Goal: Transaction & Acquisition: Purchase product/service

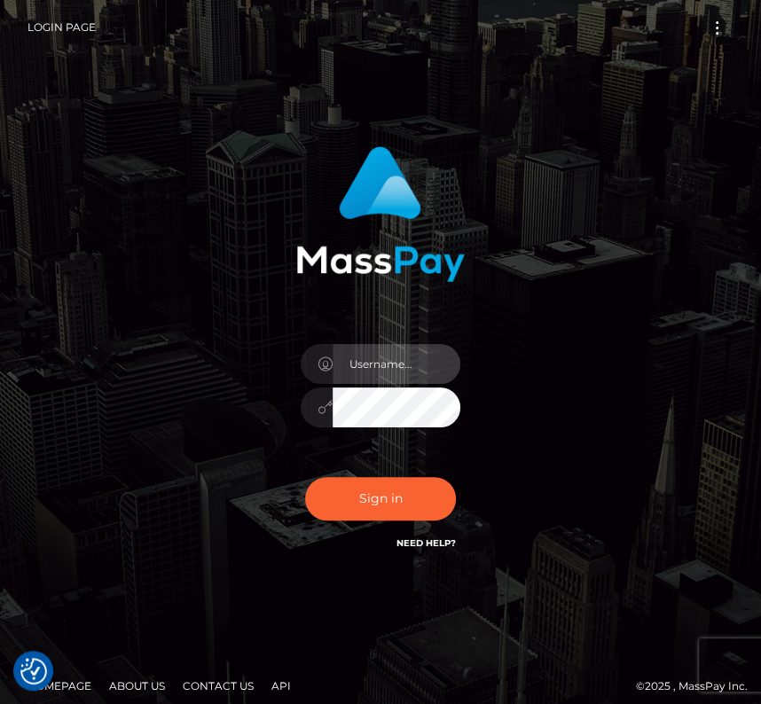
click at [403, 368] on input "text" at bounding box center [396, 364] width 128 height 40
type input "kateo"
click at [380, 427] on div "kateo" at bounding box center [380, 399] width 186 height 136
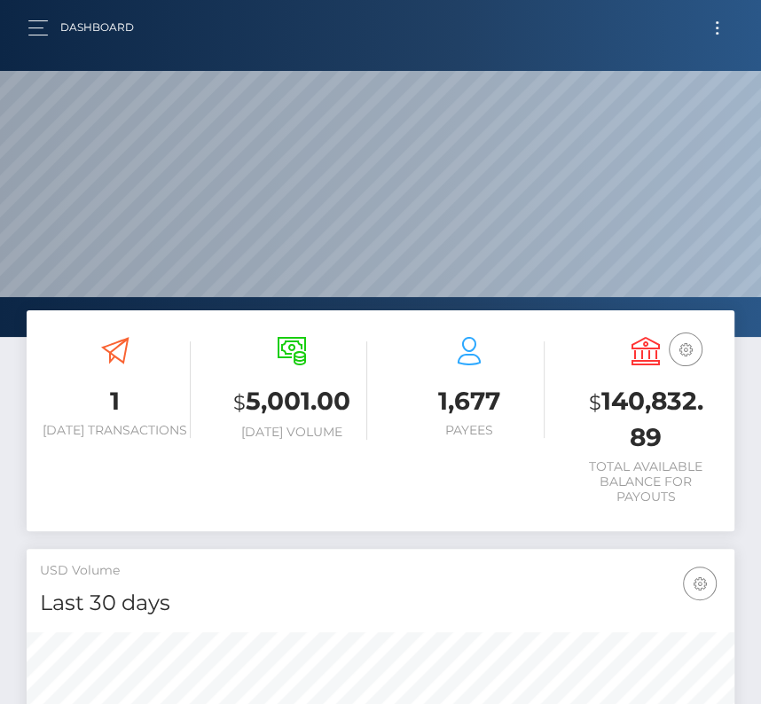
click at [714, 35] on button "Toggle navigation" at bounding box center [716, 28] width 33 height 24
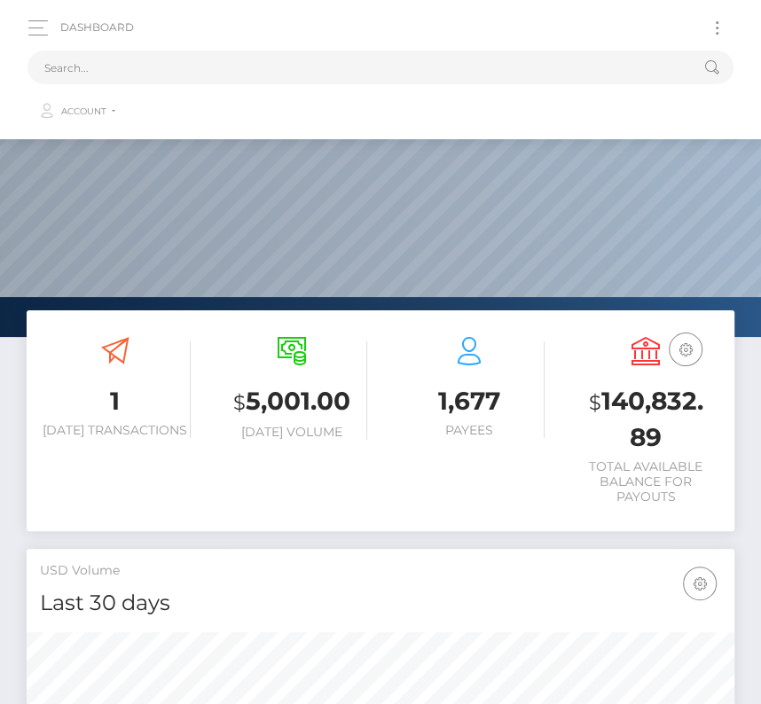
click at [233, 91] on ul "Account Edit Profile Logout" at bounding box center [380, 107] width 706 height 46
click at [191, 58] on input "text" at bounding box center [357, 68] width 660 height 34
paste input "285205"
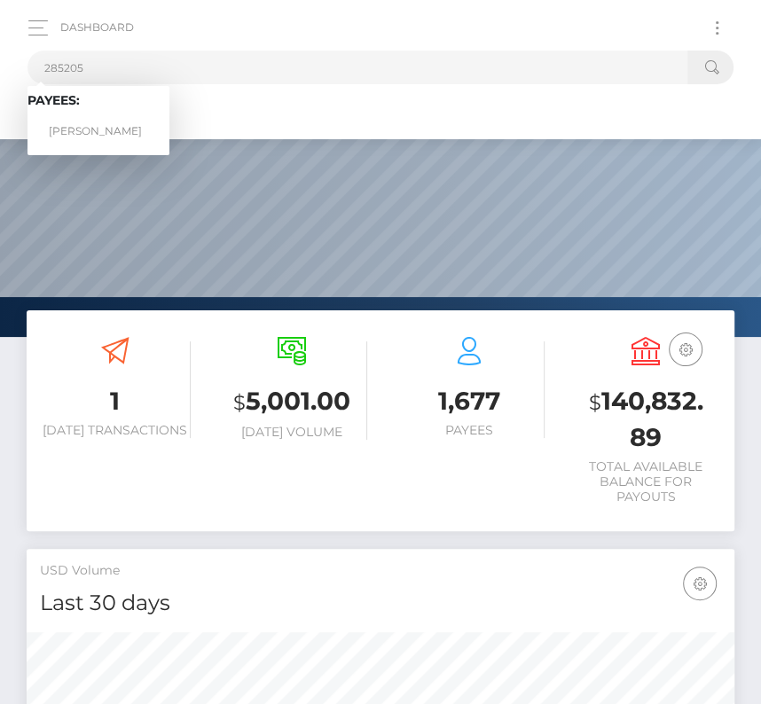
click at [74, 150] on div "Loading... Loading... Payees: Vannarath Pang" at bounding box center [98, 120] width 142 height 69
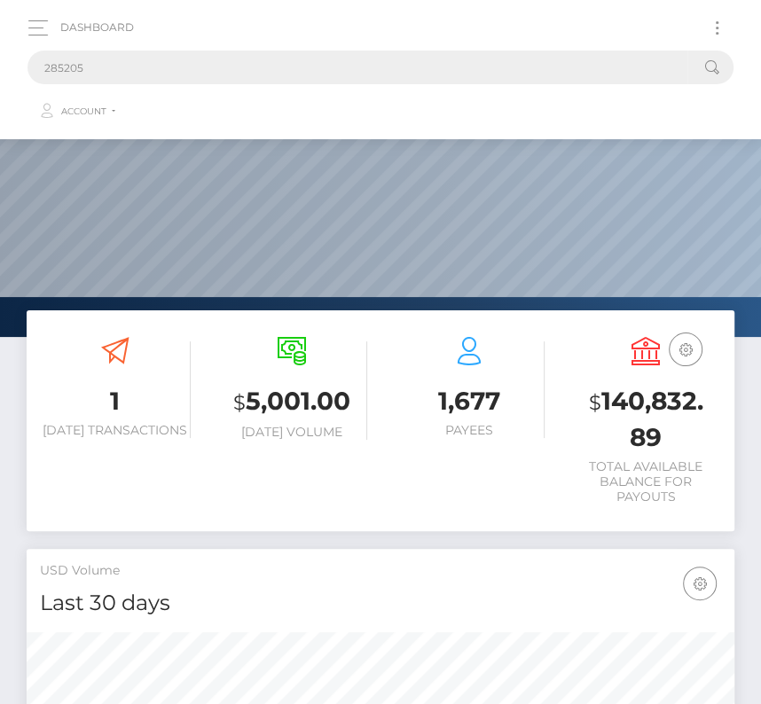
click at [78, 71] on input "285205" at bounding box center [357, 68] width 660 height 34
click at [126, 60] on input "285205" at bounding box center [357, 68] width 660 height 34
click at [112, 63] on input "285205" at bounding box center [357, 68] width 660 height 34
drag, startPoint x: 105, startPoint y: 66, endPoint x: -97, endPoint y: 66, distance: 201.2
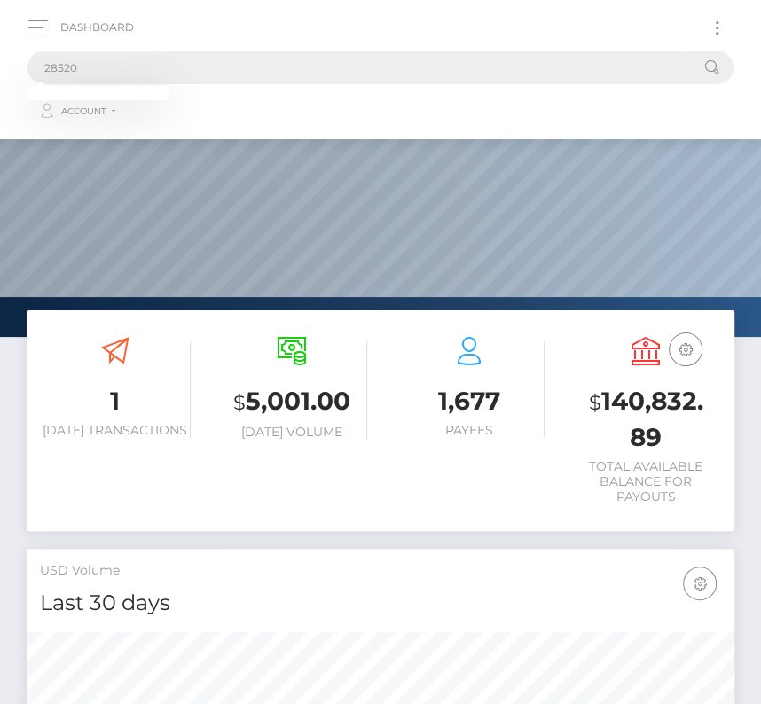
paste input "5"
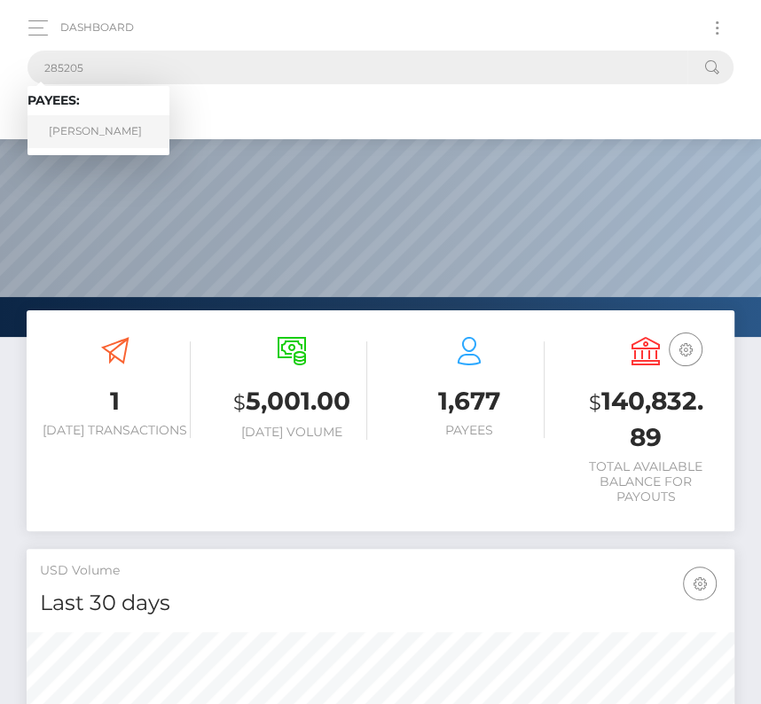
type input "285205"
click at [94, 134] on link "Vannarath Pang" at bounding box center [98, 131] width 142 height 33
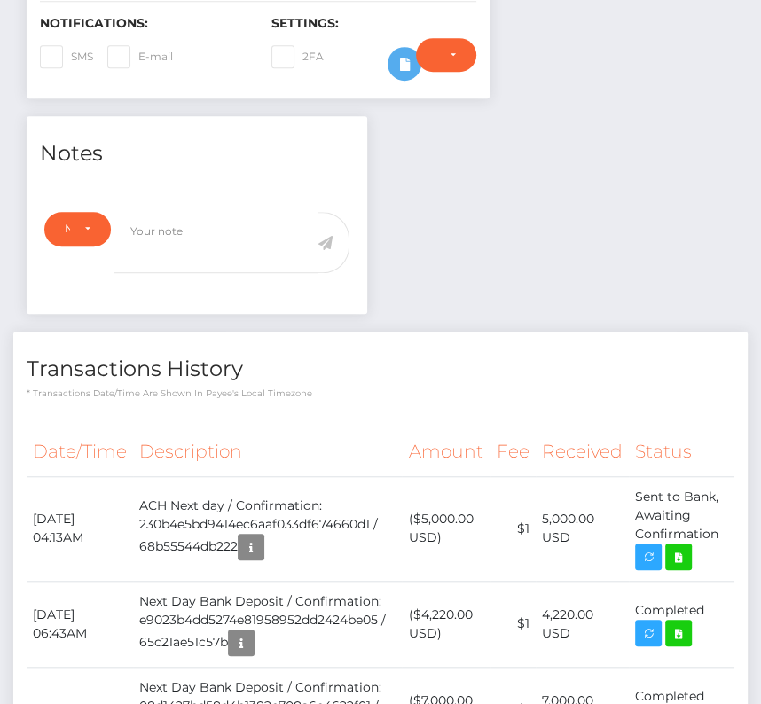
scroll to position [493, 0]
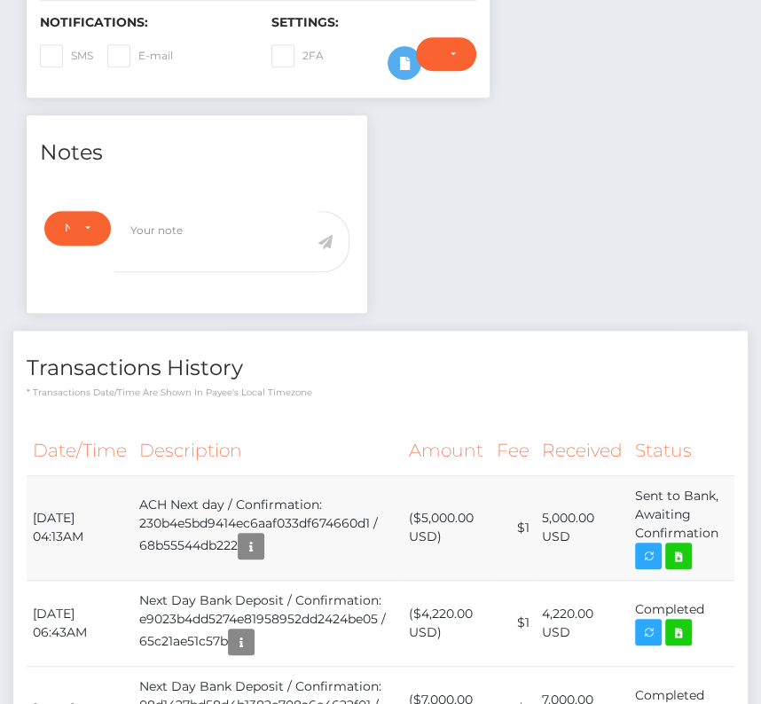
drag, startPoint x: 35, startPoint y: 510, endPoint x: 725, endPoint y: 519, distance: 689.7
click at [725, 519] on tr "September 1, 2025 04:13AM ACH Next day / Confirmation: 230b4e5bd9414ec6aaf033df…" at bounding box center [380, 527] width 707 height 105
copy tr "September 1, 2025 04:13AM ACH Next day / Confirmation: 230b4e5bd9414ec6aaf033df…"
click at [673, 545] on icon at bounding box center [677, 556] width 21 height 22
click at [433, 506] on td "($5,000.00 USD)" at bounding box center [446, 527] width 88 height 105
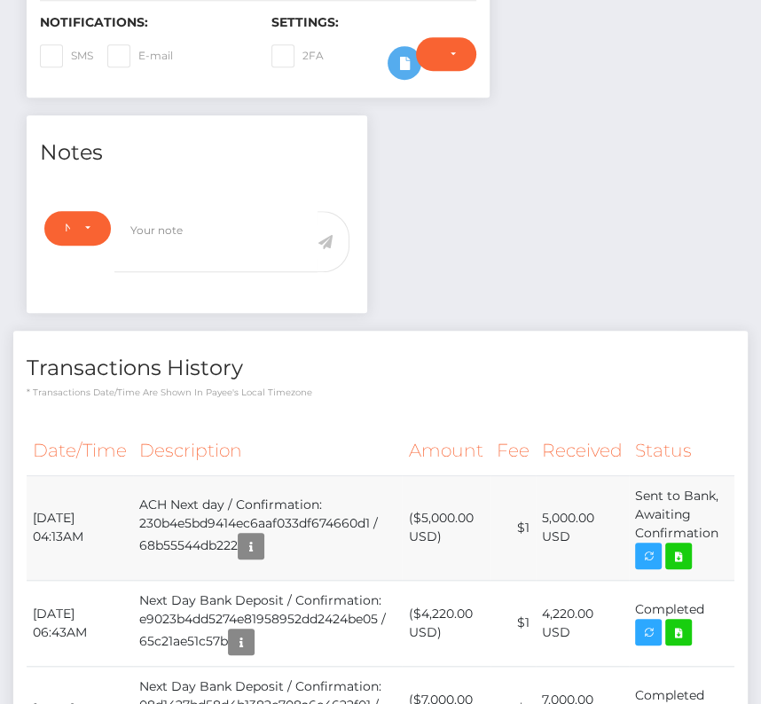
click at [433, 506] on td "($5,000.00 USD)" at bounding box center [446, 527] width 88 height 105
copy td "5,000.00"
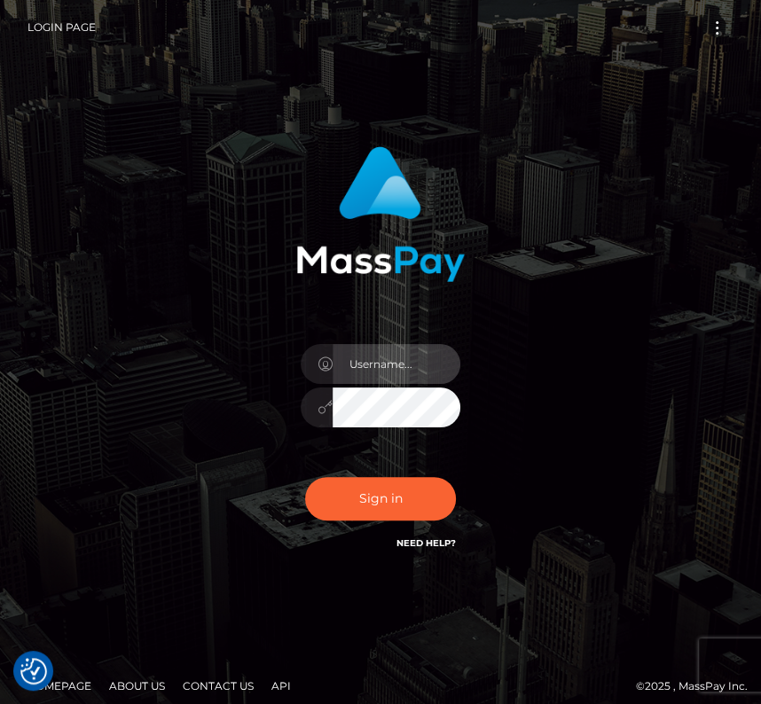
click at [389, 364] on input "text" at bounding box center [396, 364] width 128 height 40
type input "kateo"
click at [356, 379] on input "text" at bounding box center [396, 364] width 128 height 40
type input "kateo"
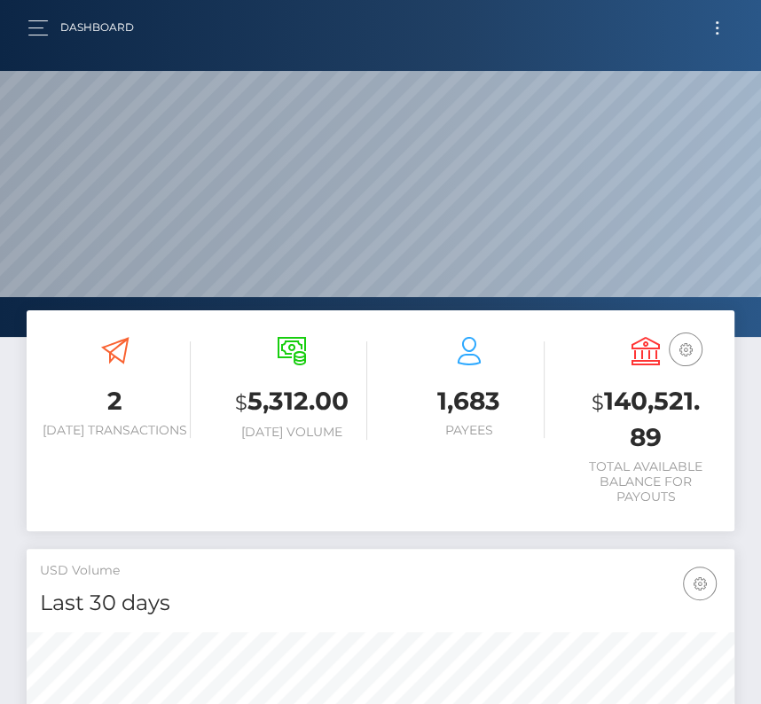
click at [714, 24] on button "Toggle navigation" at bounding box center [716, 28] width 33 height 24
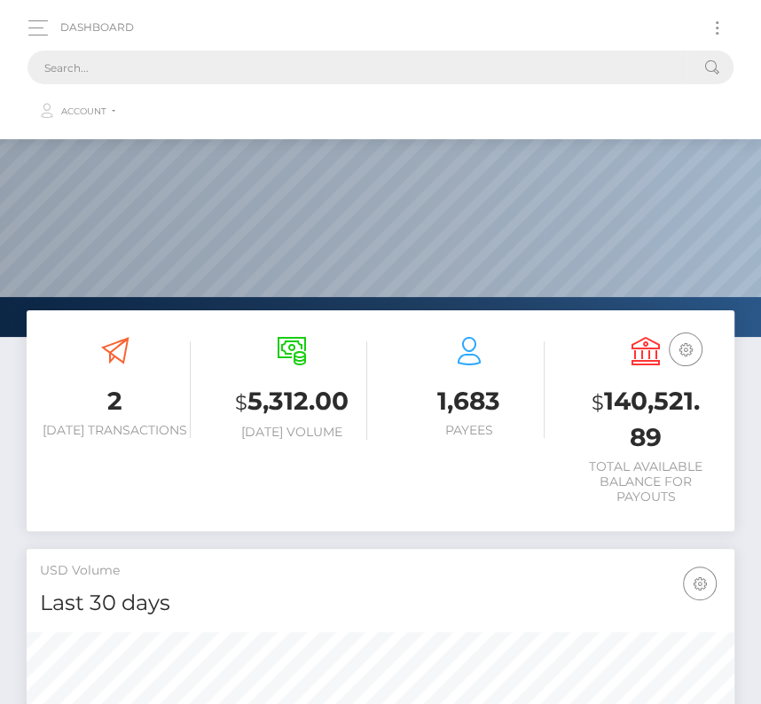
click at [268, 62] on input "text" at bounding box center [357, 68] width 660 height 34
paste input "205604"
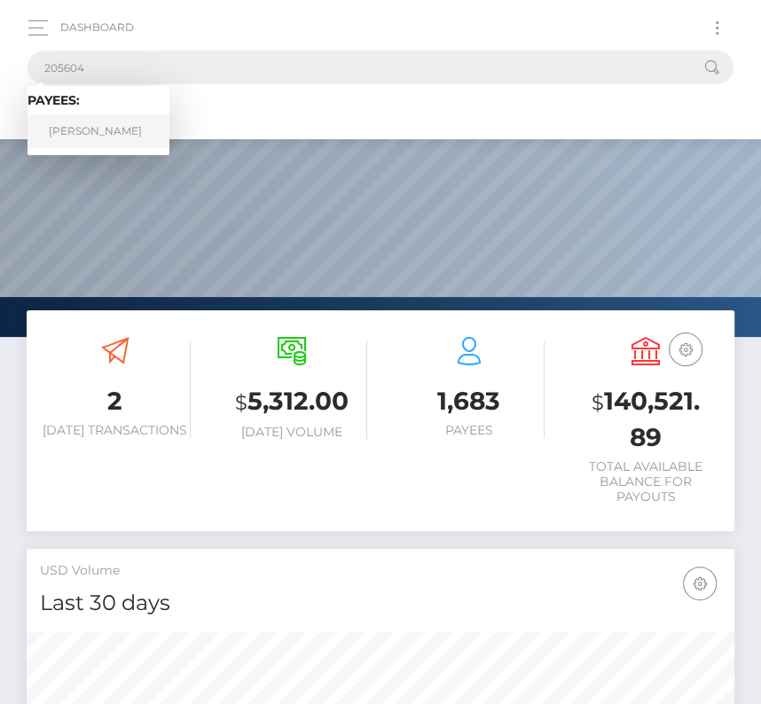
type input "205604"
click at [95, 122] on link "Federico Martin Gangemi" at bounding box center [98, 131] width 142 height 33
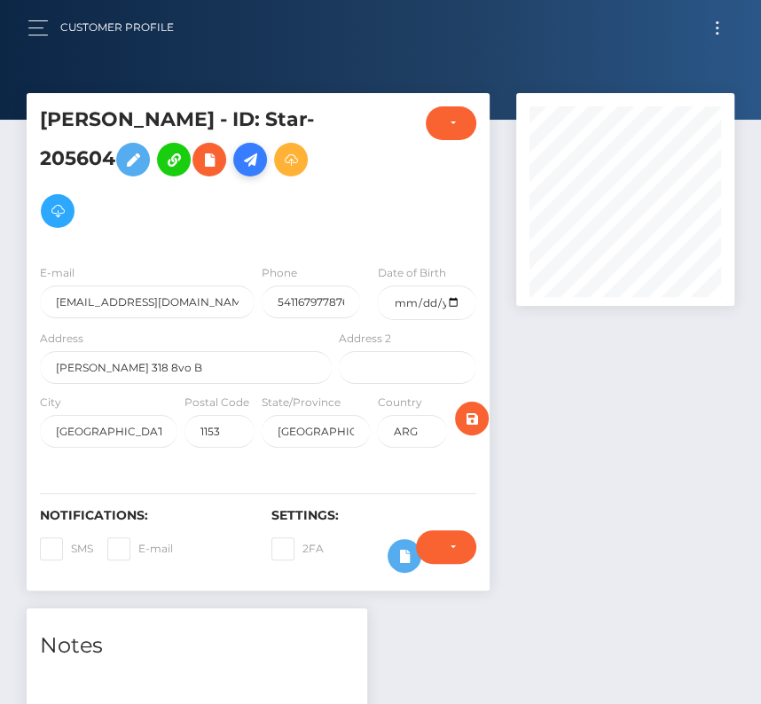
click at [239, 171] on icon at bounding box center [249, 160] width 21 height 22
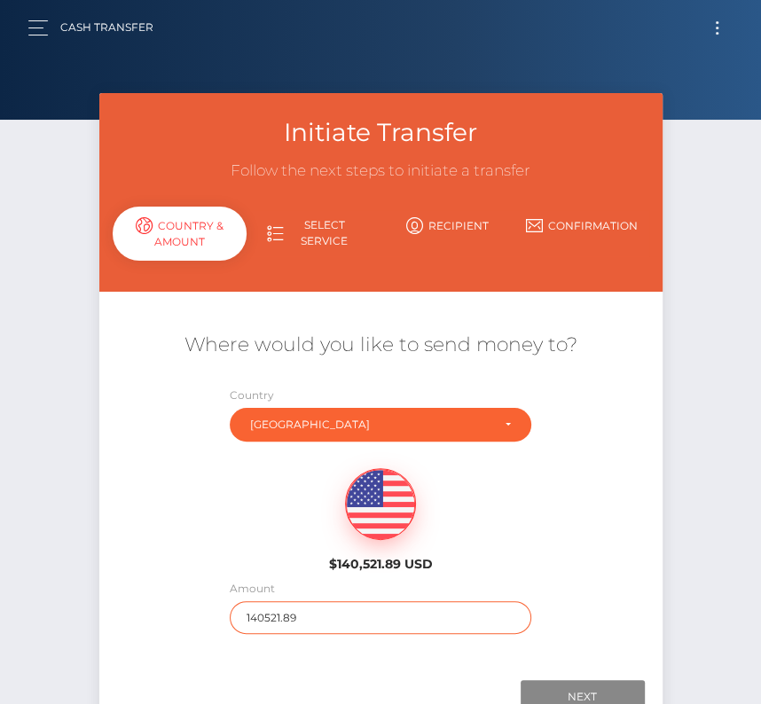
click at [292, 617] on input "140521.89" at bounding box center [380, 617] width 301 height 33
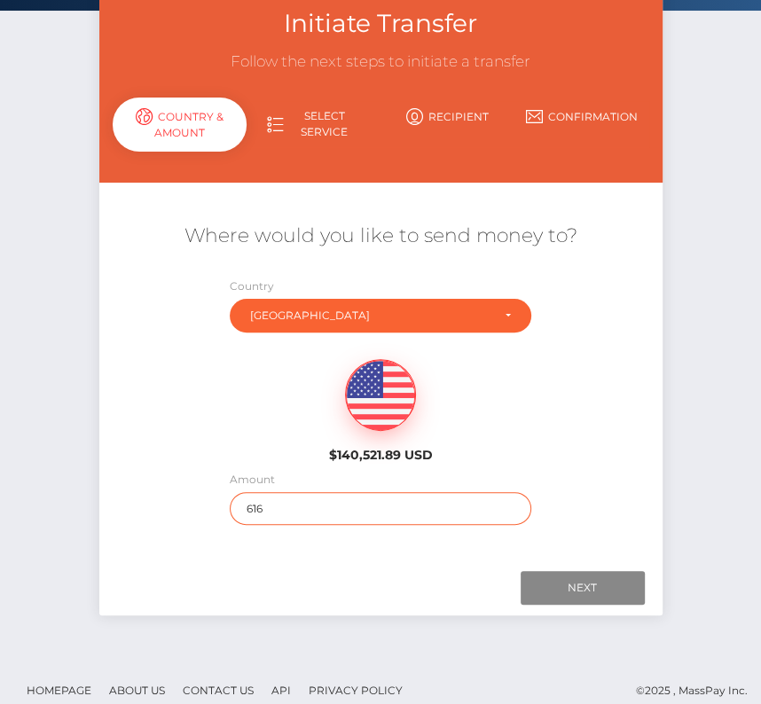
scroll to position [124, 0]
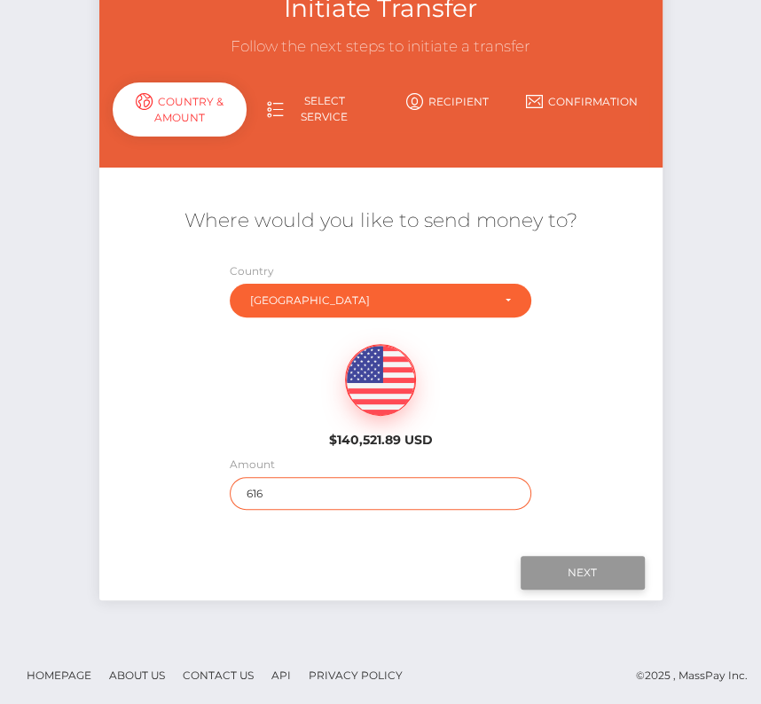
type input "616"
click at [556, 568] on input "Next" at bounding box center [582, 573] width 124 height 34
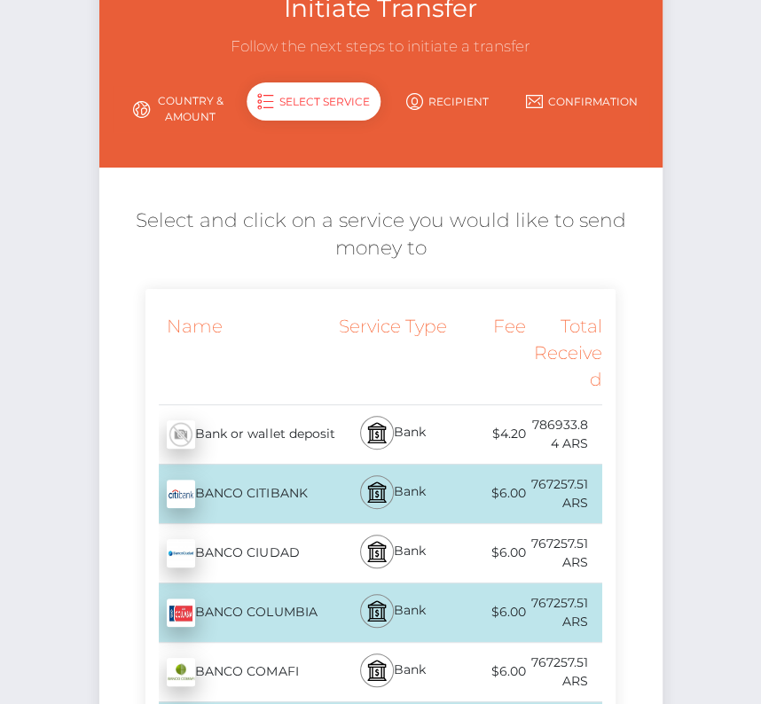
click at [278, 441] on div "Bank or wallet deposit - ARS" at bounding box center [240, 435] width 190 height 50
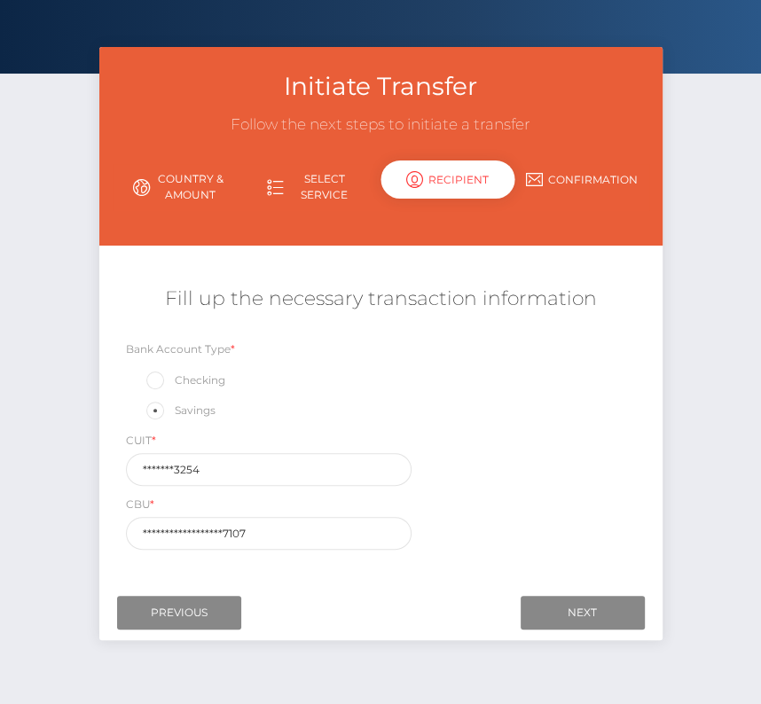
scroll to position [0, 0]
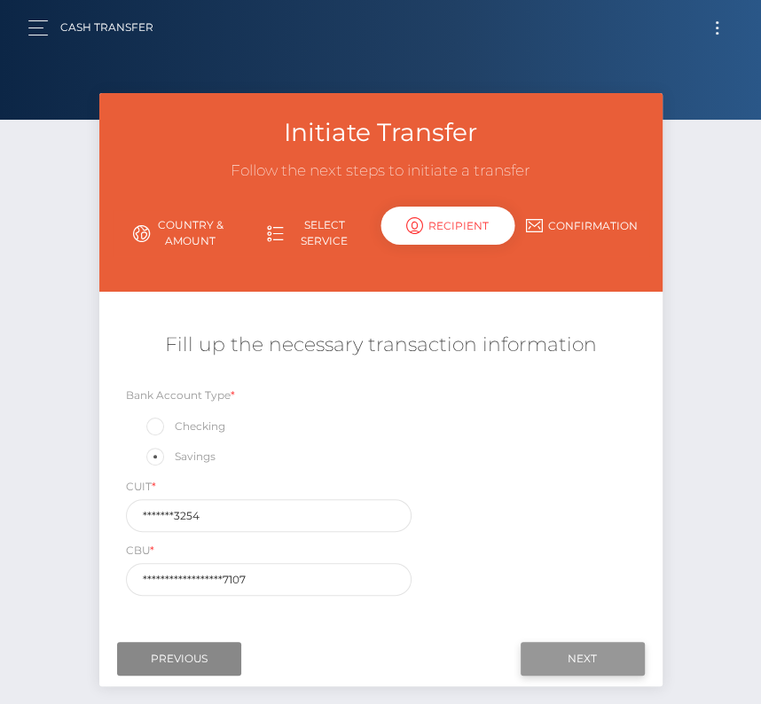
click at [604, 660] on input "Next" at bounding box center [582, 659] width 124 height 34
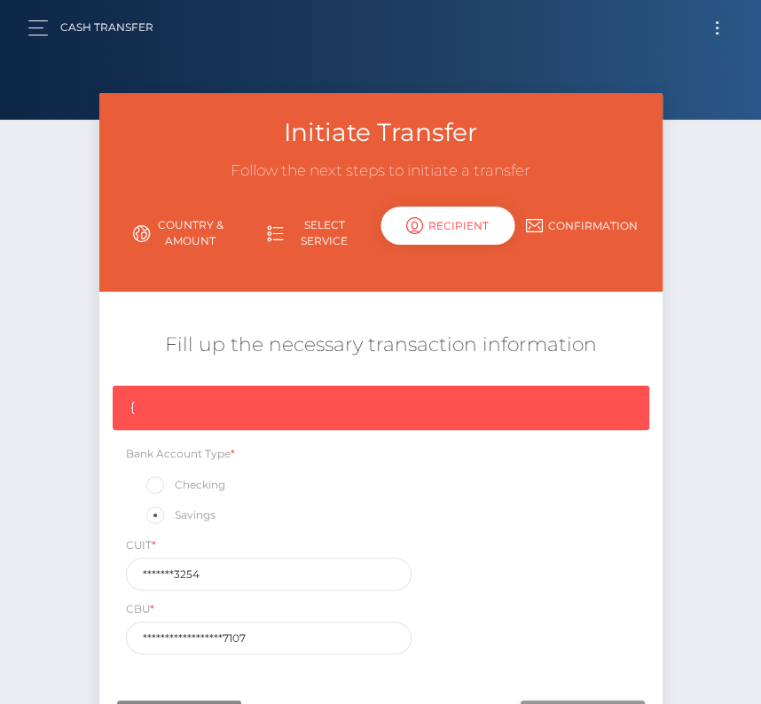
scroll to position [25, 0]
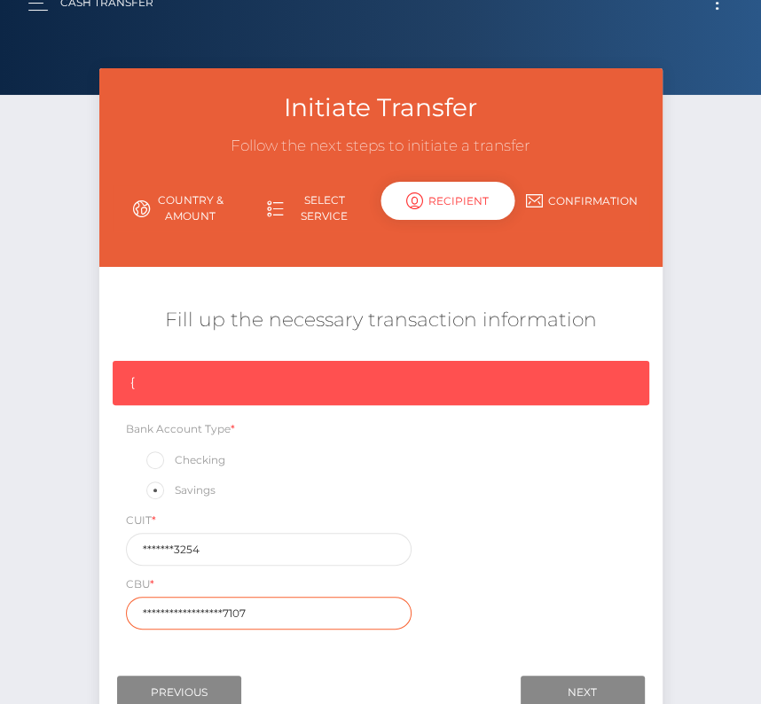
drag, startPoint x: 266, startPoint y: 611, endPoint x: 85, endPoint y: 604, distance: 181.0
click at [86, 604] on div "Initiate Transfer Follow the next steps to initiate a transfer Country & Amount…" at bounding box center [380, 402] width 589 height 669
paste input "017017974000003244"
type input "0170179740000032447107"
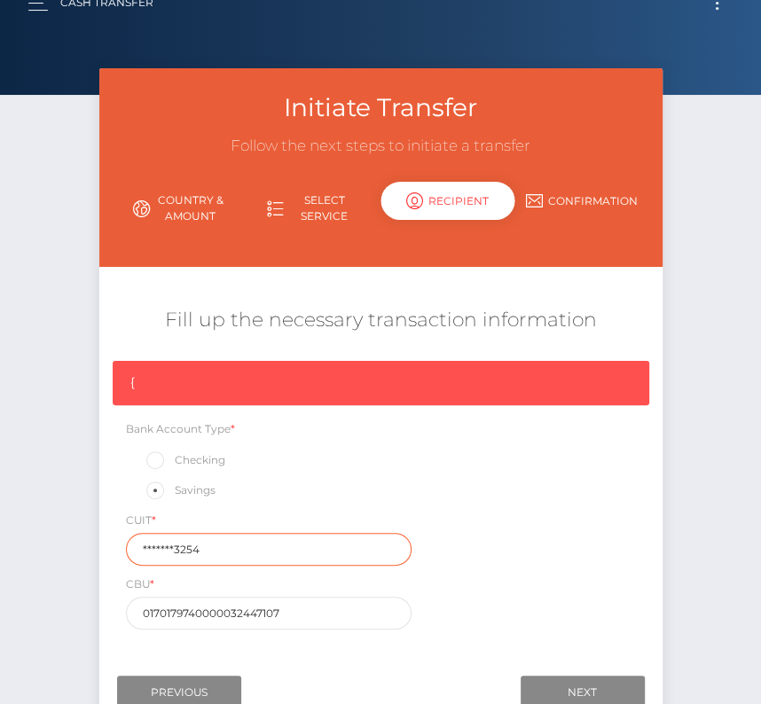
click at [207, 547] on input "*******3254" at bounding box center [269, 549] width 286 height 33
drag, startPoint x: 215, startPoint y: 547, endPoint x: 55, endPoint y: 547, distance: 160.4
click at [55, 547] on div "Initiate Transfer Follow the next steps to initiate a transfer Country & Amount…" at bounding box center [380, 416] width 761 height 696
paste input "2029191"
type input "20291913254"
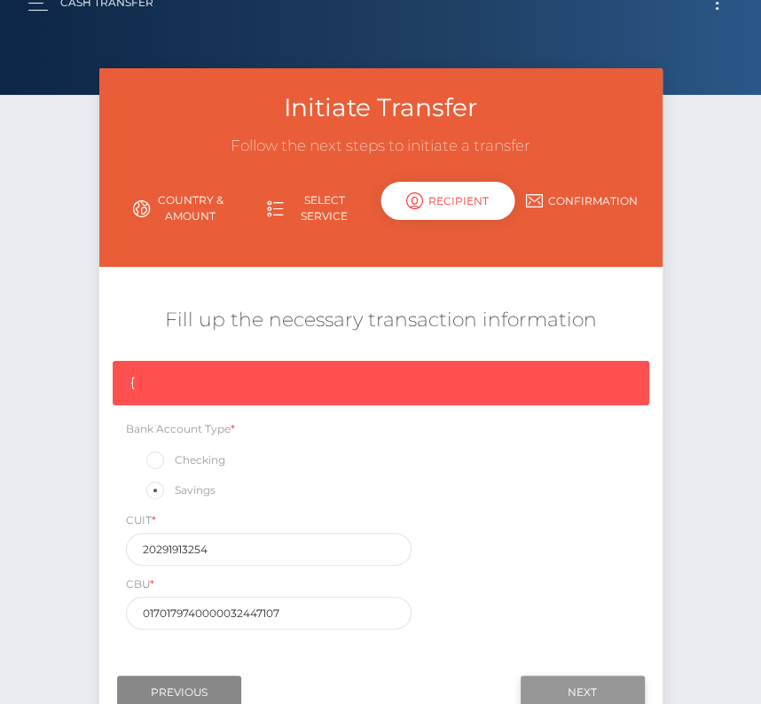
click at [566, 688] on input "Next" at bounding box center [582, 692] width 124 height 34
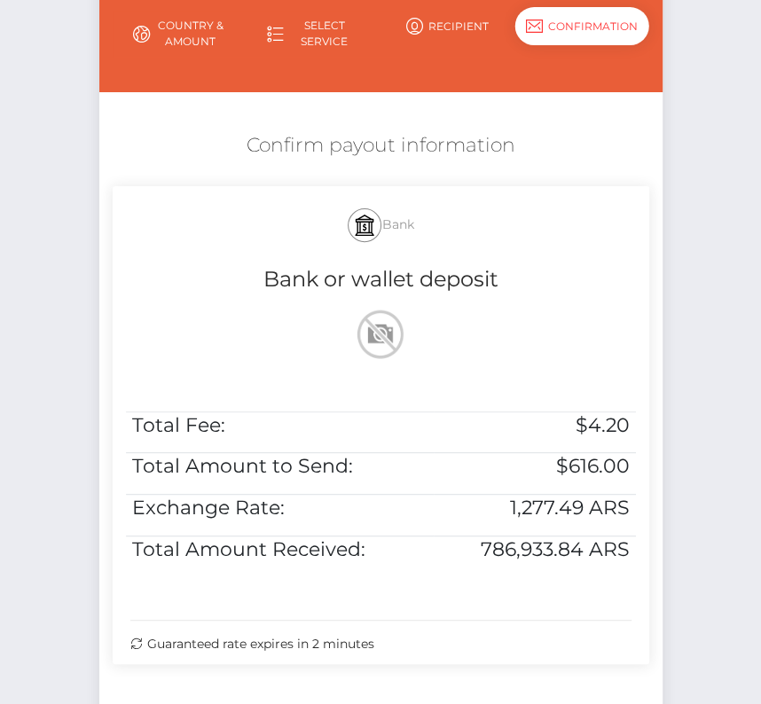
scroll to position [233, 0]
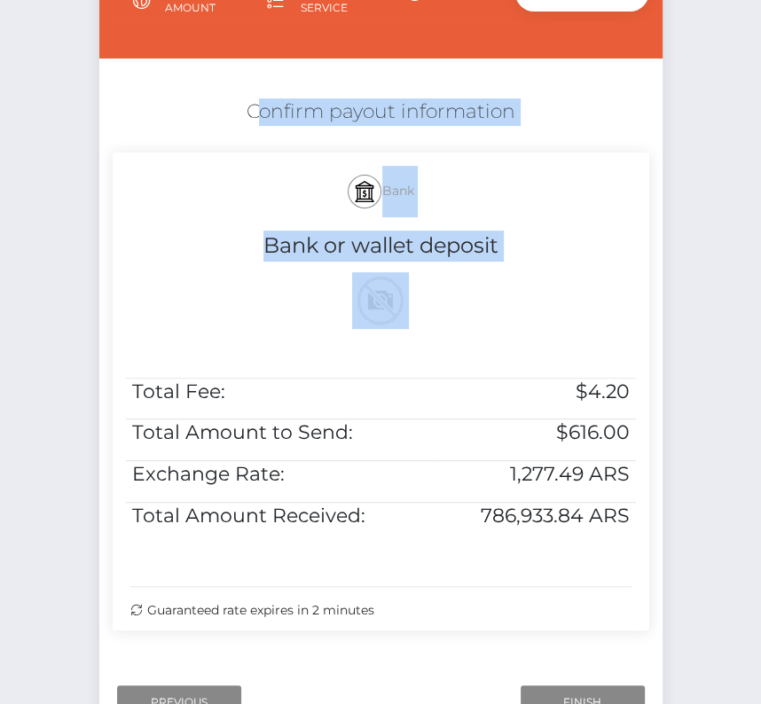
drag, startPoint x: 229, startPoint y: 90, endPoint x: 636, endPoint y: 526, distance: 596.4
click at [636, 526] on div "Confirm payout information Bank Bank or wallet deposit Total Fee: $4.20 Total A…" at bounding box center [380, 369] width 563 height 558
copy div "Confirm payout information Bank Bank or wallet deposit"
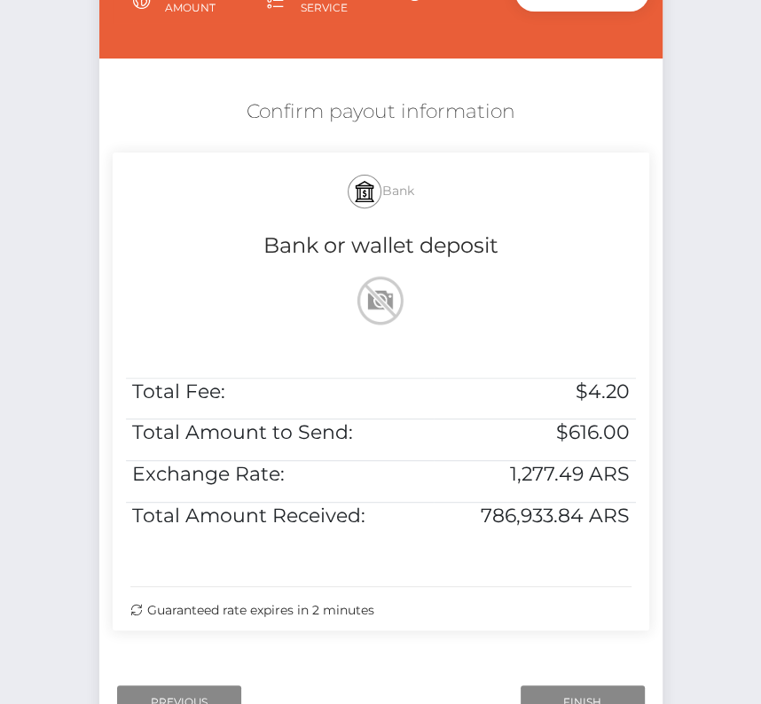
drag, startPoint x: 636, startPoint y: 526, endPoint x: -292, endPoint y: 526, distance: 927.2
click at [0, 526] on html "Starcling LLC Dashboard Transactions Ledger Payees Cancellations" at bounding box center [380, 301] width 761 height 1068
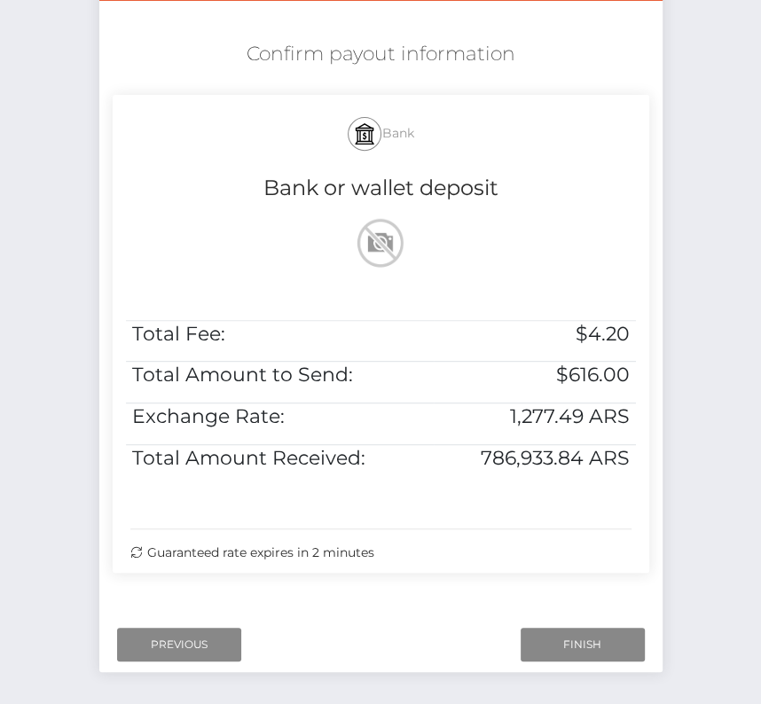
scroll to position [362, 0]
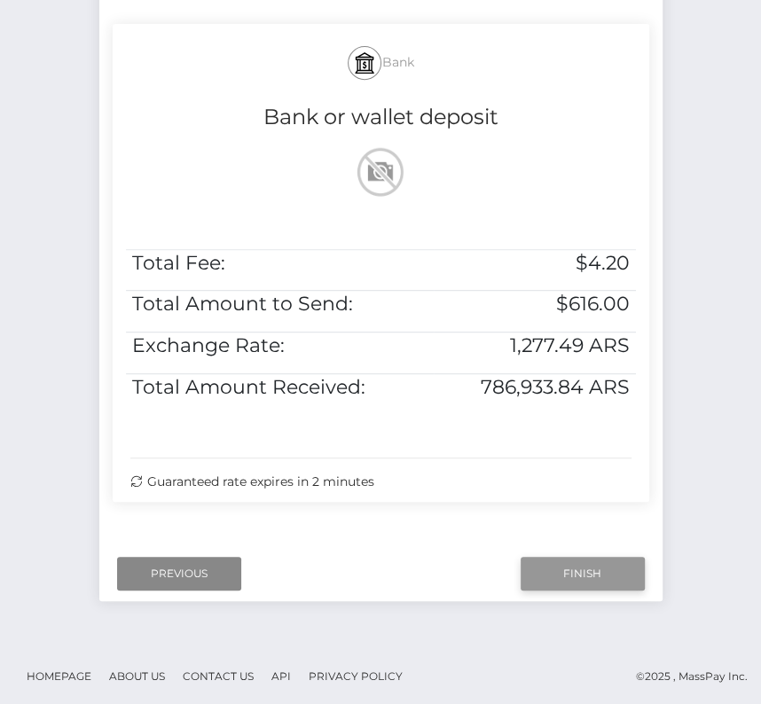
click at [570, 569] on input "Finish" at bounding box center [582, 574] width 124 height 34
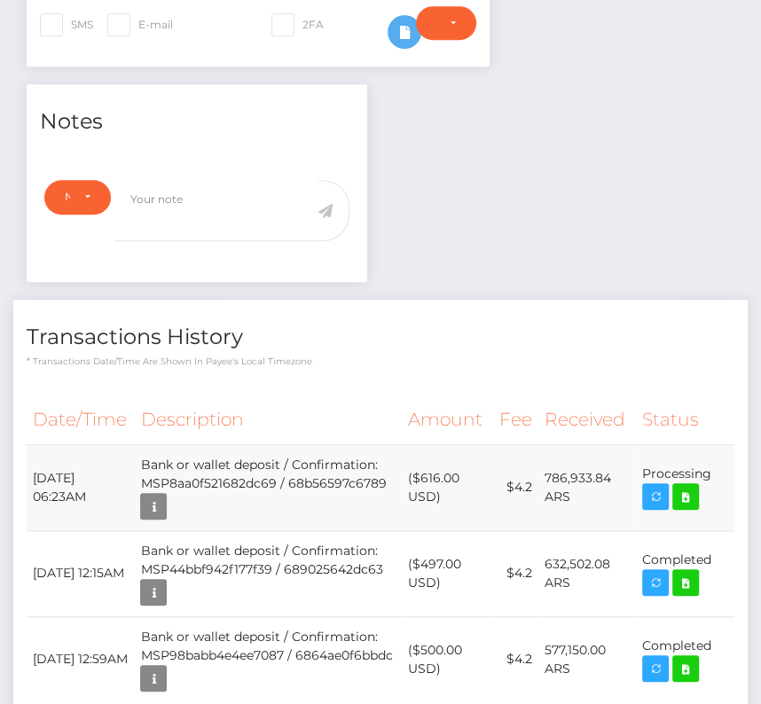
scroll to position [545, 0]
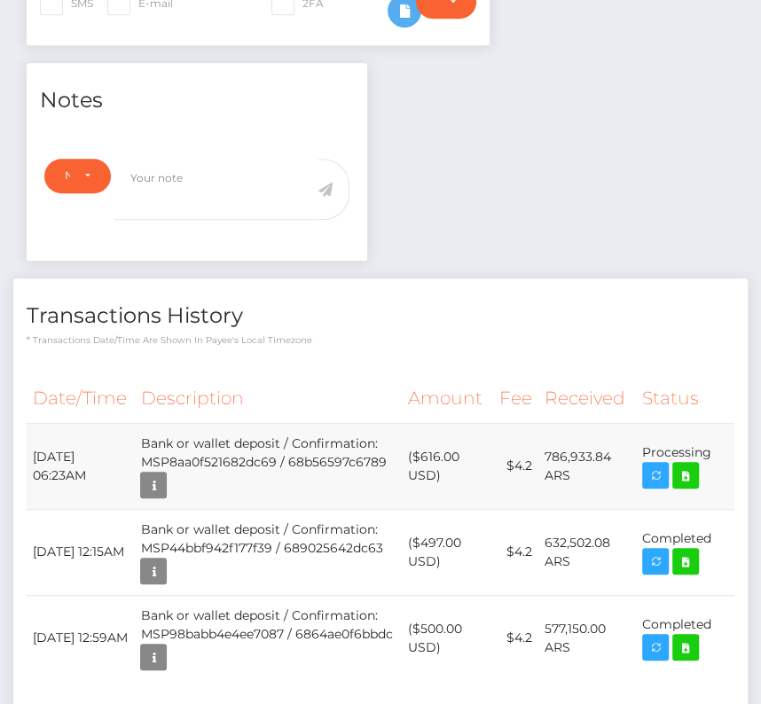
drag, startPoint x: 34, startPoint y: 449, endPoint x: 709, endPoint y: 459, distance: 675.5
click at [709, 459] on tr "[DATE] 06:23AM Bank or wallet deposit / Confirmation: MSP8aa0f521682dc69 / 68b5…" at bounding box center [380, 466] width 707 height 86
copy tbody "[DATE] 06:23AM Bank or wallet deposit / Confirmation: MSP8aa0f521682dc69 / 68b5…"
click at [680, 467] on icon at bounding box center [685, 475] width 21 height 22
click at [0, 0] on div "Federico Martin Gangemi - ID: Star-205604 ACTIVE" at bounding box center [380, 183] width 761 height 1270
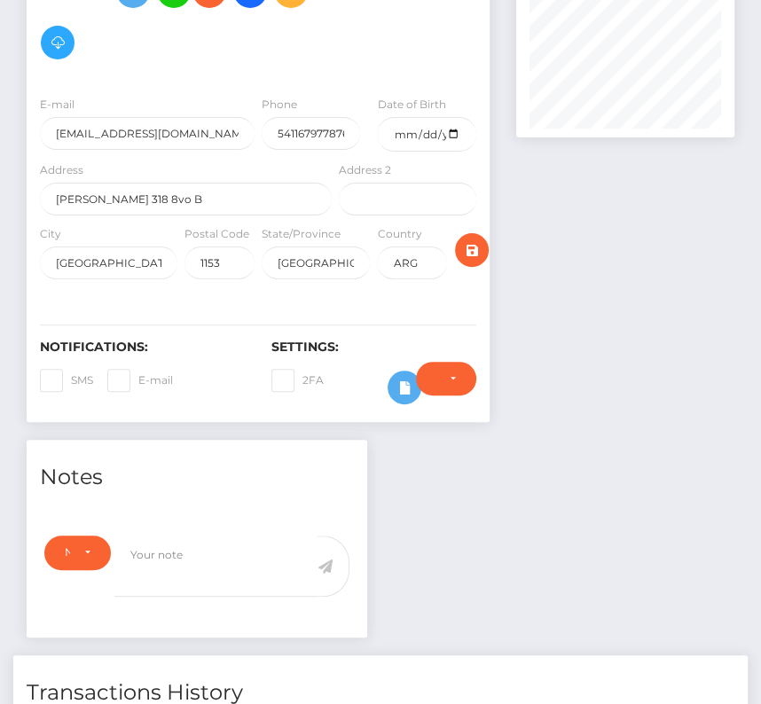
scroll to position [0, 0]
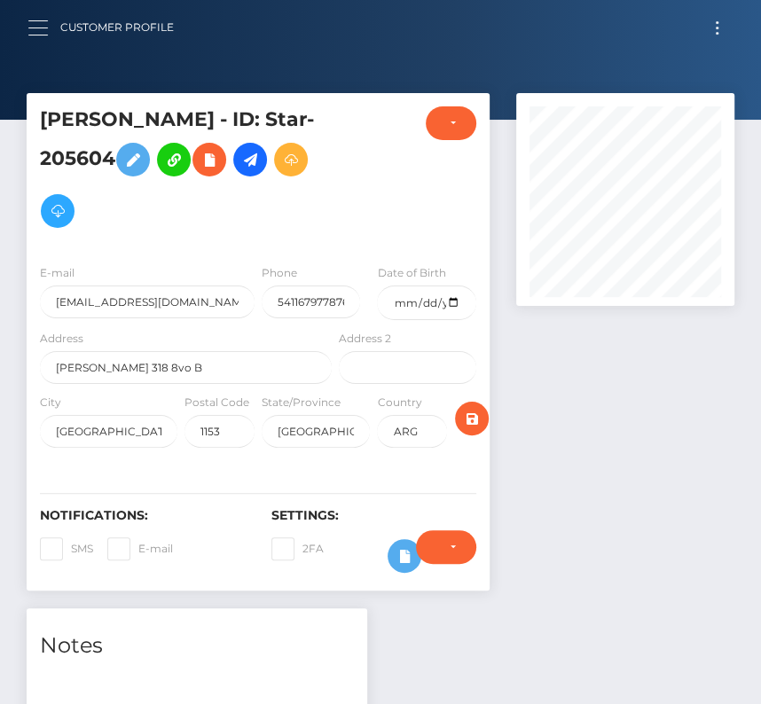
click at [30, 32] on button "button" at bounding box center [43, 28] width 33 height 24
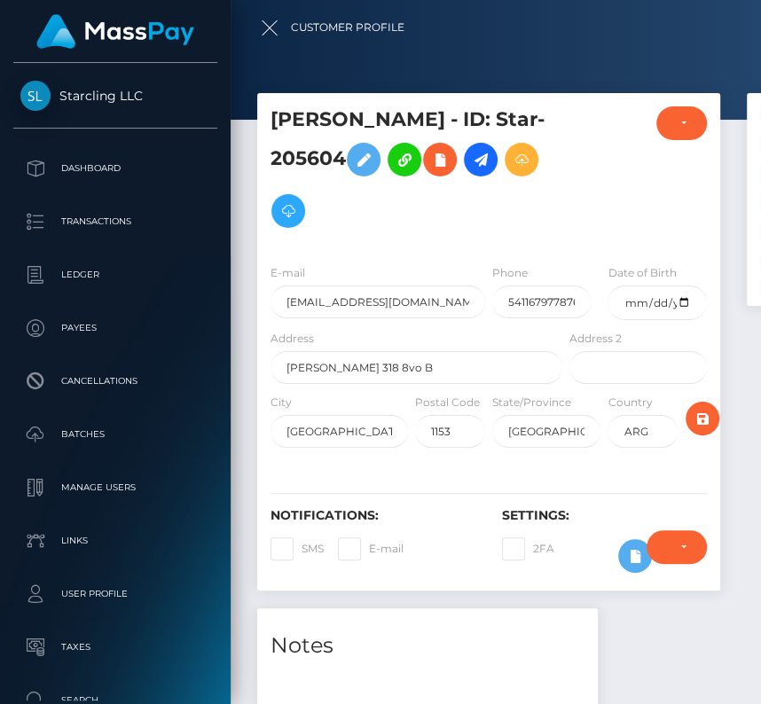
click at [407, 214] on div at bounding box center [610, 352] width 761 height 704
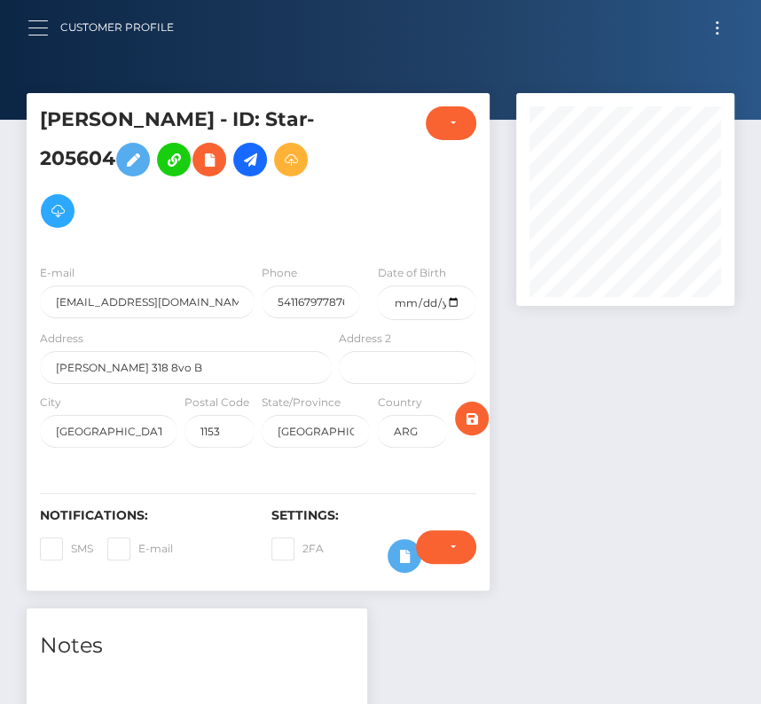
click at [33, 30] on button "button" at bounding box center [43, 28] width 33 height 24
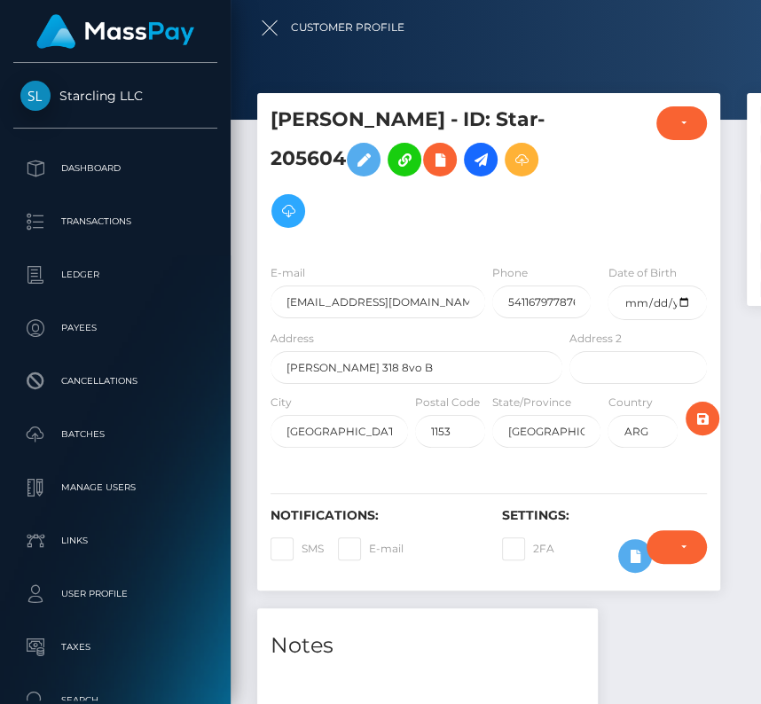
click at [587, 66] on div at bounding box center [610, 352] width 761 height 704
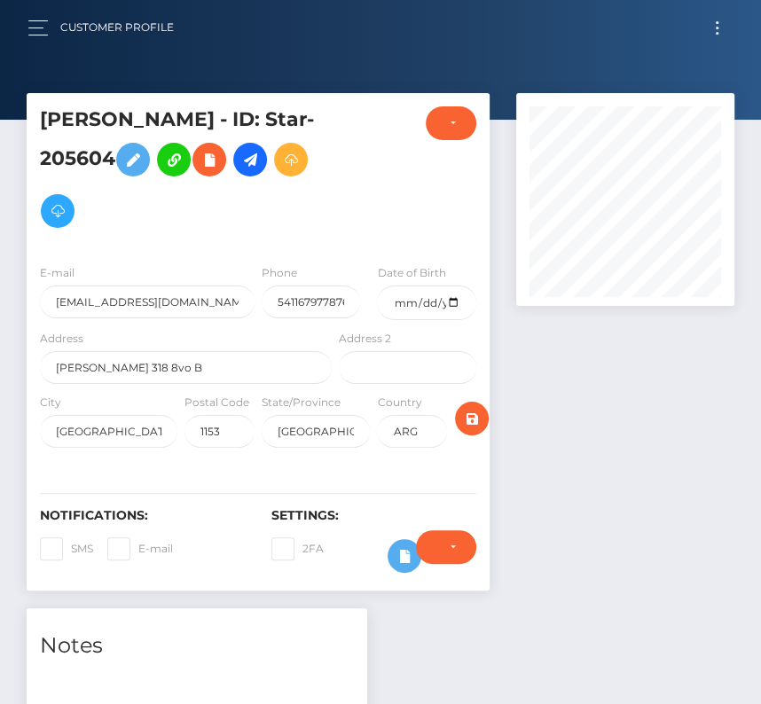
click at [722, 20] on button "Toggle navigation" at bounding box center [716, 28] width 33 height 24
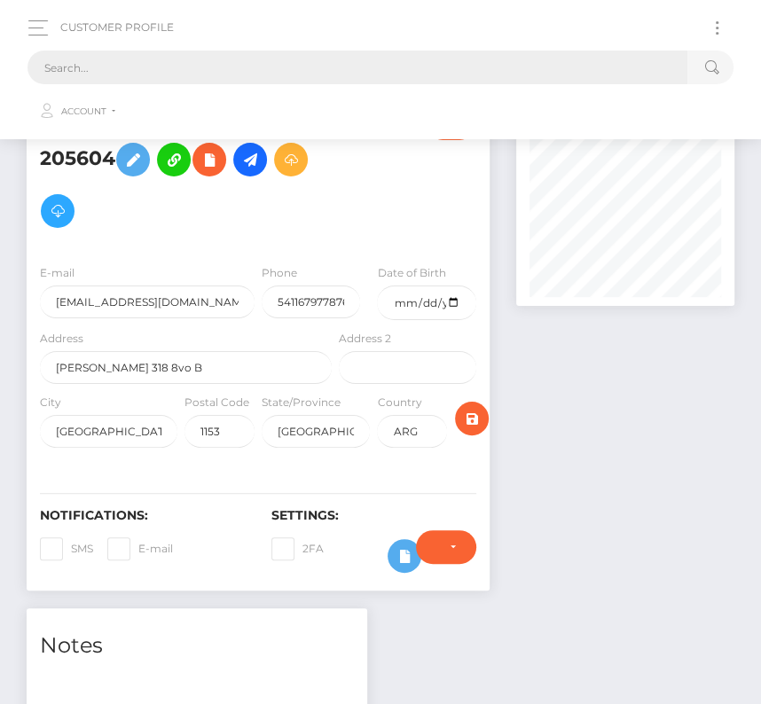
click at [397, 64] on input "text" at bounding box center [357, 68] width 660 height 34
paste input "2373084"
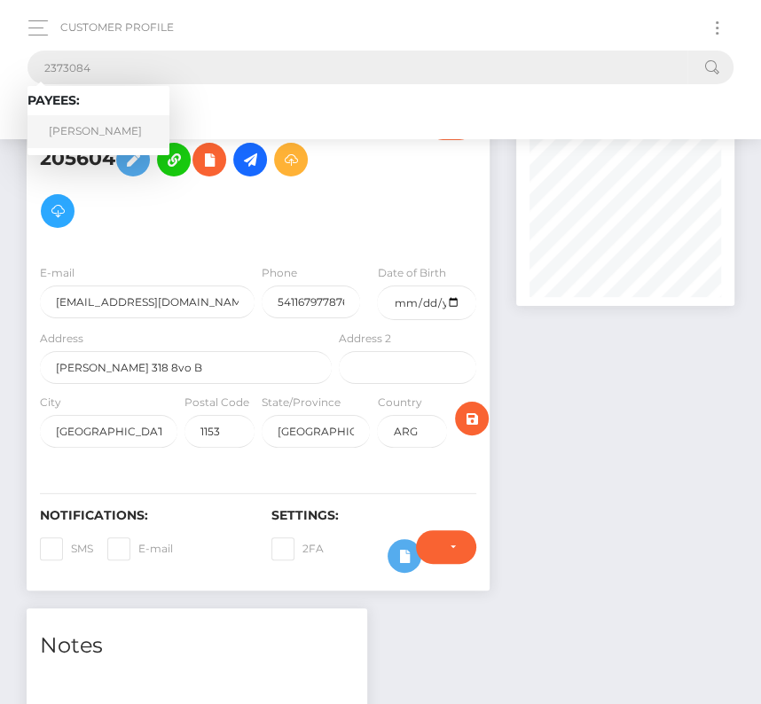
type input "2373084"
click at [88, 135] on link "Jeffrey A Downs" at bounding box center [98, 131] width 142 height 33
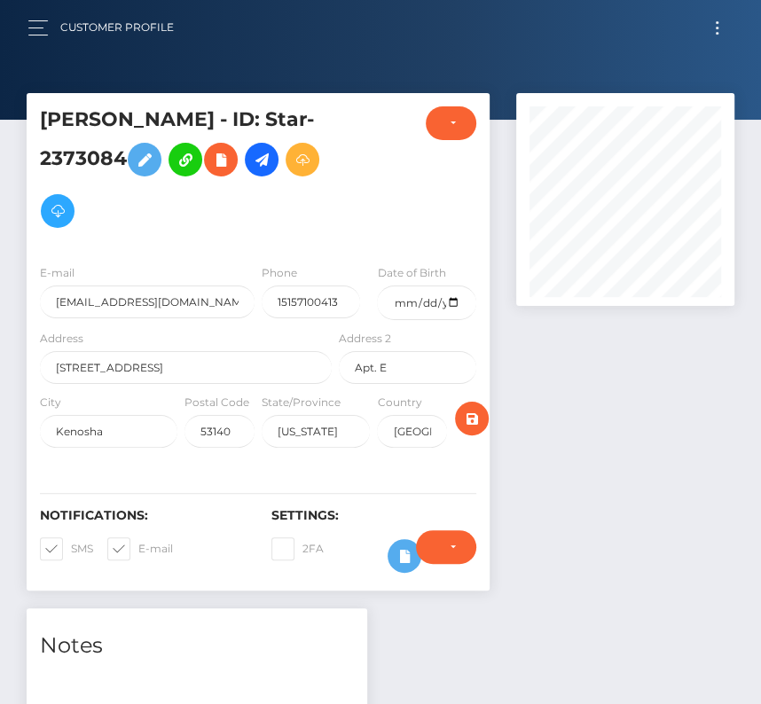
scroll to position [213, 217]
click at [453, 300] on input "date" at bounding box center [426, 302] width 98 height 35
type input "[DATE]"
click at [71, 546] on span at bounding box center [71, 548] width 0 height 13
click at [71, 546] on input "SMS" at bounding box center [77, 543] width 12 height 12
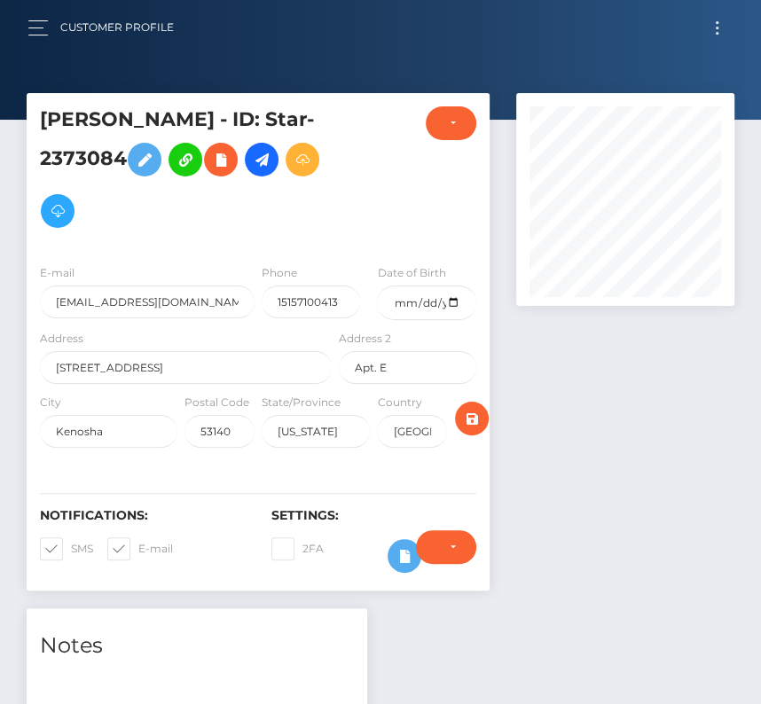
checkbox input "false"
click at [138, 546] on span at bounding box center [138, 548] width 0 height 13
click at [138, 546] on input "E-mail" at bounding box center [144, 543] width 12 height 12
checkbox input "false"
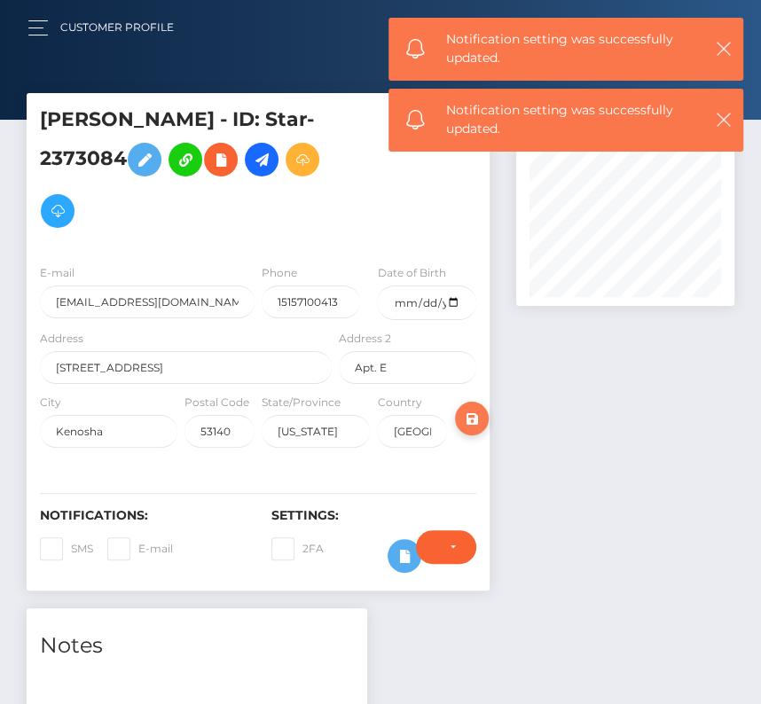
click at [473, 415] on icon "submit" at bounding box center [471, 419] width 21 height 22
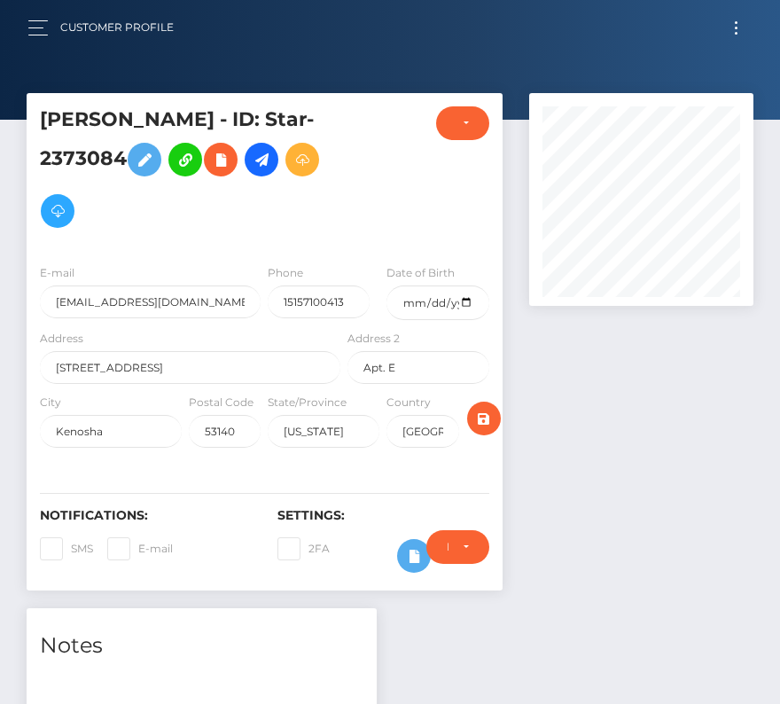
scroll to position [213, 224]
click at [483, 423] on icon "submit" at bounding box center [483, 419] width 21 height 22
click at [266, 162] on icon at bounding box center [261, 160] width 21 height 22
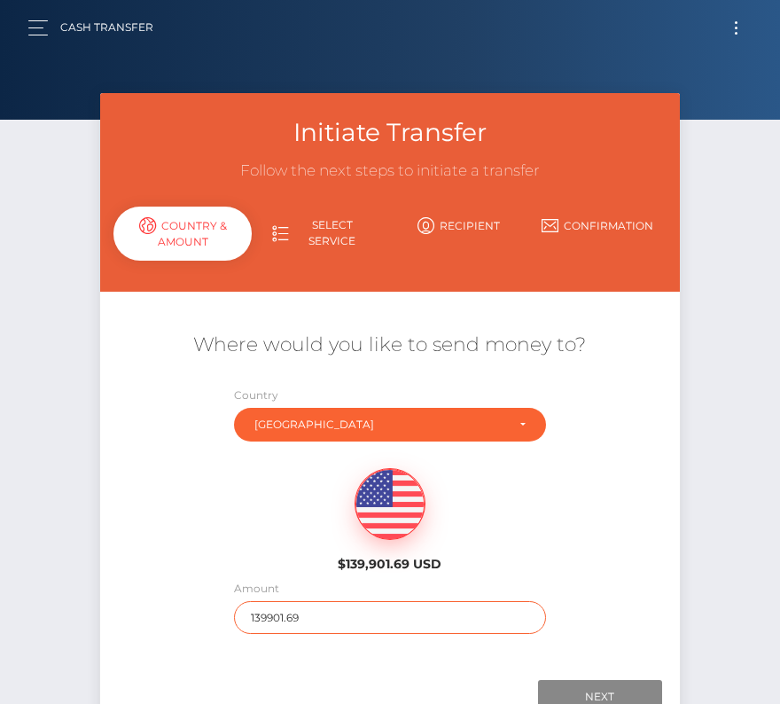
click at [258, 618] on input "139901.69" at bounding box center [389, 617] width 311 height 33
type input "264"
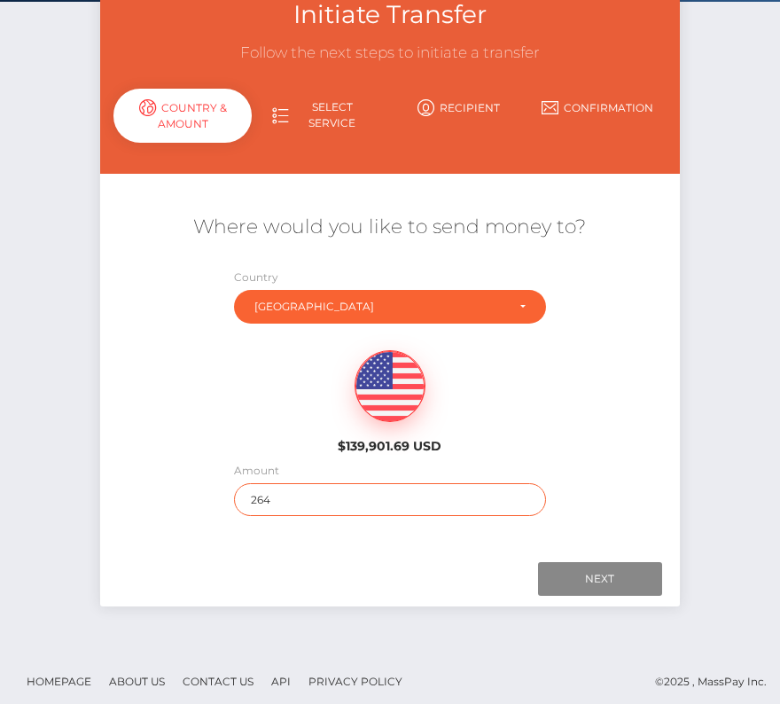
scroll to position [124, 0]
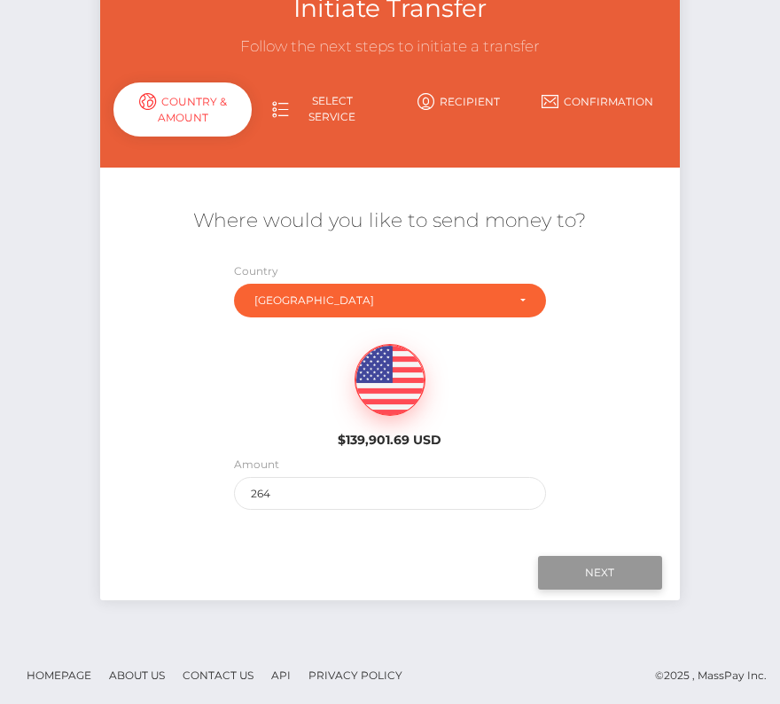
click at [649, 559] on input "Next" at bounding box center [600, 573] width 124 height 34
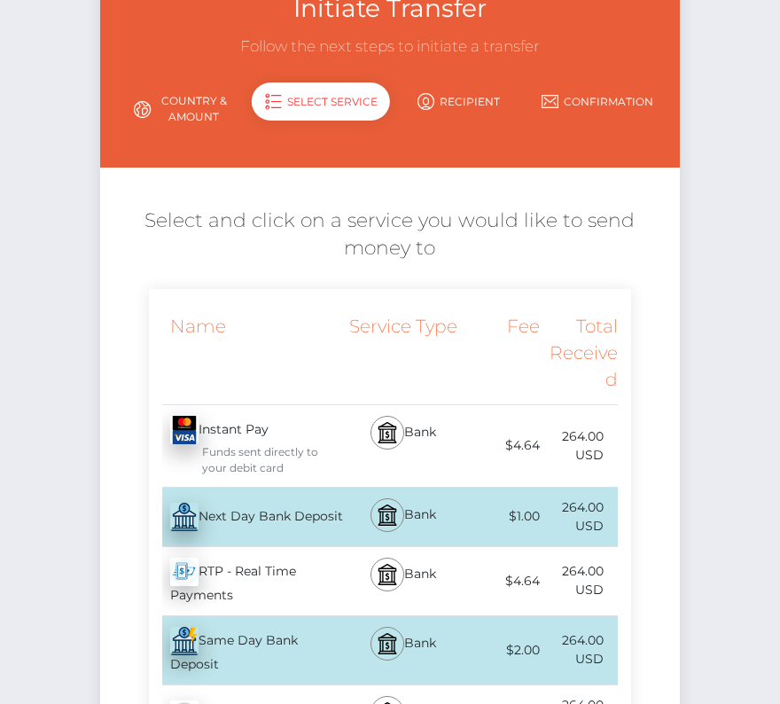
click at [242, 520] on div "Next Day Bank Deposit - USD" at bounding box center [247, 517] width 196 height 50
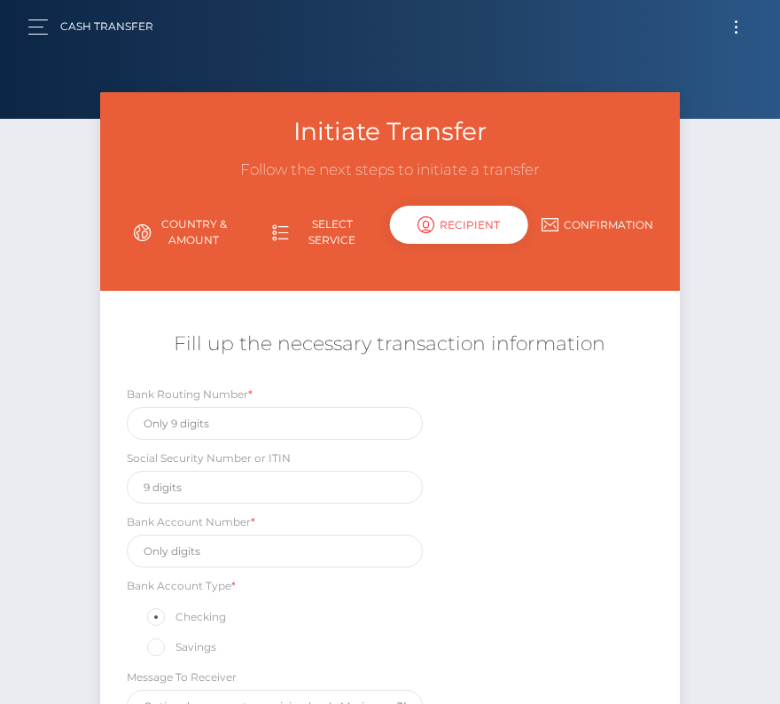
scroll to position [0, 0]
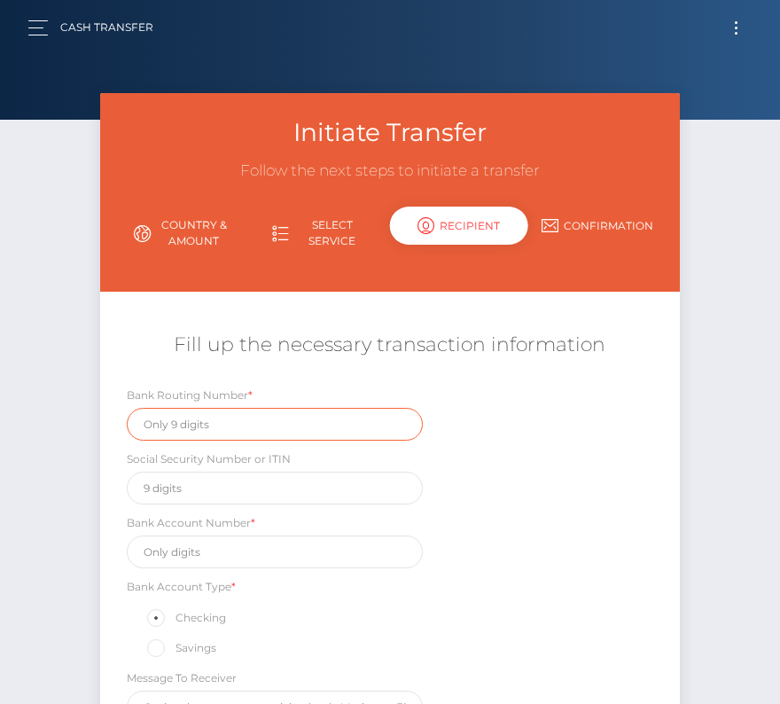
click at [205, 417] on input "text" at bounding box center [275, 424] width 296 height 33
paste input "073000545"
type input "073000545"
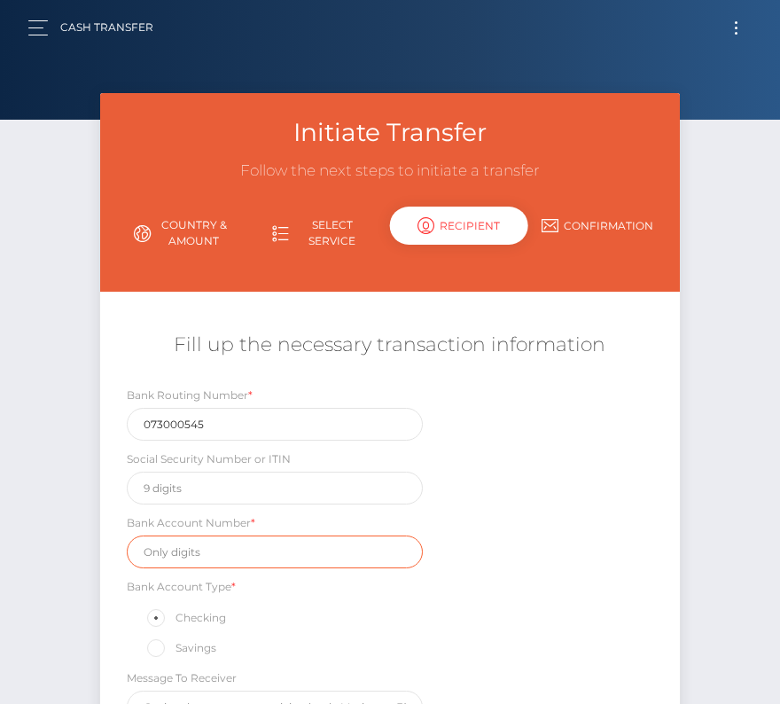
click at [219, 551] on input "text" at bounding box center [275, 551] width 296 height 33
paste input "196475026437"
type input "196475026437"
click at [491, 613] on div "Bank Routing Number * 073000545 Social Security Number or ITIN Bank Account Num…" at bounding box center [389, 559] width 579 height 347
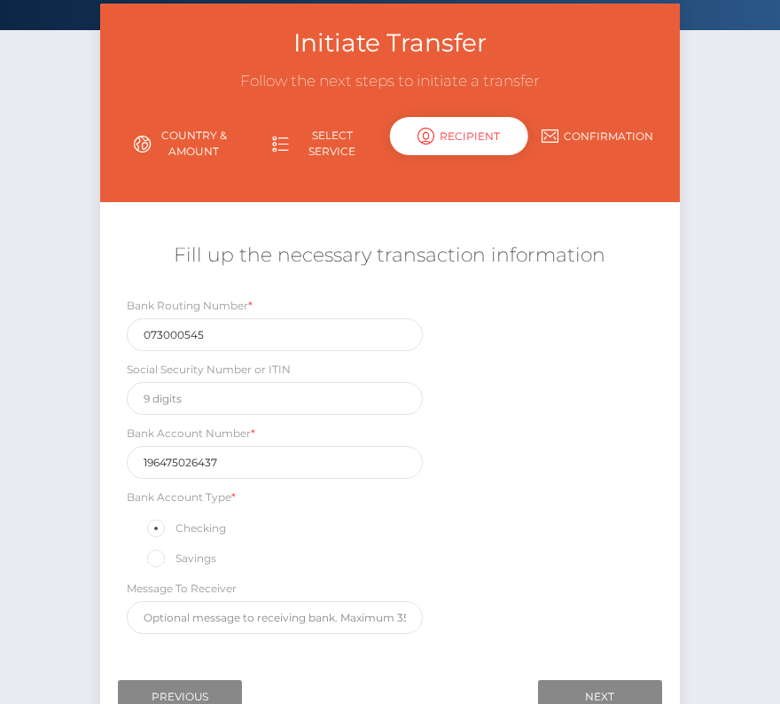
scroll to position [109, 0]
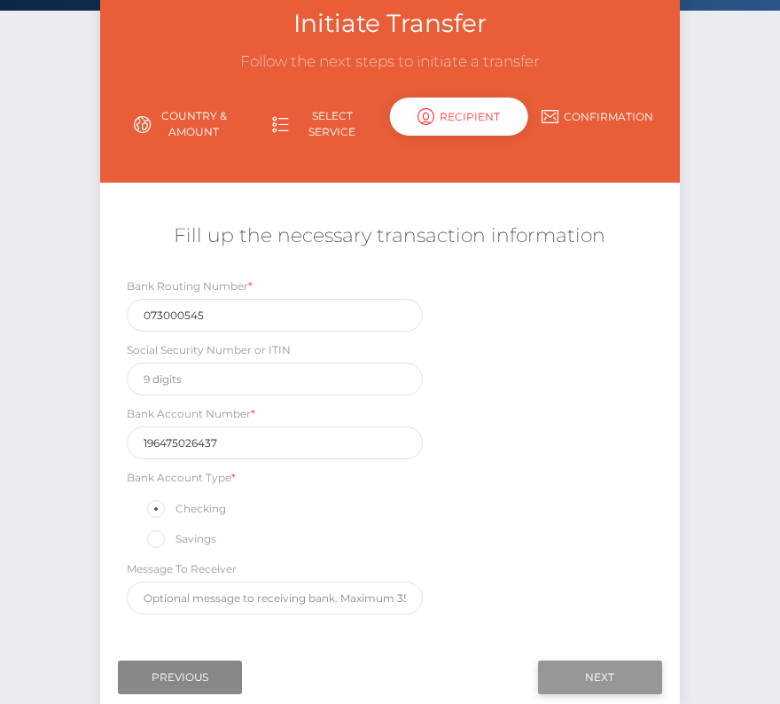
click at [618, 674] on input "Next" at bounding box center [600, 677] width 124 height 34
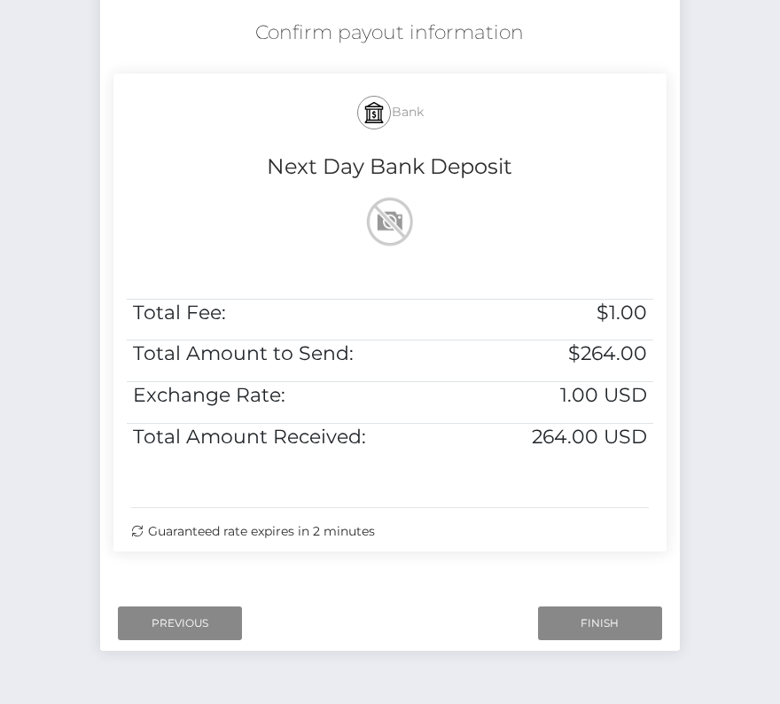
scroll to position [356, 0]
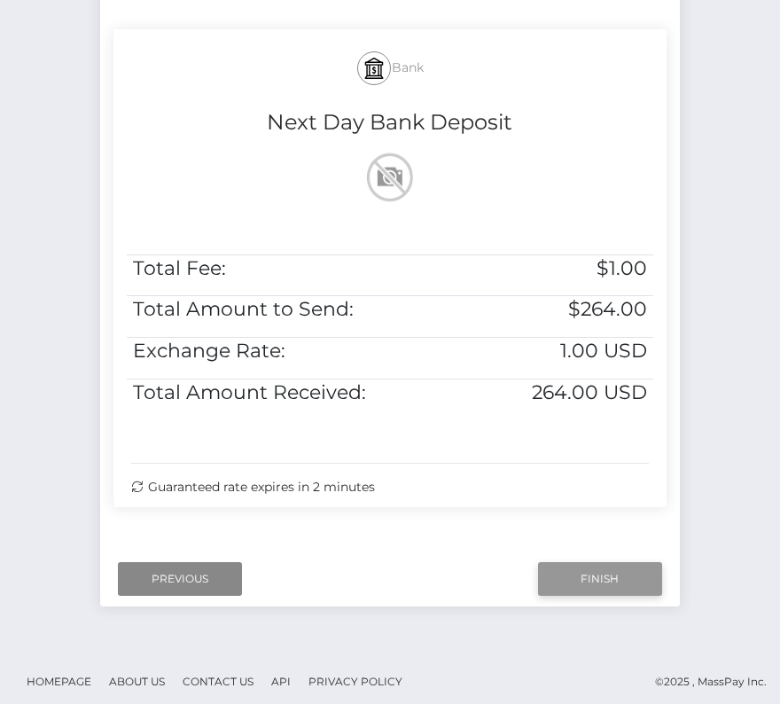
click at [572, 582] on input "Finish" at bounding box center [600, 579] width 124 height 34
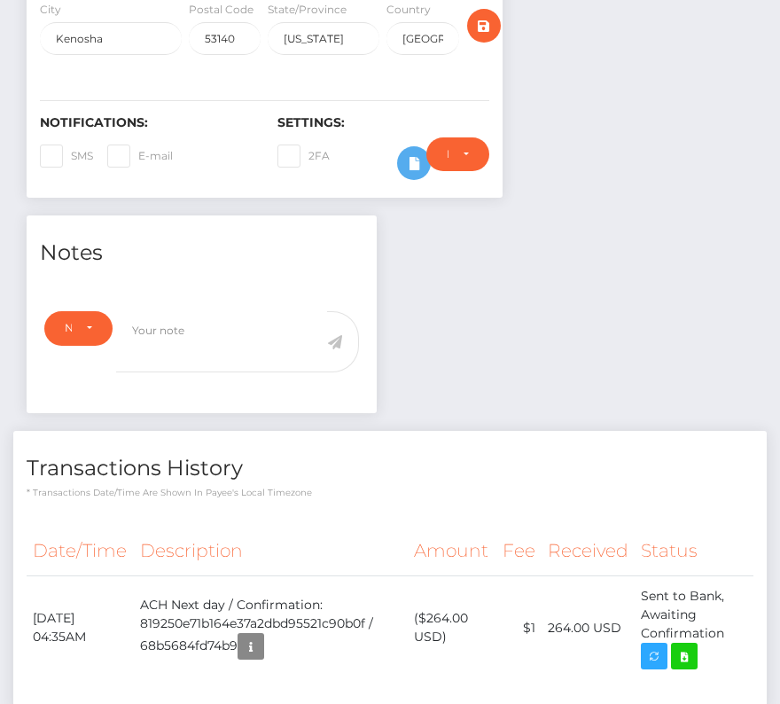
scroll to position [213, 224]
drag, startPoint x: 33, startPoint y: 612, endPoint x: 732, endPoint y: 623, distance: 699.5
click at [732, 623] on tr "September 1, 2025 04:35AM ACH Next day / Confirmation: 819250e71b164e37a2dbd955…" at bounding box center [390, 627] width 727 height 105
copy tr "September 1, 2025 04:35AM ACH Next day / Confirmation: 819250e71b164e37a2dbd955…"
click at [691, 654] on icon at bounding box center [684, 656] width 21 height 22
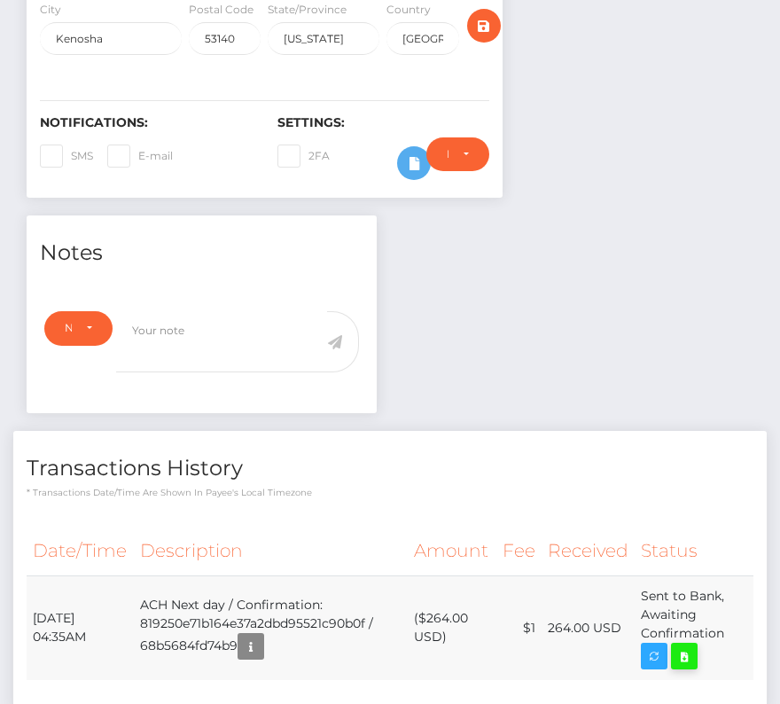
click at [0, 0] on div "Jeffrey A Downs - ID: Star-2373084 ACTIVE DEACTIVE" at bounding box center [390, 258] width 780 height 1117
click at [443, 619] on td "($264.00 USD)" at bounding box center [452, 627] width 89 height 105
copy td "264.00"
click at [688, 650] on icon at bounding box center [684, 656] width 21 height 22
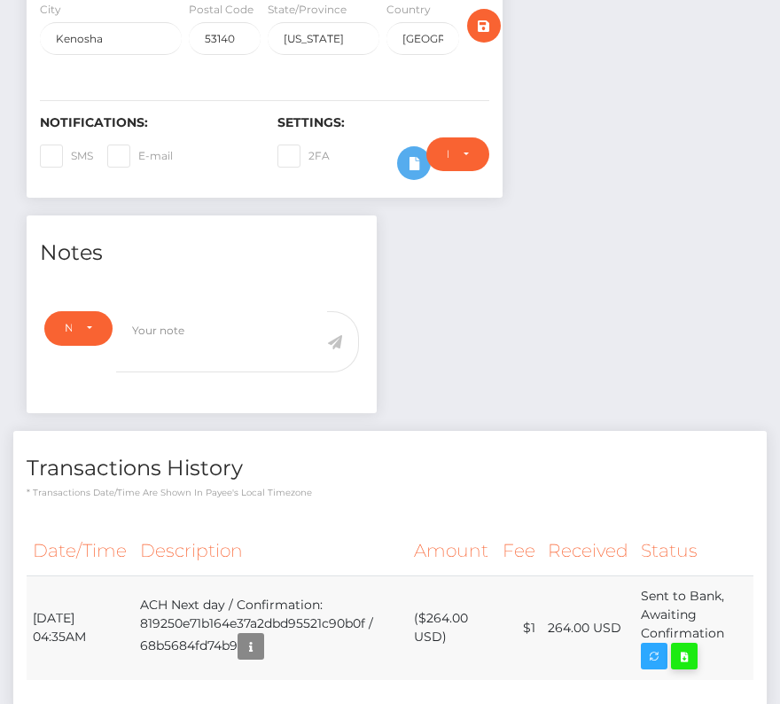
click at [0, 0] on div "Jeffrey A Downs - ID: Star-2373084 ACTIVE DEACTIVE" at bounding box center [390, 258] width 780 height 1117
click at [362, 513] on div "Date/Time Description Amount Fee Received Status" at bounding box center [389, 612] width 753 height 198
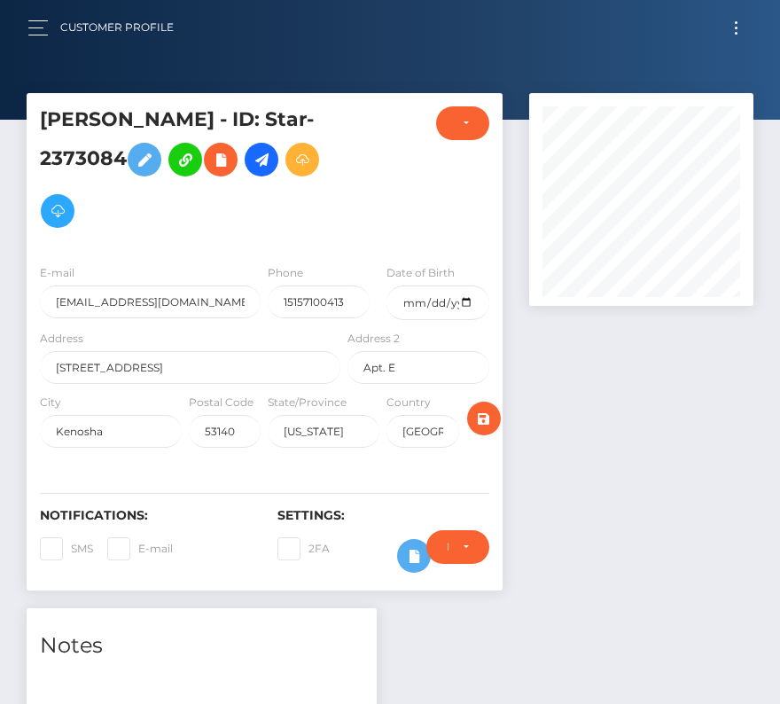
scroll to position [499, 0]
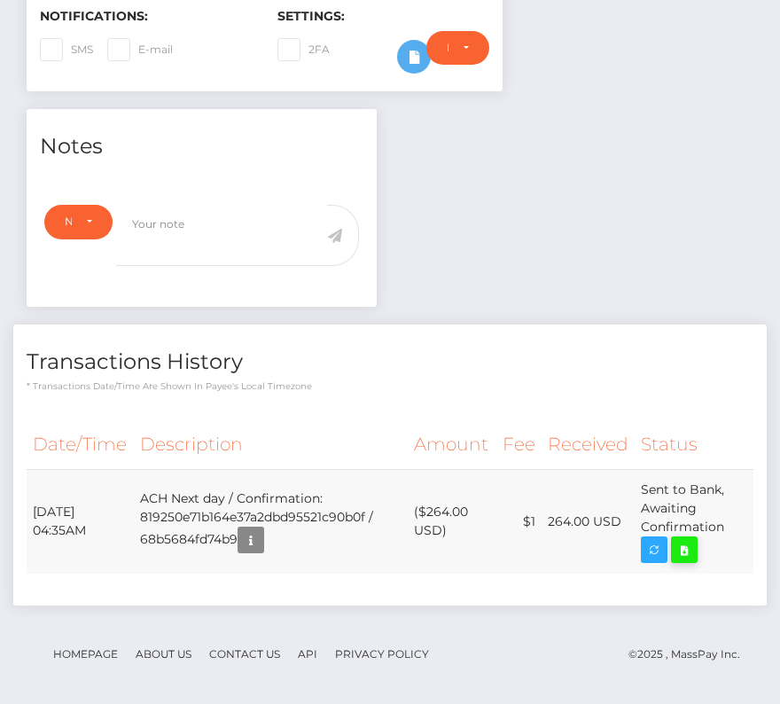
click at [691, 544] on icon at bounding box center [684, 550] width 21 height 22
click at [145, 472] on td "ACH Next day / Confirmation: 819250e71b164e37a2dbd95521c90b0f / 68b5684fd74b9" at bounding box center [271, 521] width 274 height 105
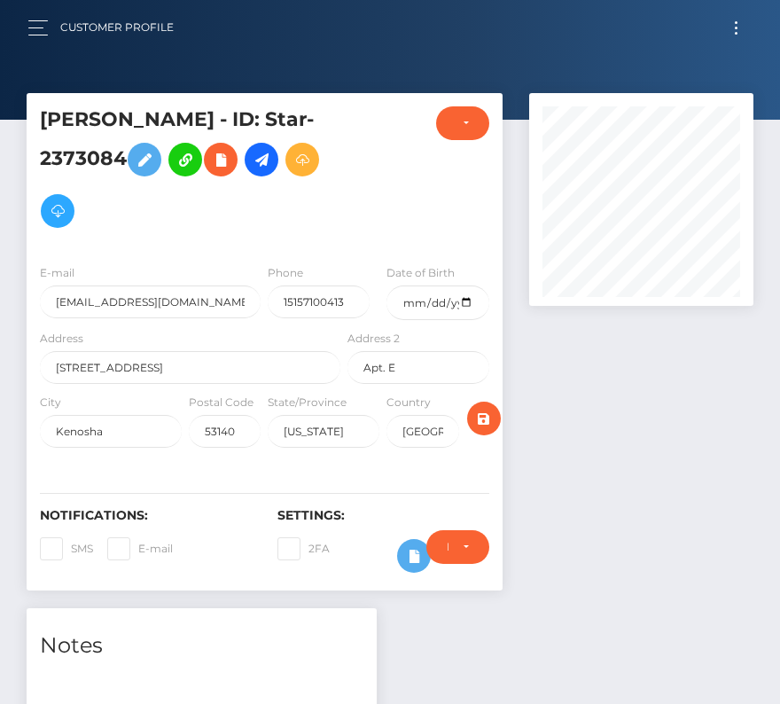
scroll to position [42, 0]
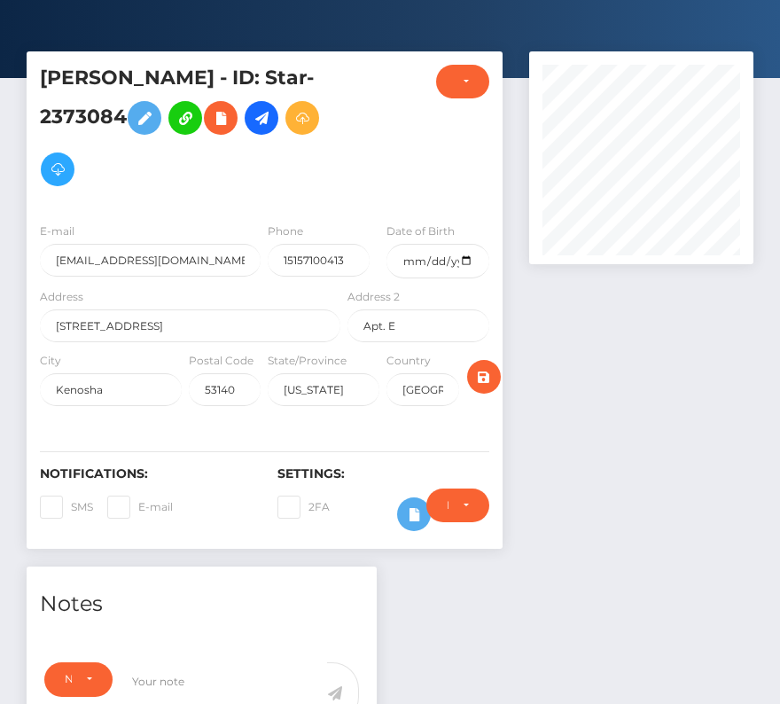
click at [225, 576] on div "Notes" at bounding box center [202, 592] width 350 height 53
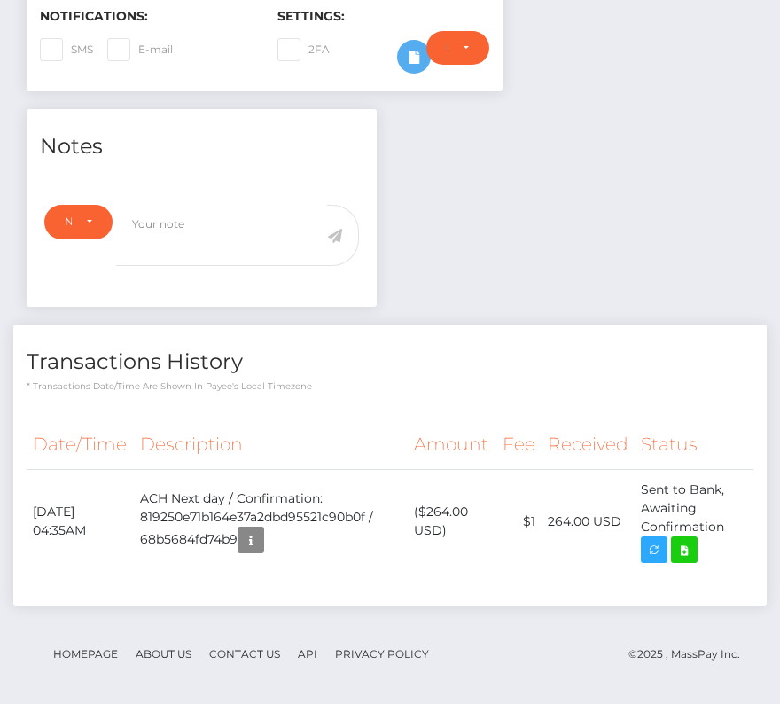
scroll to position [0, 0]
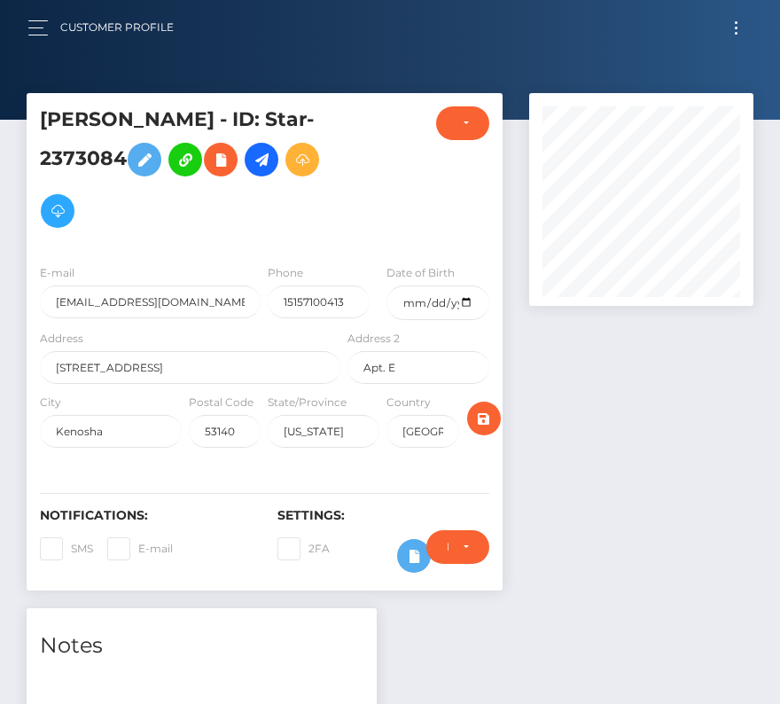
click at [735, 24] on button "Toggle navigation" at bounding box center [736, 28] width 33 height 24
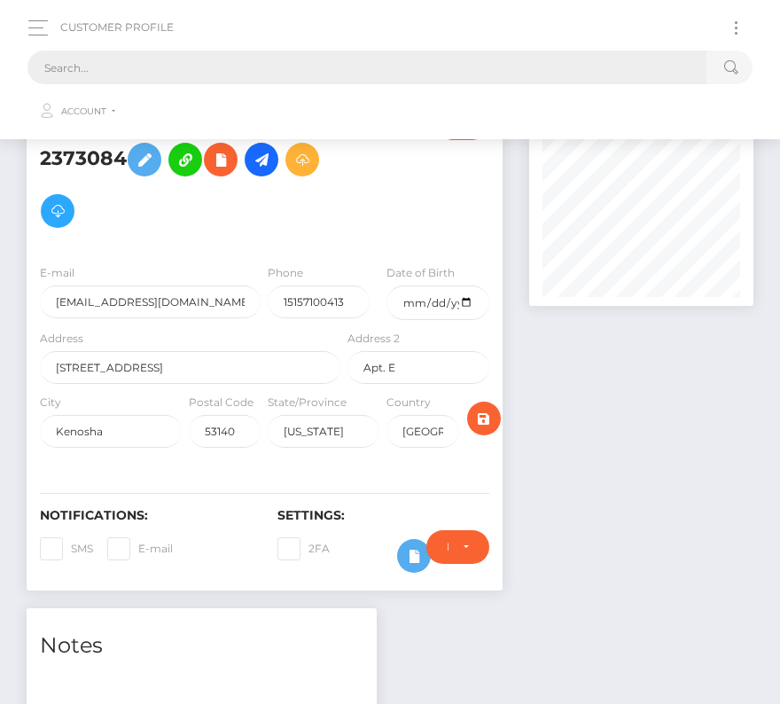
click at [266, 60] on input "text" at bounding box center [366, 68] width 679 height 34
paste input "2038941"
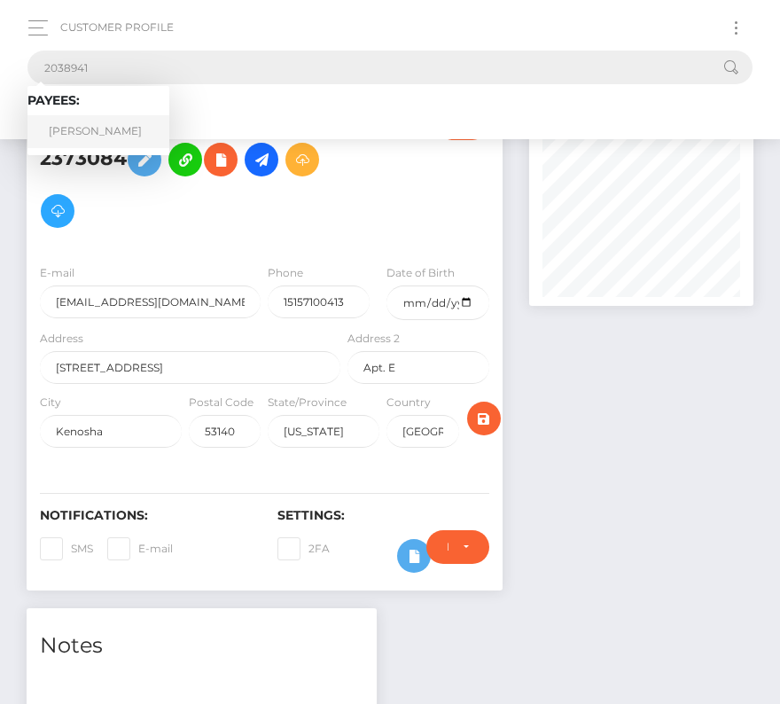
type input "2038941"
click at [79, 141] on link "Sabastian Barajas" at bounding box center [98, 131] width 142 height 33
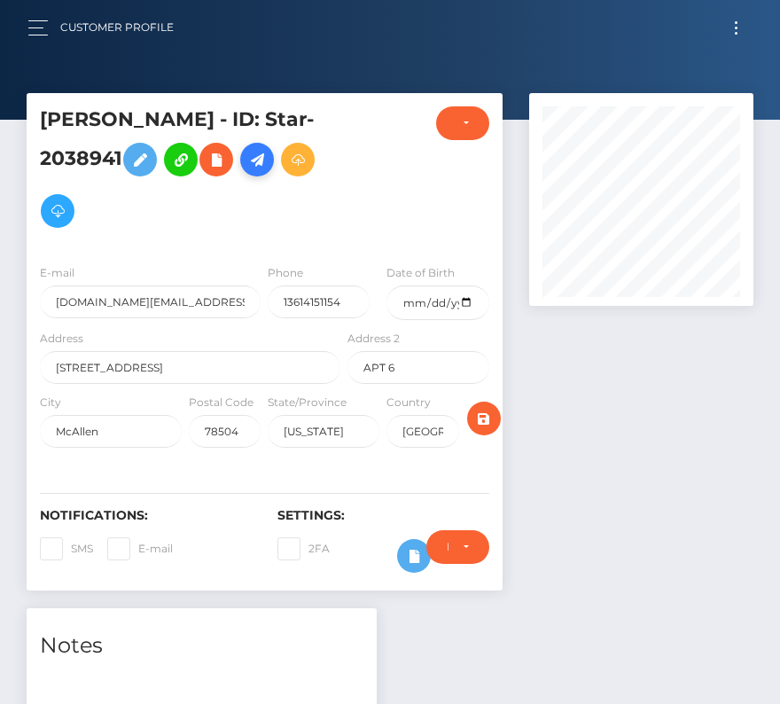
click at [254, 171] on link at bounding box center [257, 160] width 34 height 34
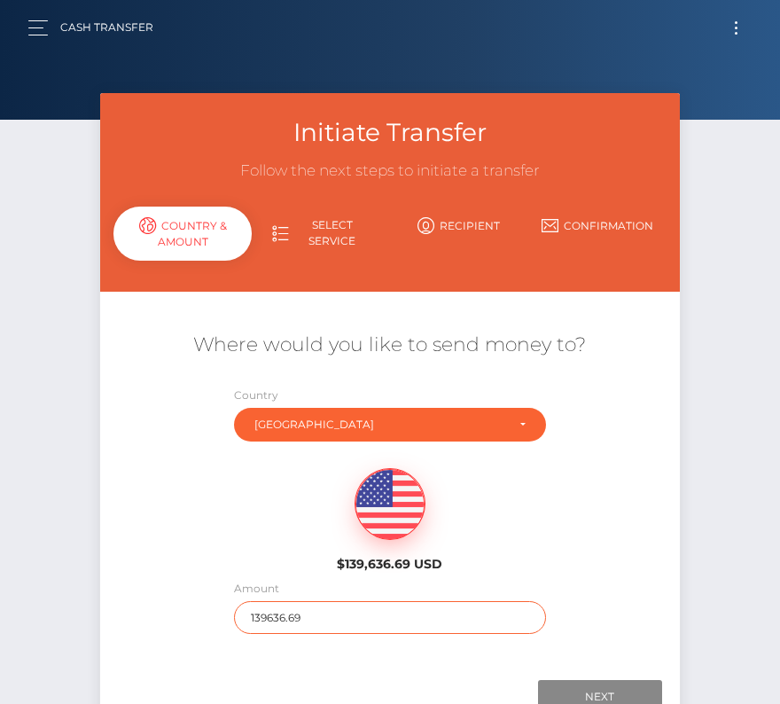
click at [250, 612] on input "139636.69" at bounding box center [389, 617] width 311 height 33
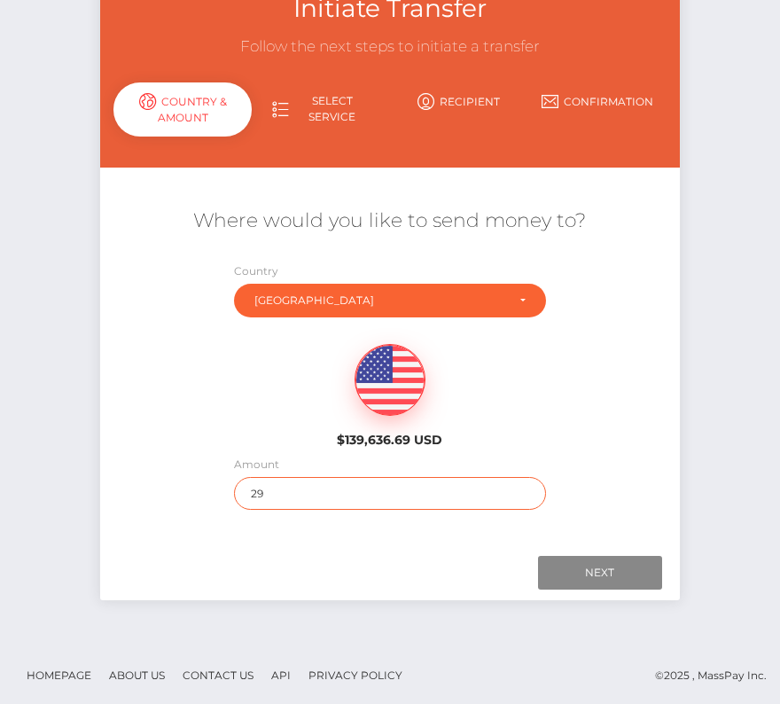
type input "29"
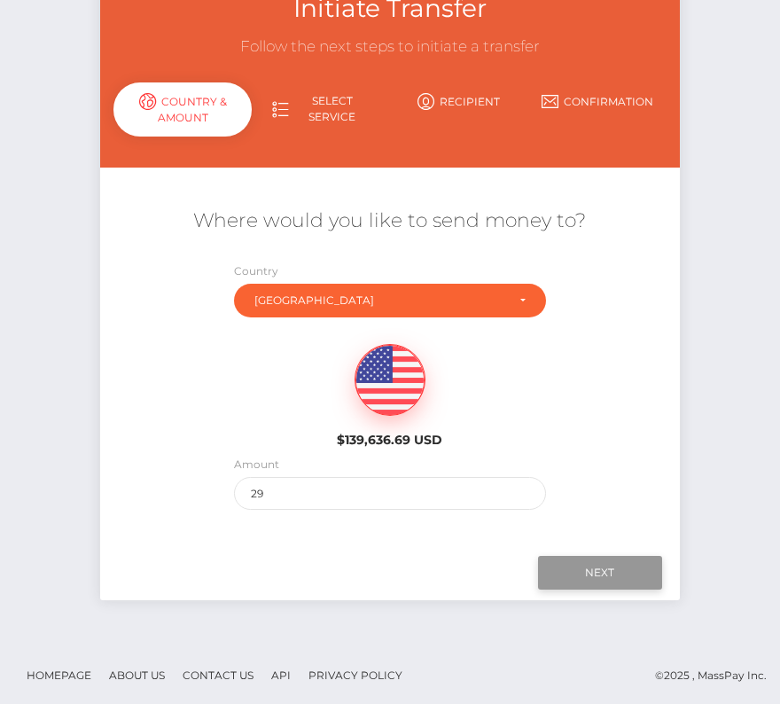
click at [597, 563] on input "Next" at bounding box center [600, 573] width 124 height 34
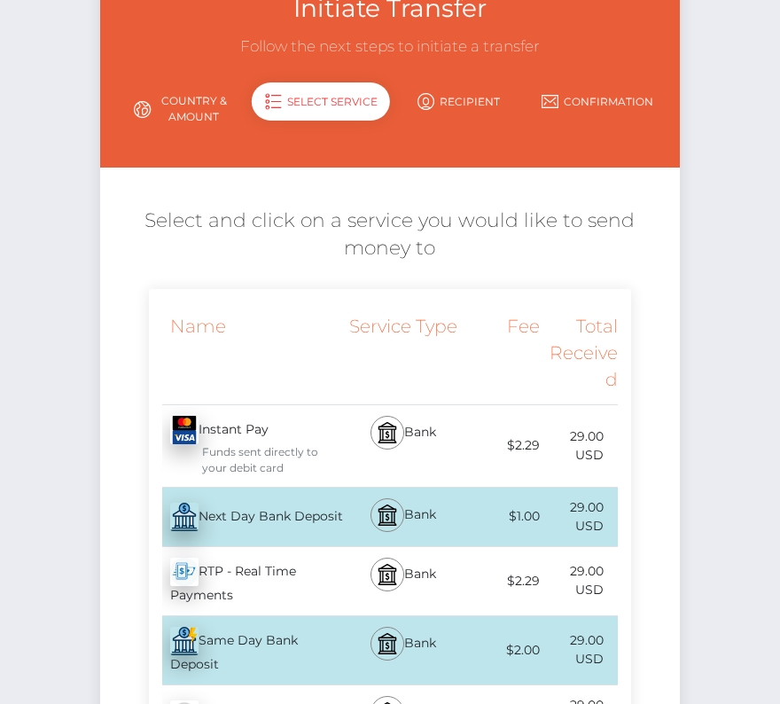
click at [238, 538] on div "Next Day Bank Deposit - USD" at bounding box center [247, 517] width 196 height 50
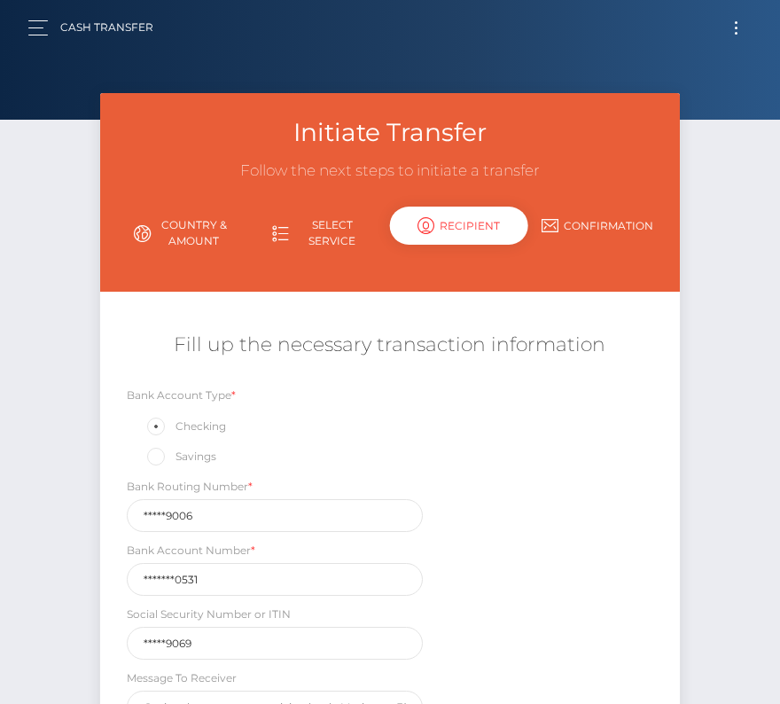
scroll to position [85, 0]
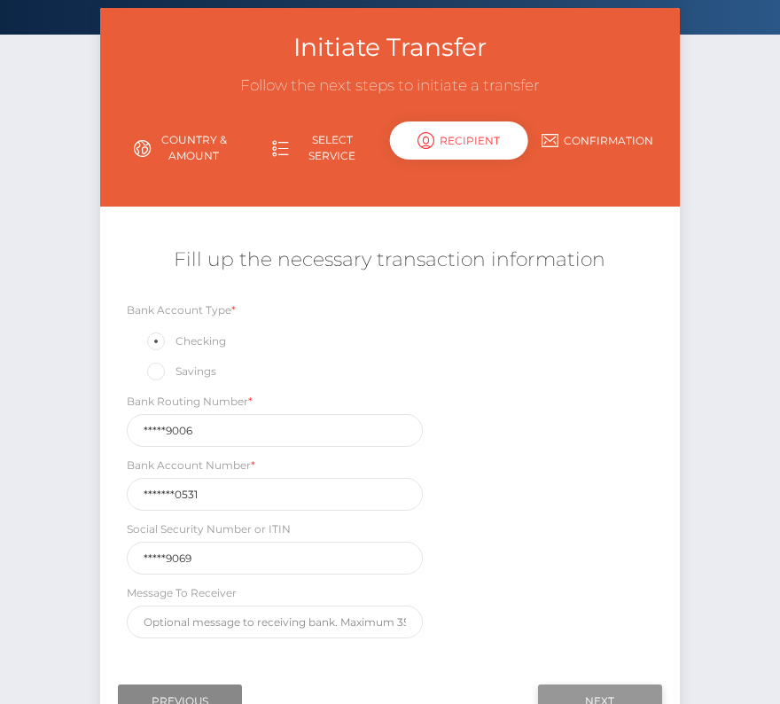
click at [595, 694] on input "Next" at bounding box center [600, 701] width 124 height 34
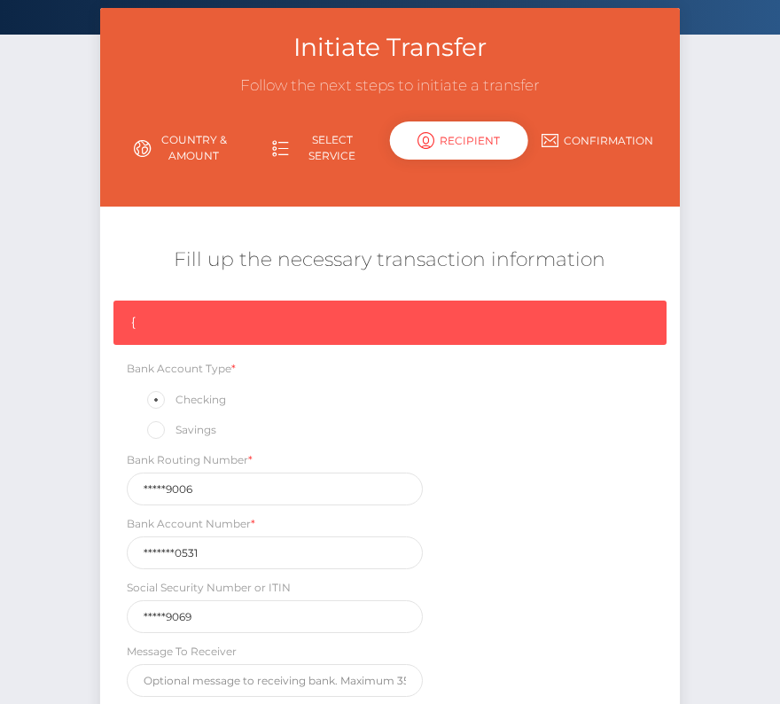
scroll to position [267, 0]
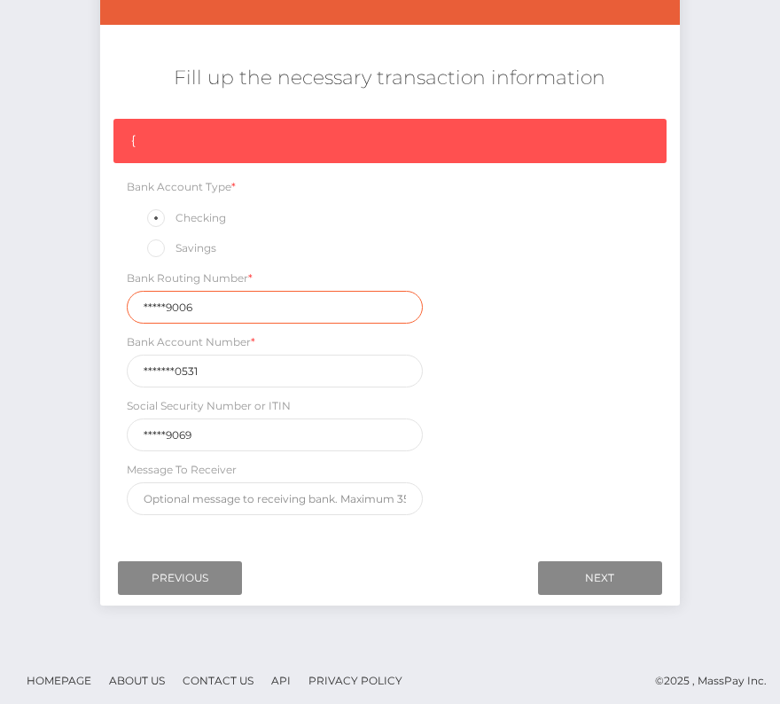
drag, startPoint x: 238, startPoint y: 311, endPoint x: 85, endPoint y: 309, distance: 153.4
click at [85, 309] on div "Initiate Transfer Follow the next steps to initiate a transfer Country & Amount…" at bounding box center [390, 237] width 780 height 823
paste input "12510"
type input "125109006"
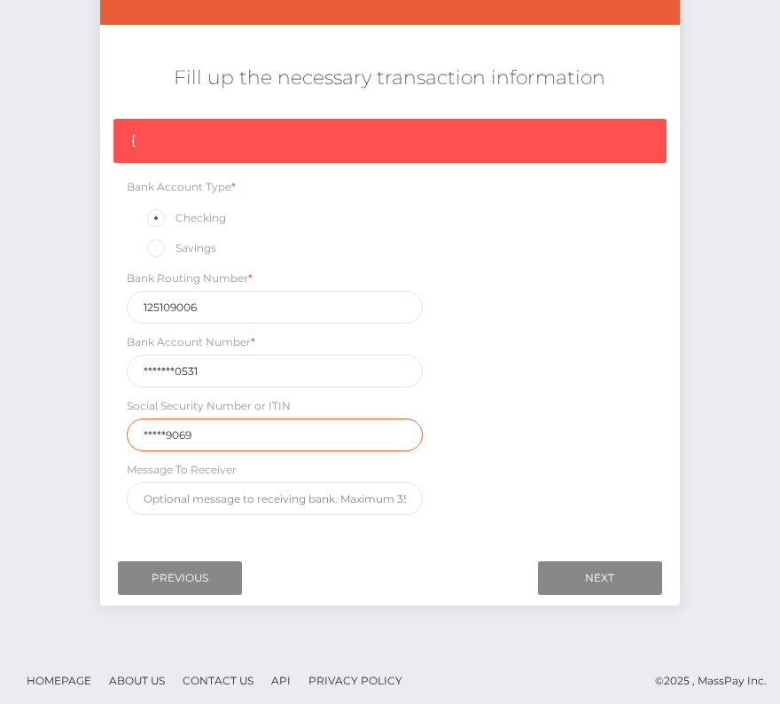
click at [254, 436] on input "*****9069" at bounding box center [275, 434] width 296 height 33
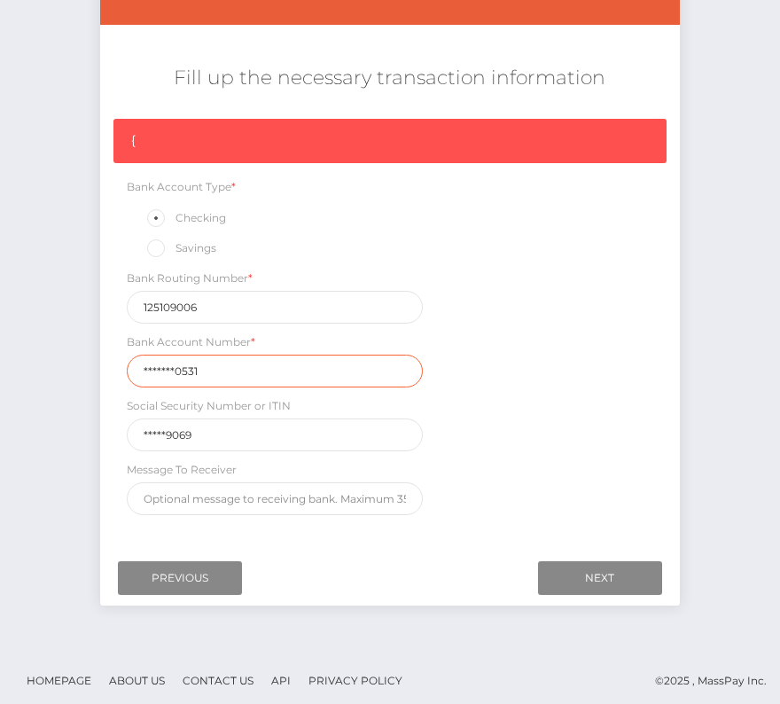
drag, startPoint x: 230, startPoint y: 375, endPoint x: 59, endPoint y: 375, distance: 172.0
click at [59, 375] on div "Initiate Transfer Follow the next steps to initiate a transfer Country & Amount…" at bounding box center [390, 237] width 780 height 823
paste input "10310460531"
drag, startPoint x: 293, startPoint y: 371, endPoint x: 70, endPoint y: 371, distance: 222.5
click at [70, 371] on div "Initiate Transfer Follow the next steps to initiate a transfer Country & Amount…" at bounding box center [390, 237] width 780 height 823
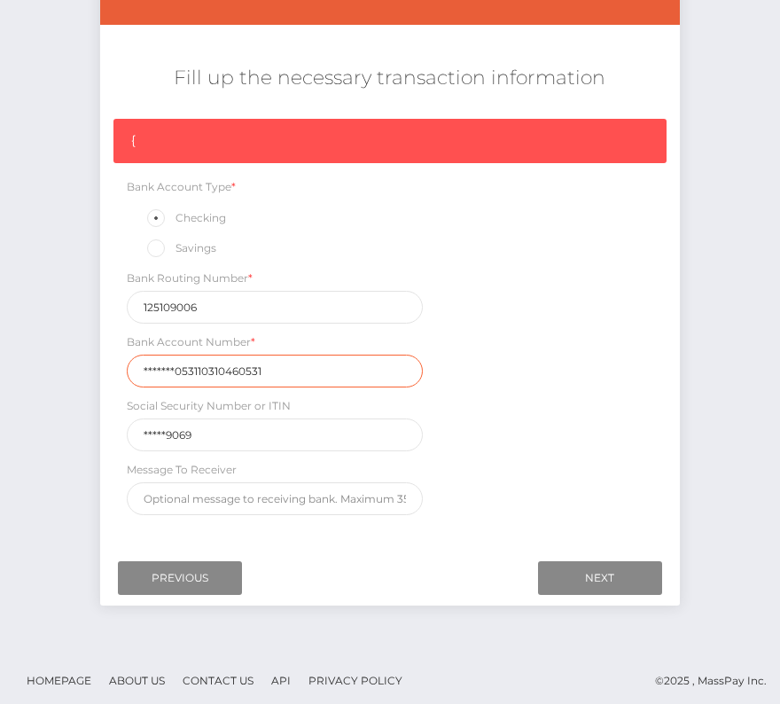
paste input "text"
type input "10310460531"
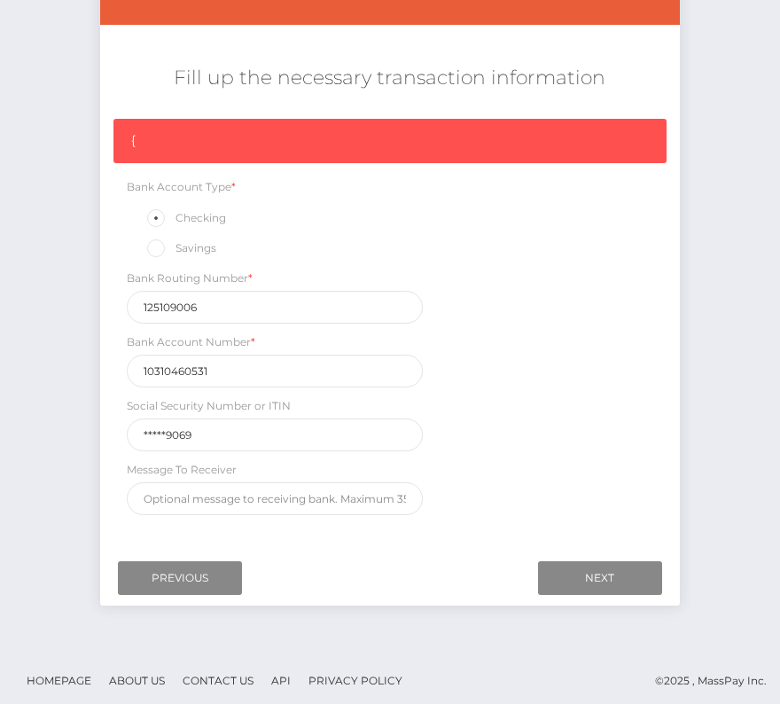
click at [475, 464] on div "{ Bank Account Type * Checking Savings Bank Routing Number * 125109006 Bank Acc…" at bounding box center [389, 321] width 579 height 405
drag, startPoint x: 212, startPoint y: 441, endPoint x: 69, endPoint y: 416, distance: 145.0
click at [69, 416] on div "Initiate Transfer Follow the next steps to initiate a transfer Country & Amount…" at bounding box center [390, 237] width 780 height 823
click at [195, 420] on input "428" at bounding box center [275, 434] width 296 height 33
click at [195, 424] on input "428" at bounding box center [275, 434] width 296 height 33
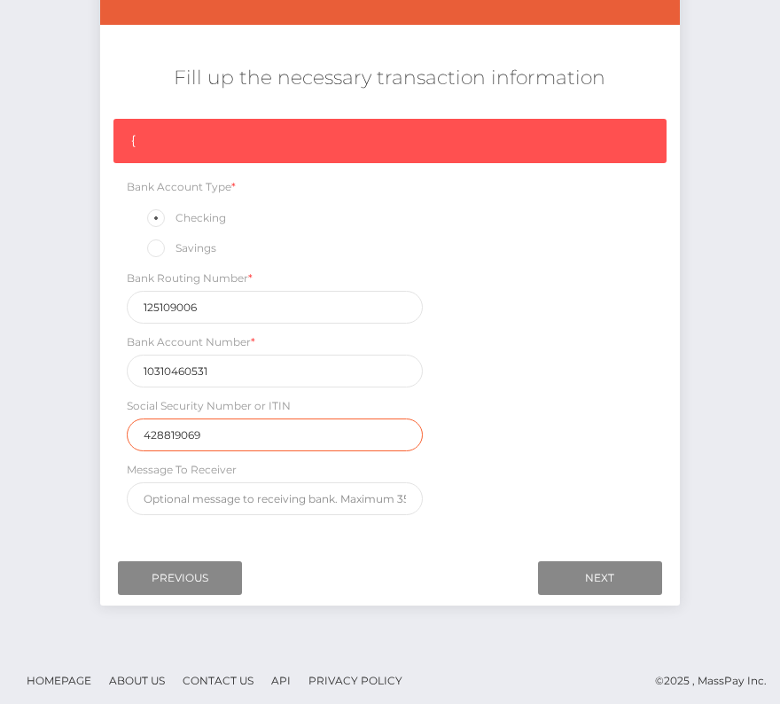
type input "428819069"
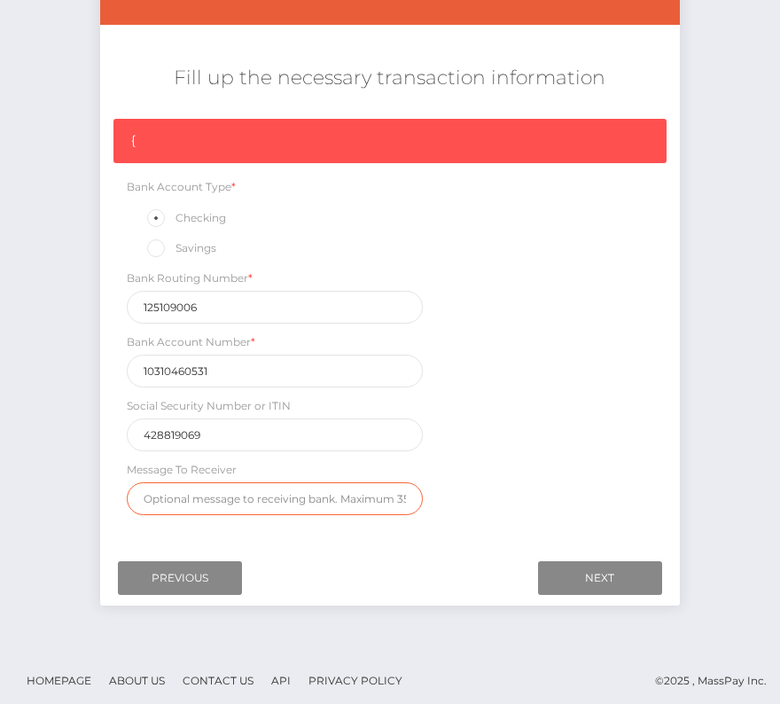
click at [320, 485] on input "text" at bounding box center [275, 498] width 296 height 33
click at [597, 561] on input "Next" at bounding box center [600, 578] width 124 height 34
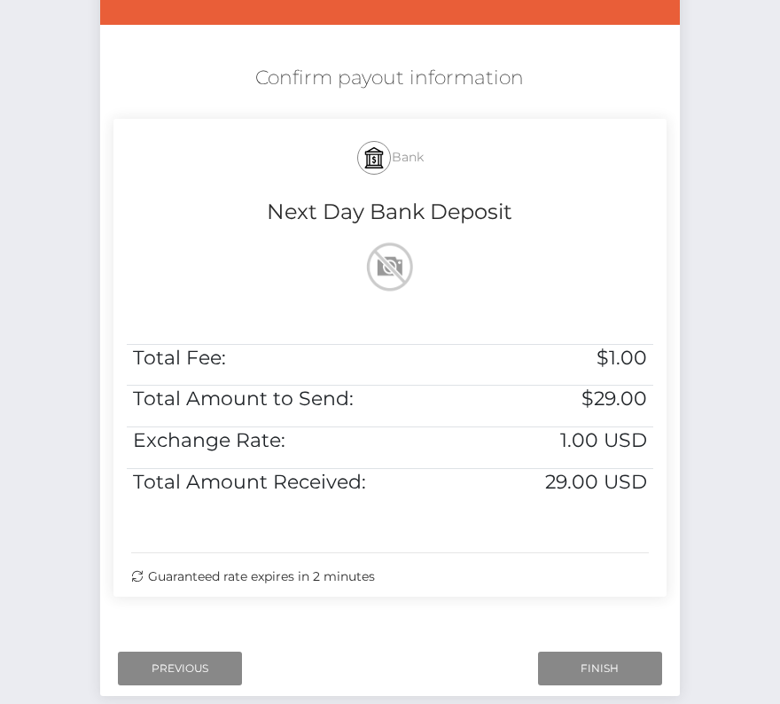
scroll to position [276, 0]
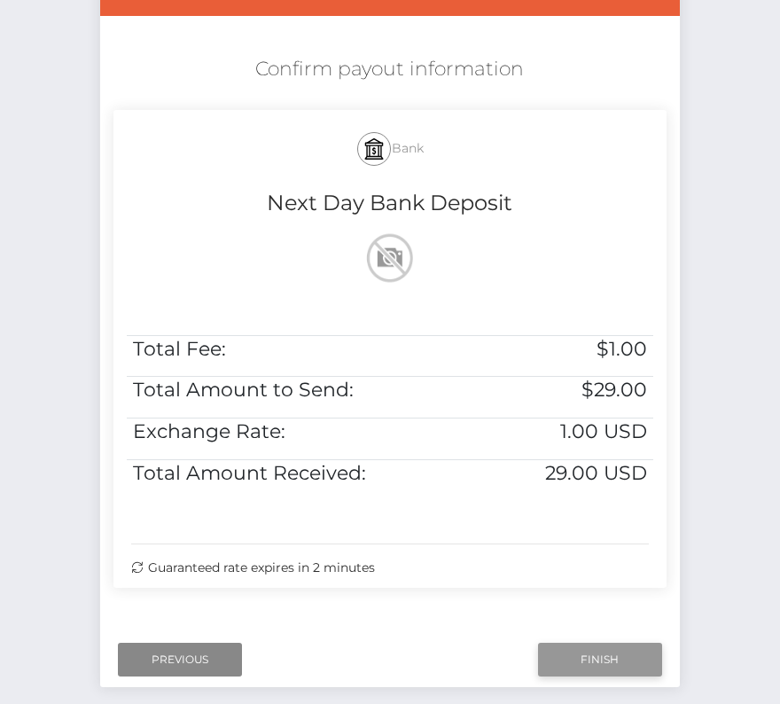
click at [589, 658] on input "Finish" at bounding box center [600, 660] width 124 height 34
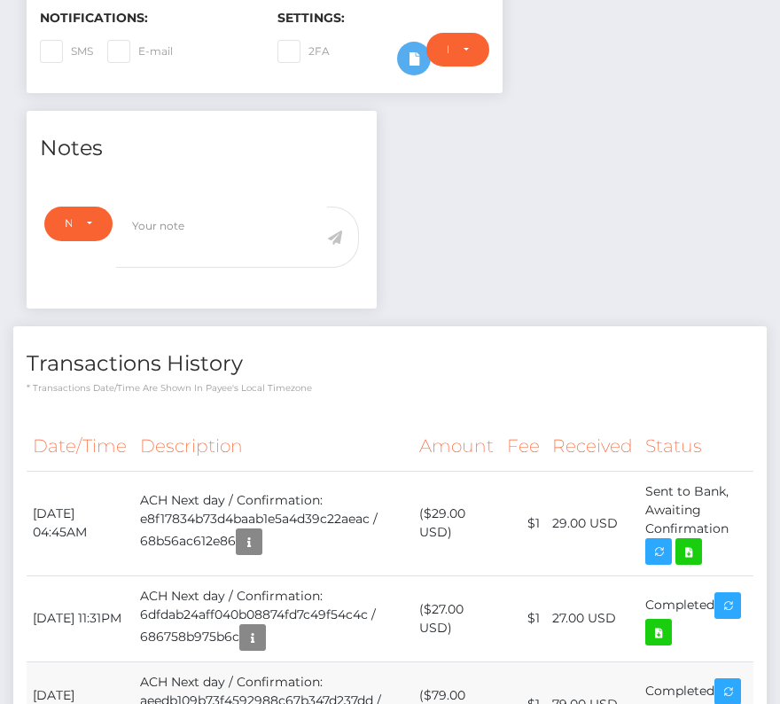
scroll to position [598, 0]
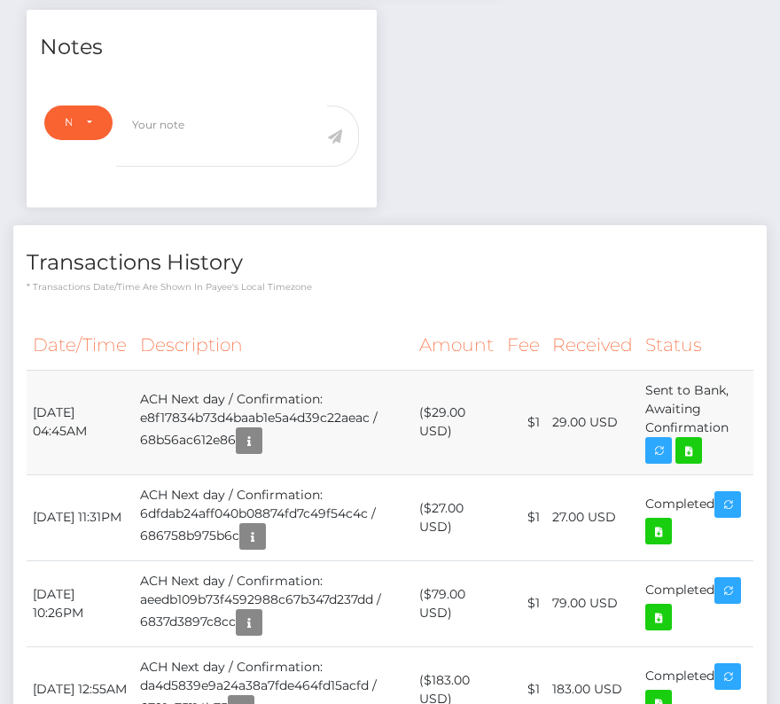
drag, startPoint x: 31, startPoint y: 402, endPoint x: 751, endPoint y: 418, distance: 720.0
click at [751, 418] on tr "[DATE] 04:45AM ACH Next day / Confirmation: e8f17834b73d4baab1e5a4d39c22aeac / …" at bounding box center [390, 422] width 727 height 105
copy tr "[DATE] 04:45AM ACH Next day / Confirmation: e8f17834b73d4baab1e5a4d39c22aeac / …"
click at [702, 441] on link at bounding box center [688, 450] width 27 height 27
click at [359, 457] on td "ACH Next day / Confirmation: e8f17834b73d4baab1e5a4d39c22aeac / 68b56ac612e86" at bounding box center [273, 422] width 279 height 105
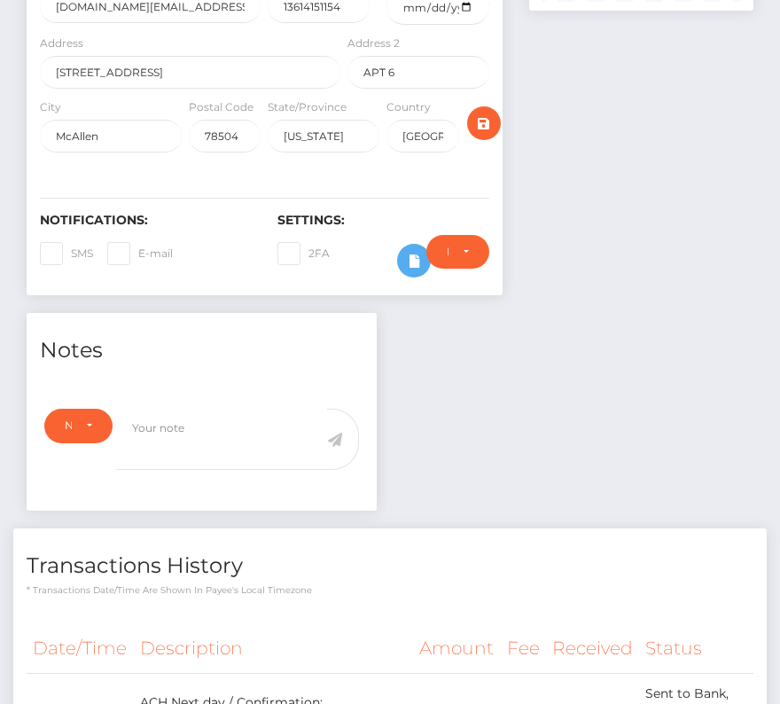
scroll to position [0, 0]
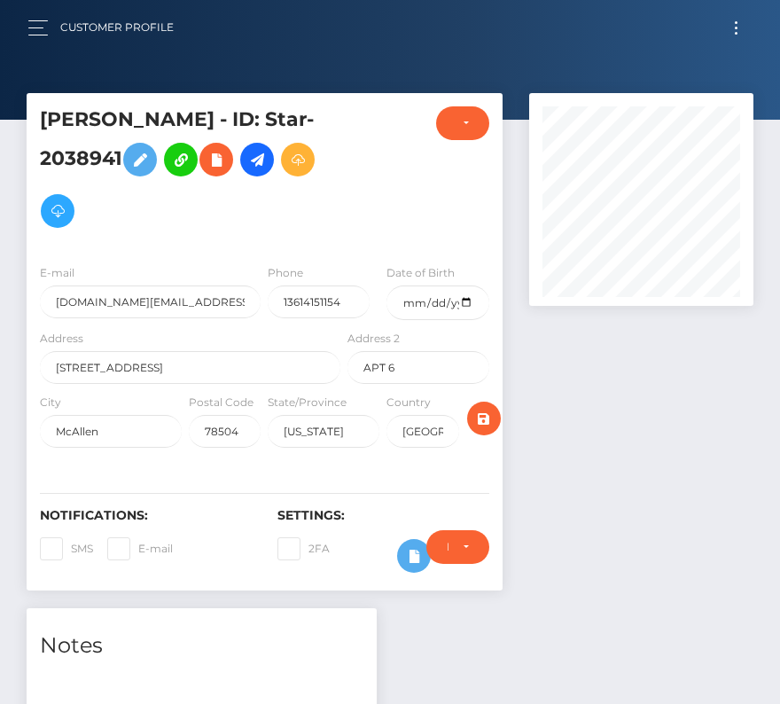
click at [726, 32] on button "Toggle navigation" at bounding box center [736, 28] width 33 height 24
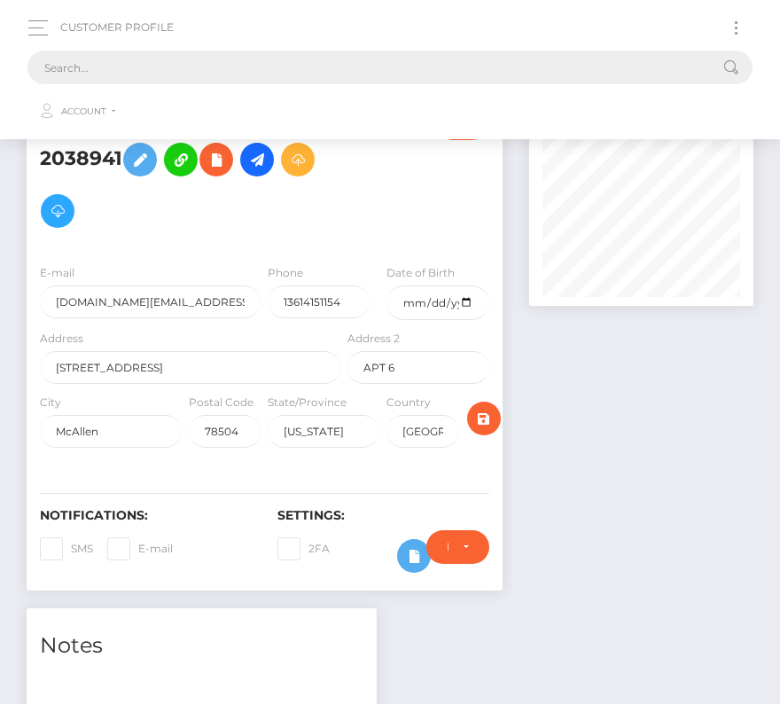
click at [365, 78] on input "text" at bounding box center [366, 68] width 679 height 34
paste input "1753729"
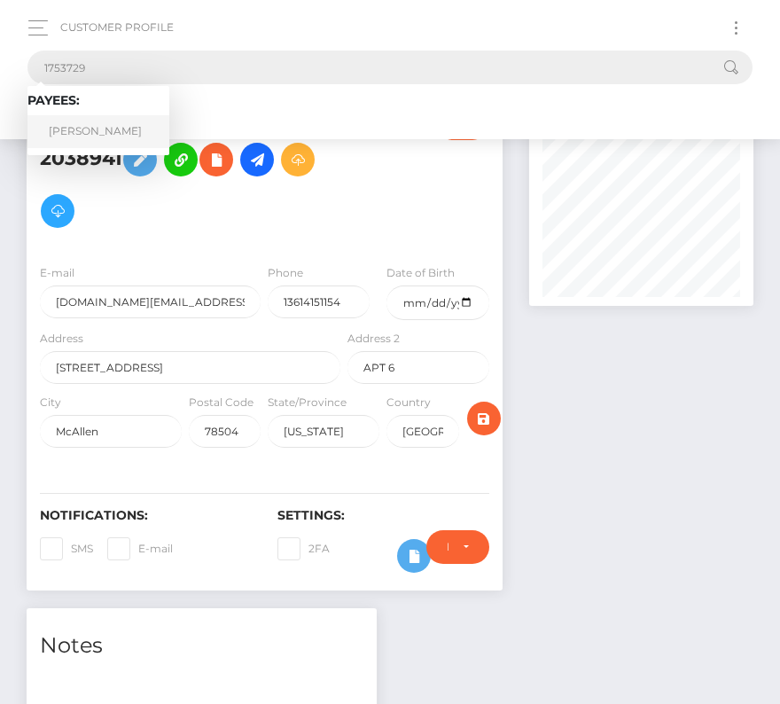
type input "1753729"
click at [107, 121] on link "[PERSON_NAME]" at bounding box center [98, 131] width 142 height 33
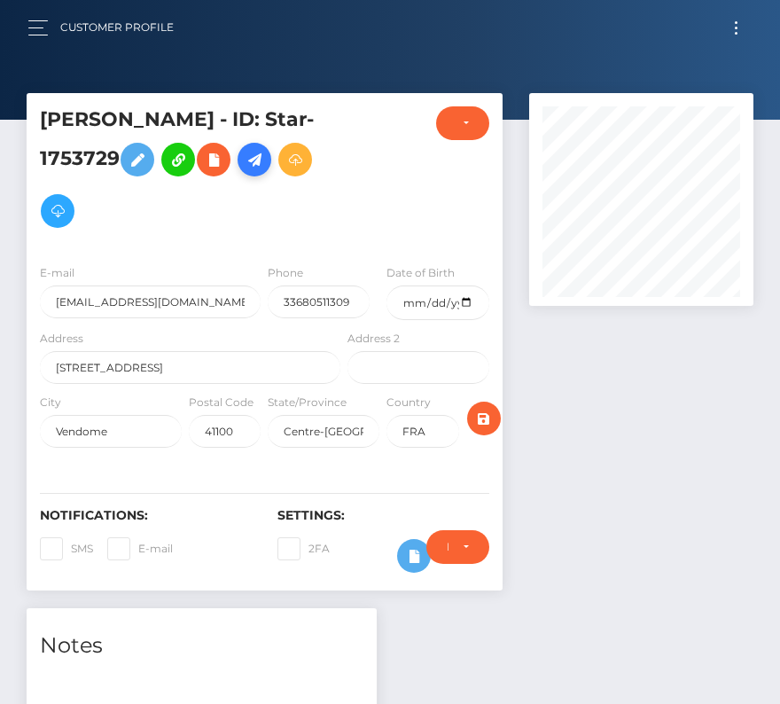
click at [260, 162] on icon at bounding box center [254, 160] width 21 height 22
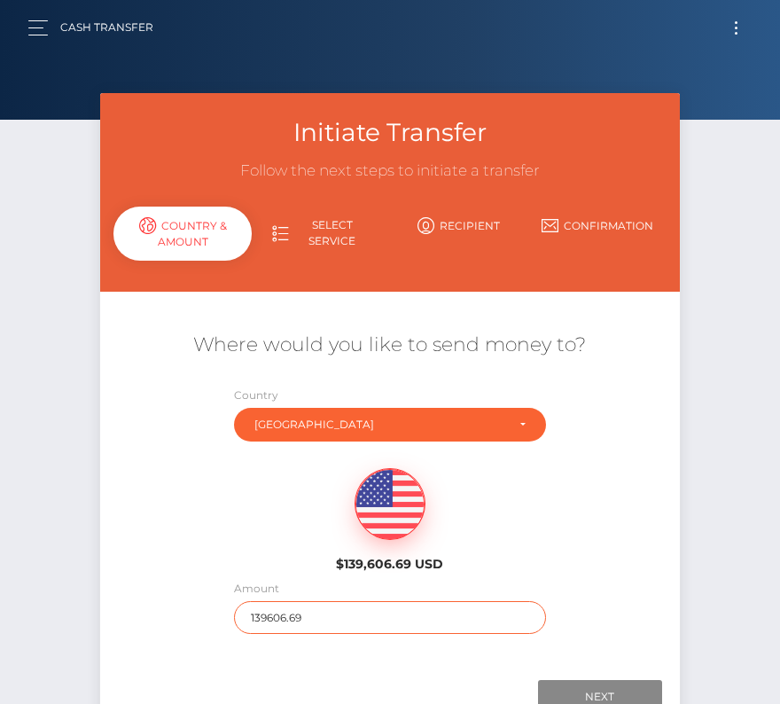
click at [259, 614] on input "139606.69" at bounding box center [389, 617] width 311 height 33
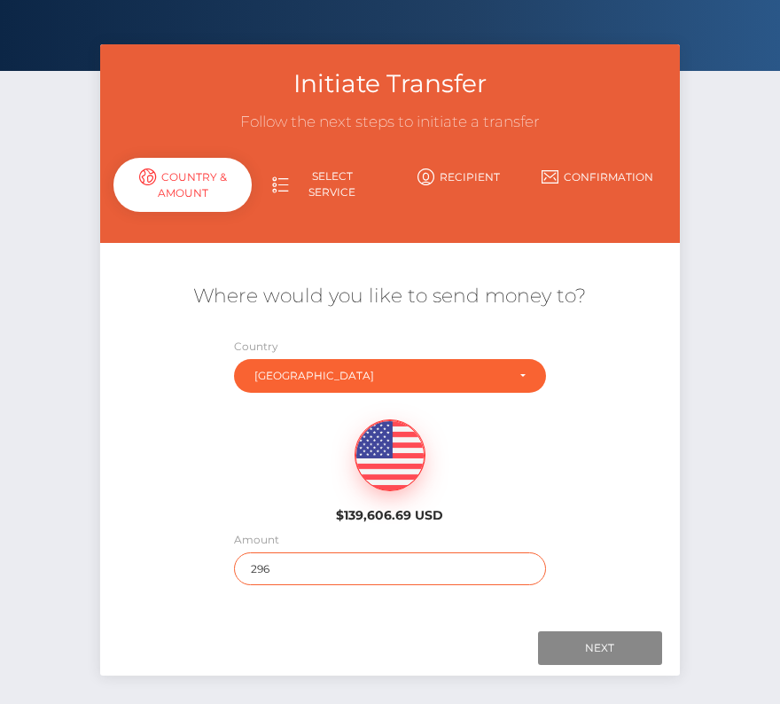
scroll to position [82, 0]
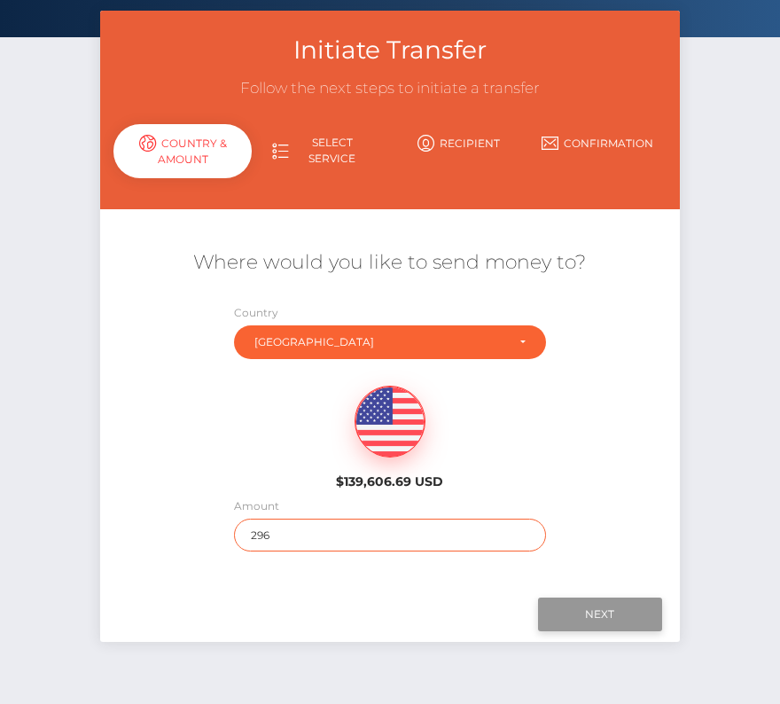
type input "296"
click at [585, 614] on input "Next" at bounding box center [600, 614] width 124 height 34
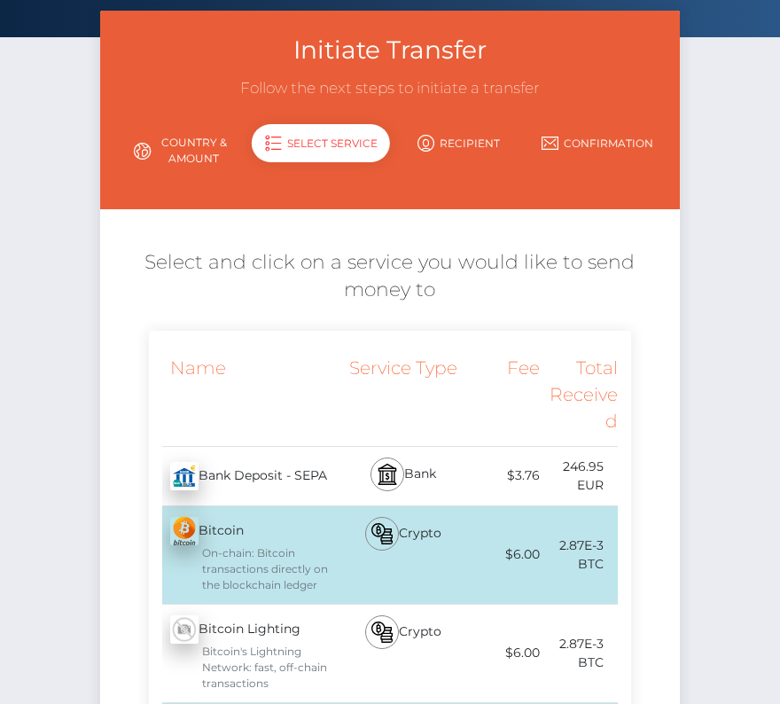
click at [349, 472] on div "Bank" at bounding box center [402, 476] width 117 height 59
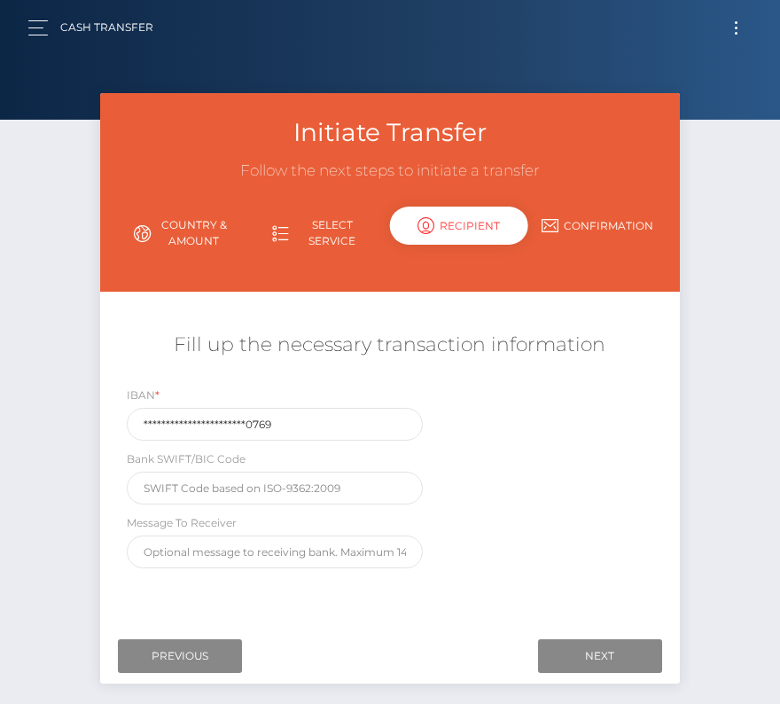
scroll to position [85, 0]
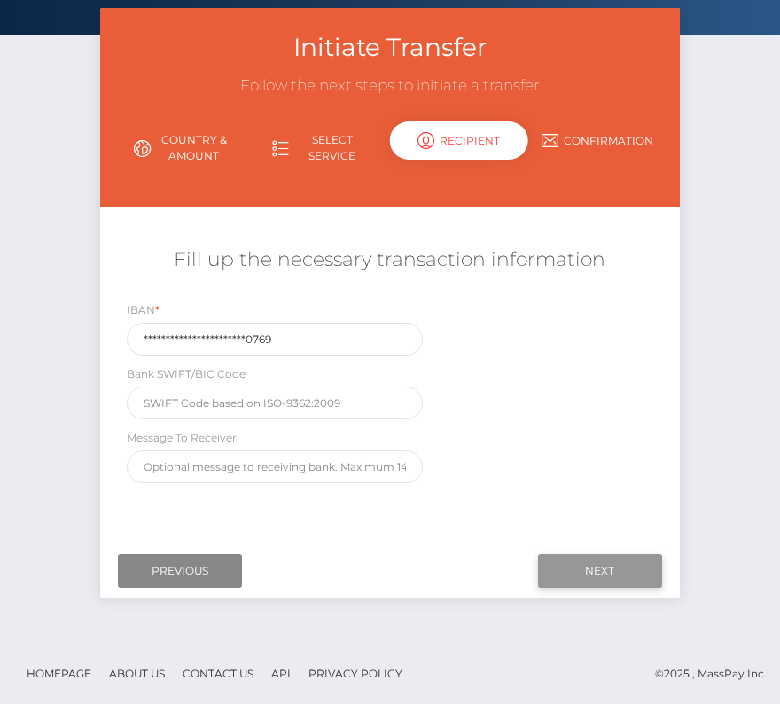
click at [607, 562] on input "Next" at bounding box center [600, 571] width 124 height 34
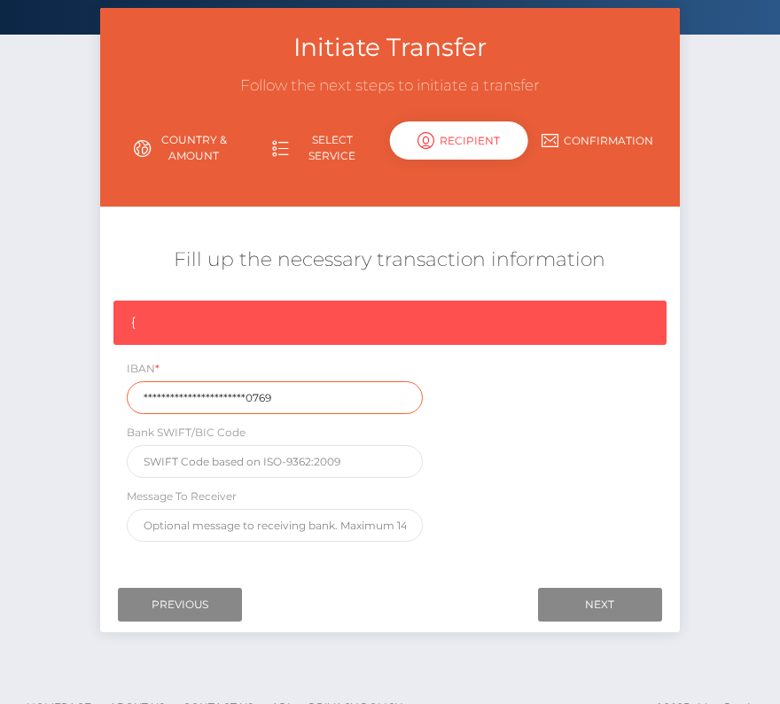
drag, startPoint x: 290, startPoint y: 401, endPoint x: 87, endPoint y: 401, distance: 203.0
click at [87, 401] on div "Initiate Transfer Follow the next steps to initiate a transfer Country & Amount…" at bounding box center [389, 329] width 605 height 642
paste input "FR76 4061 8803 7600 0405 0260"
click at [172, 397] on input "FR76 4061 8803 7600 0405 0260 769" at bounding box center [275, 397] width 296 height 33
click at [175, 400] on input "FR76 4061 8803 7600 0405 0260 769" at bounding box center [275, 397] width 296 height 33
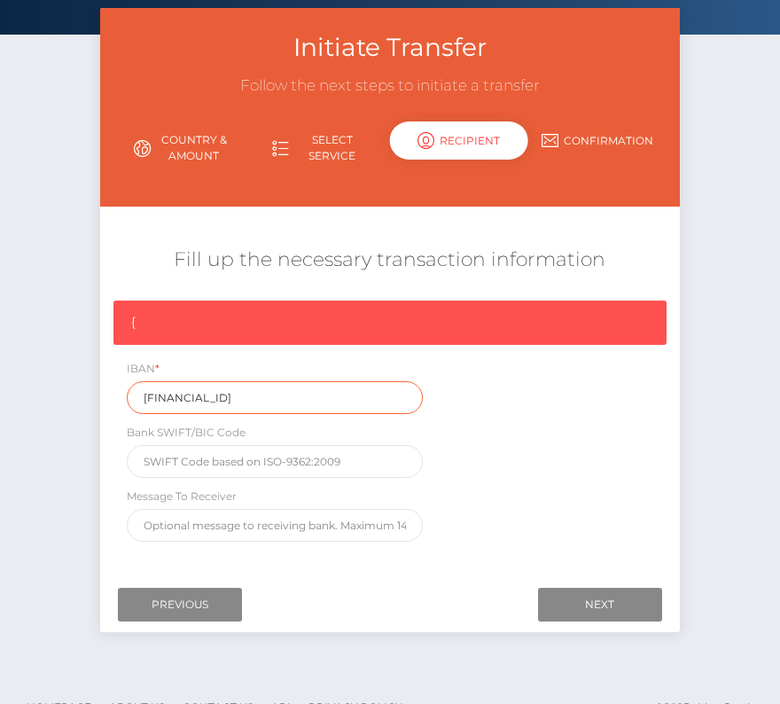
click at [199, 397] on input "FR764061 8803 7600 0405 0260 769" at bounding box center [275, 397] width 296 height 33
click at [223, 396] on input "FR7640618803 7600 0405 0260 769" at bounding box center [275, 397] width 296 height 33
click at [254, 395] on input "FR76406188037600 0405 0260 769" at bounding box center [275, 397] width 296 height 33
click at [254, 391] on input "FR76406188037600 0405 0260 769" at bounding box center [275, 397] width 296 height 33
click at [278, 393] on input "FR764061880376000405 0260 769" at bounding box center [275, 397] width 296 height 33
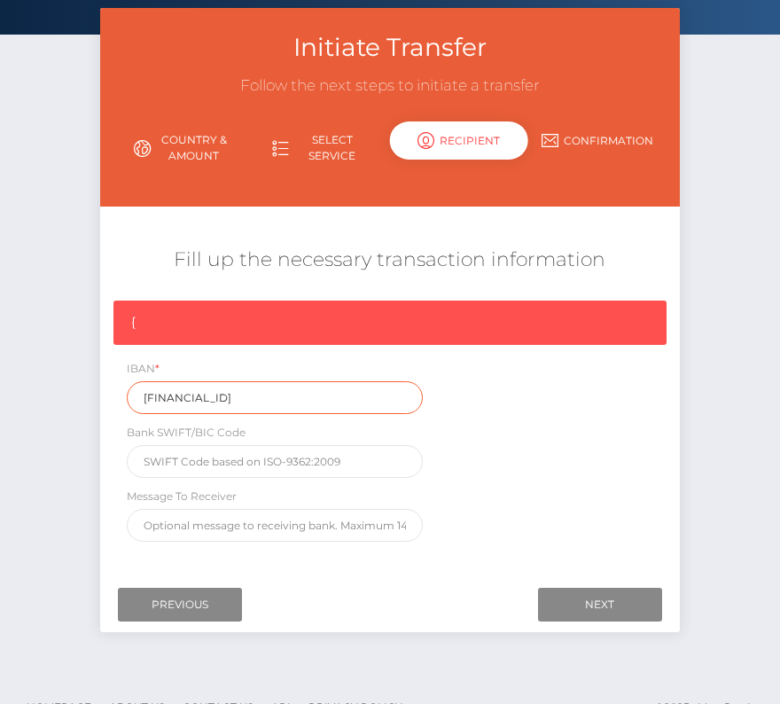
click at [305, 391] on input "FR7640618803760004050260 769" at bounding box center [275, 397] width 296 height 33
type input "FR7640618803760004050260769"
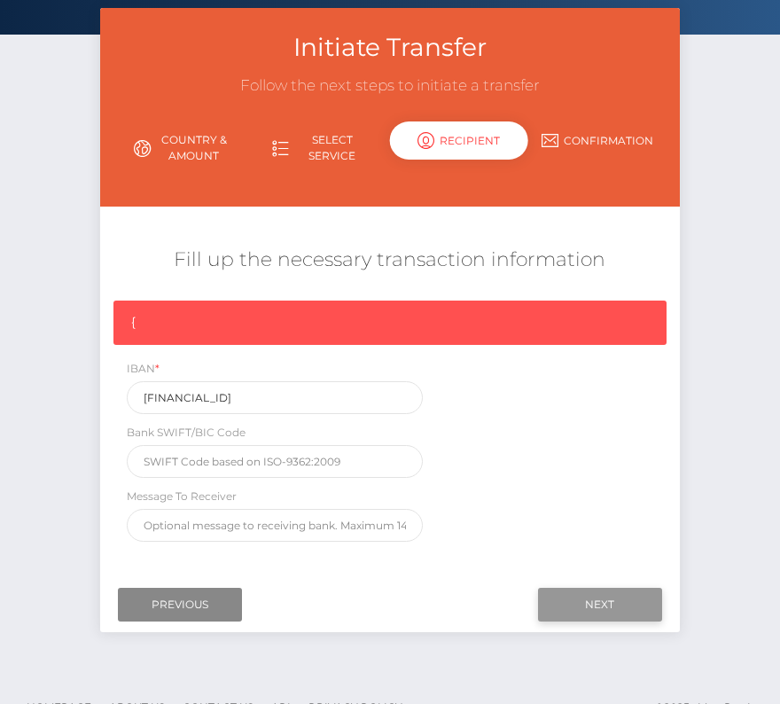
click at [598, 608] on input "Next" at bounding box center [600, 605] width 124 height 34
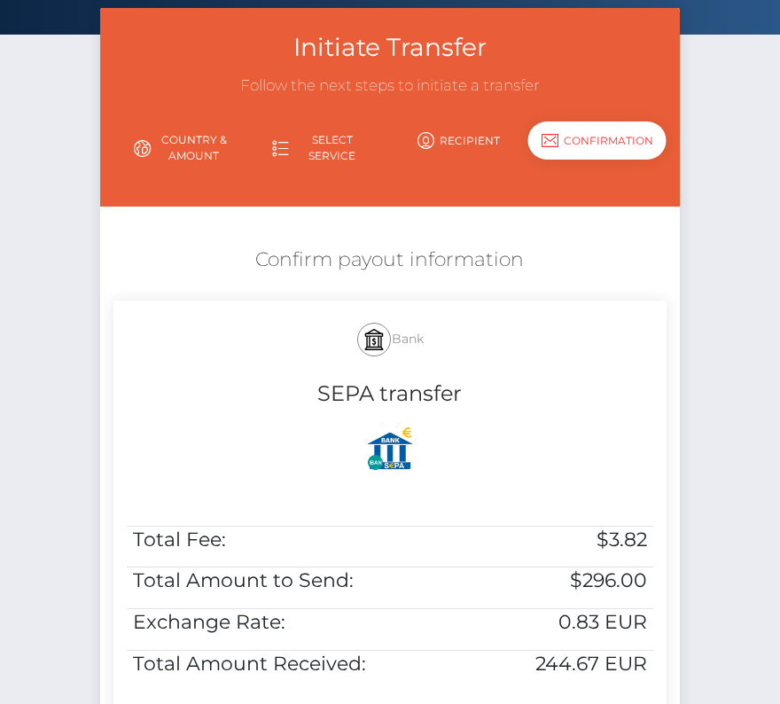
click at [270, 330] on h5 "Bank" at bounding box center [390, 339] width 526 height 51
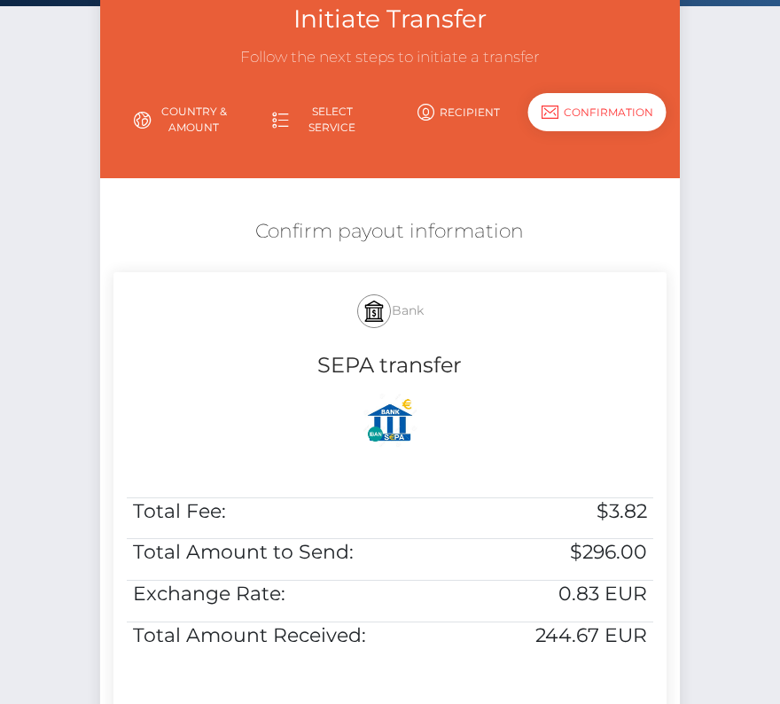
scroll to position [119, 0]
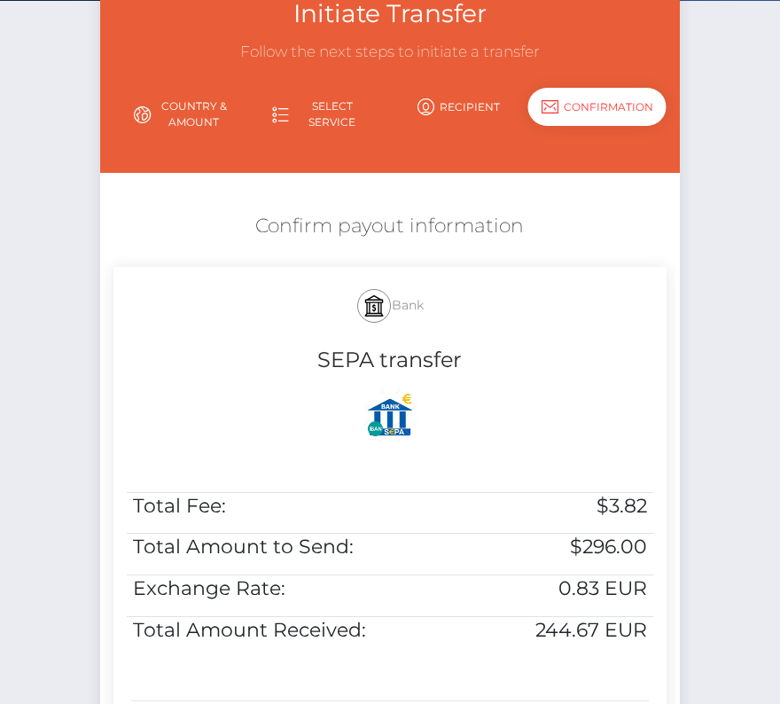
drag, startPoint x: 246, startPoint y: 242, endPoint x: 674, endPoint y: 694, distance: 622.6
click at [674, 694] on div "Confirm payout information Bank SEPA transfer Total Fee: $3.82 Total Amount to …" at bounding box center [389, 483] width 579 height 558
copy div "Confirm payout information Bank SEPA transfer Total Fee: $3.82 Total Amount to …"
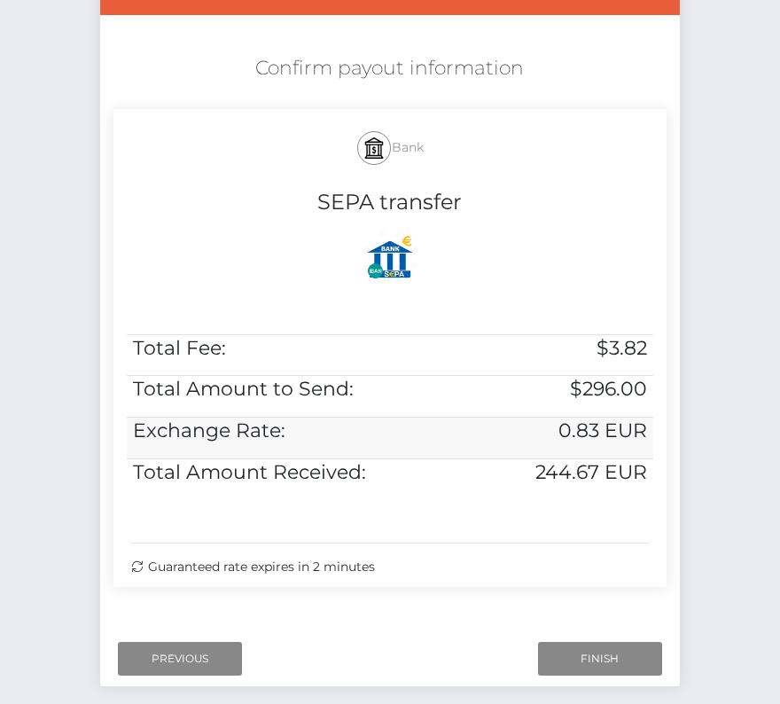
scroll to position [362, 0]
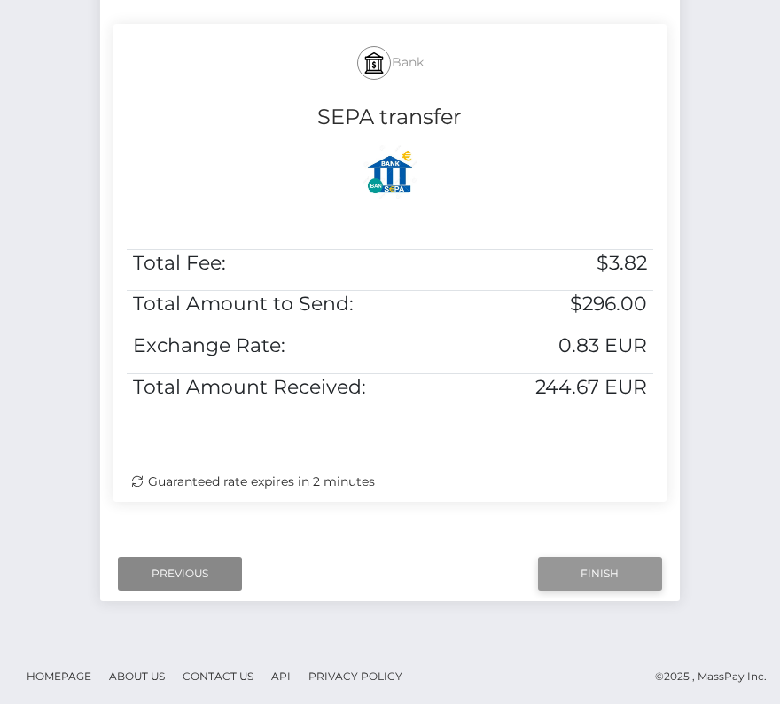
click at [572, 571] on input "Finish" at bounding box center [600, 574] width 124 height 34
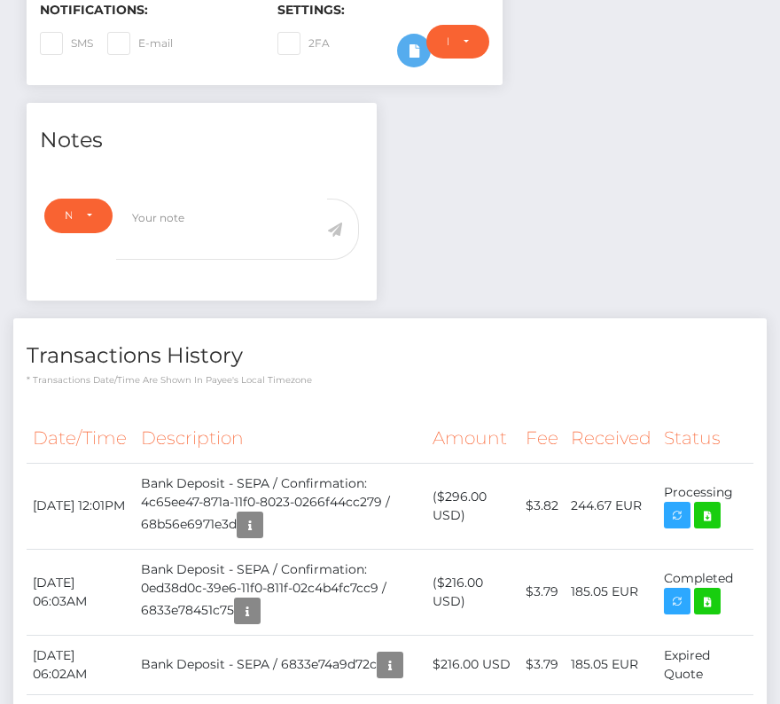
scroll to position [565, 0]
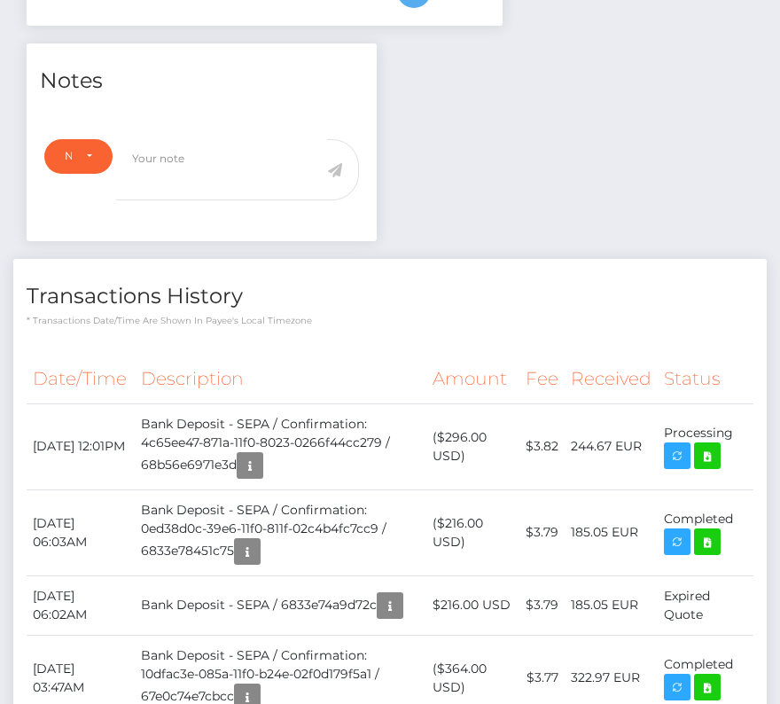
click at [96, 366] on th "Date/Time" at bounding box center [81, 379] width 108 height 49
click at [159, 386] on th "Description" at bounding box center [281, 379] width 292 height 49
drag, startPoint x: 33, startPoint y: 431, endPoint x: 739, endPoint y: 424, distance: 706.5
click at [739, 424] on tr "September 1, 2025 12:01PM Bank Deposit - SEPA / Confirmation: 4c65ee47-871a-11f…" at bounding box center [390, 446] width 727 height 86
copy tr "September 1, 2025 12:01PM Bank Deposit - SEPA / Confirmation: 4c65ee47-871a-11f…"
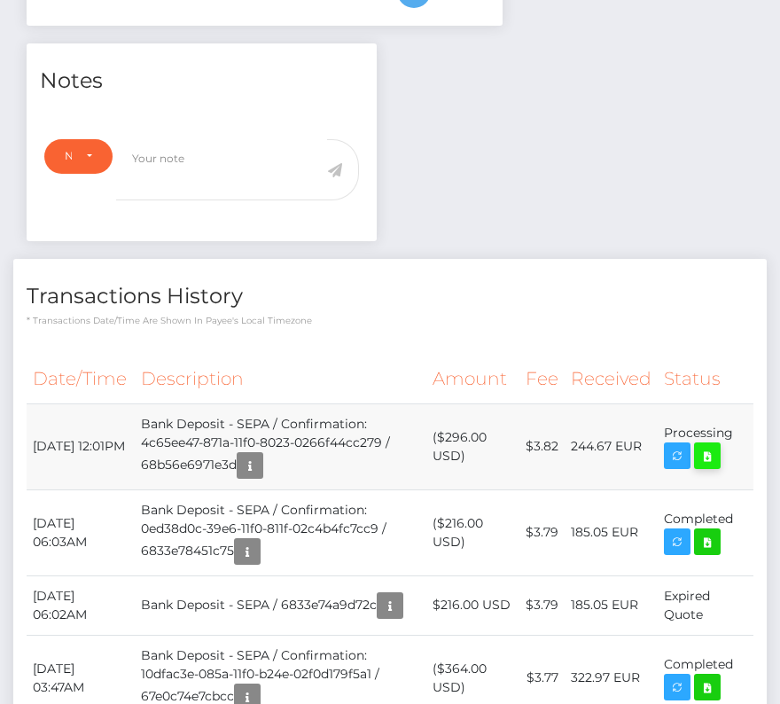
click at [709, 450] on icon at bounding box center [707, 456] width 21 height 22
click at [435, 389] on th "Amount" at bounding box center [471, 379] width 91 height 49
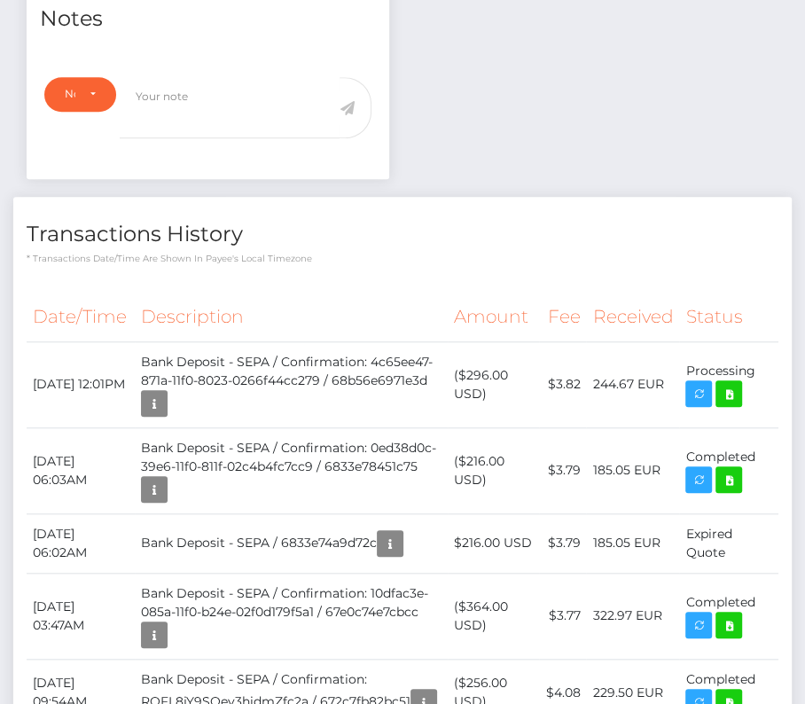
scroll to position [630, 0]
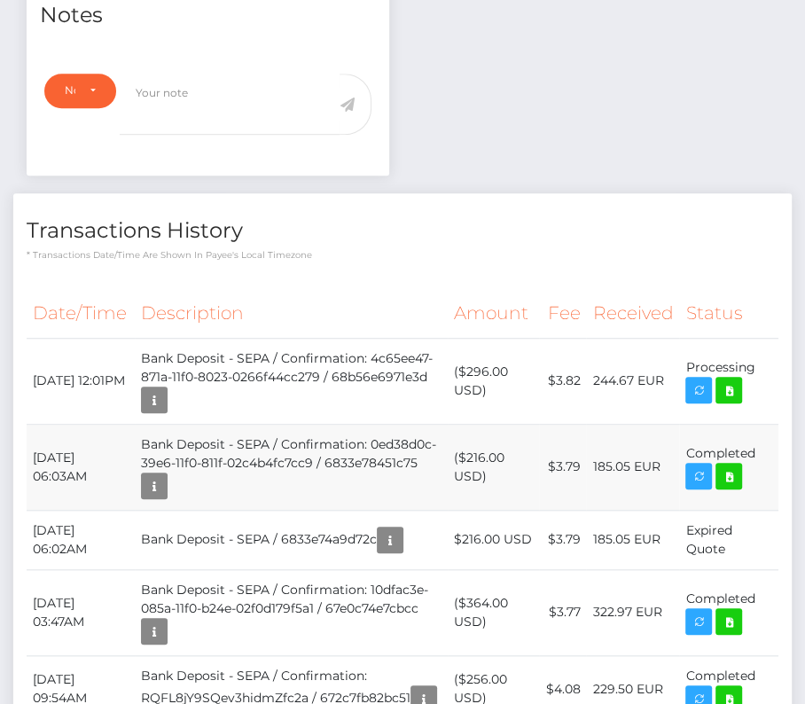
click at [423, 430] on td "Bank Deposit - SEPA / Confirmation: 0ed38d0c-39e6-11f0-811f-02c4b4fc7cc9 / 6833…" at bounding box center [291, 467] width 313 height 86
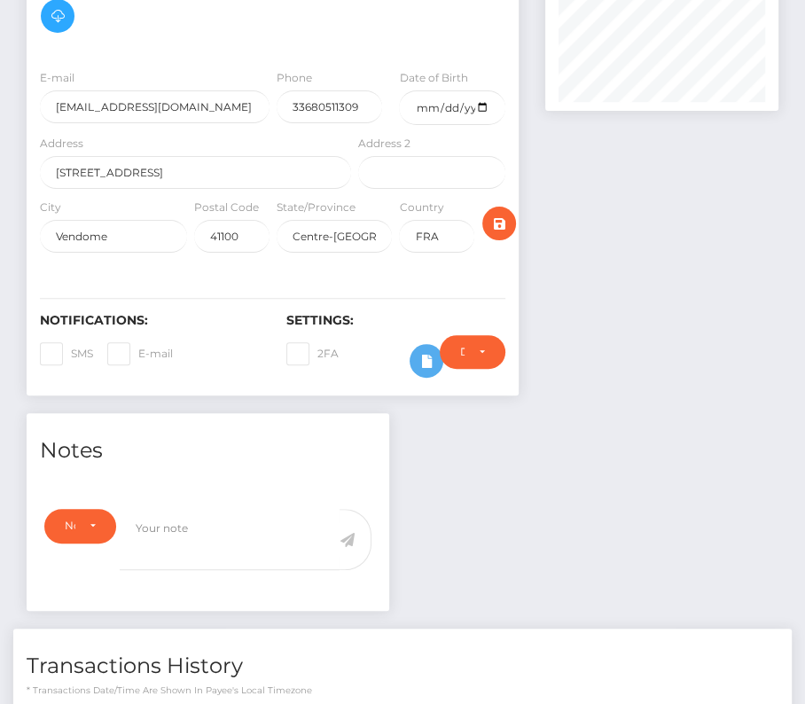
scroll to position [0, 0]
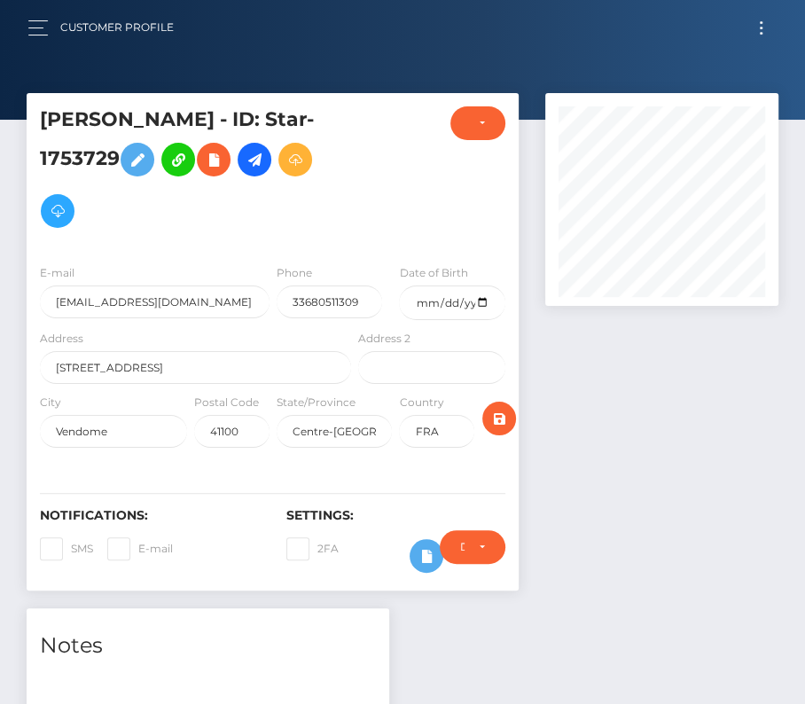
click at [121, 337] on div "Address 18, rue du 8 mai" at bounding box center [195, 356] width 311 height 55
click at [305, 397] on label "State/Province" at bounding box center [316, 402] width 79 height 16
click at [753, 39] on div "Customer Profile Loading... Loading..." at bounding box center [402, 27] width 777 height 37
click at [754, 21] on button "Toggle navigation" at bounding box center [761, 28] width 33 height 24
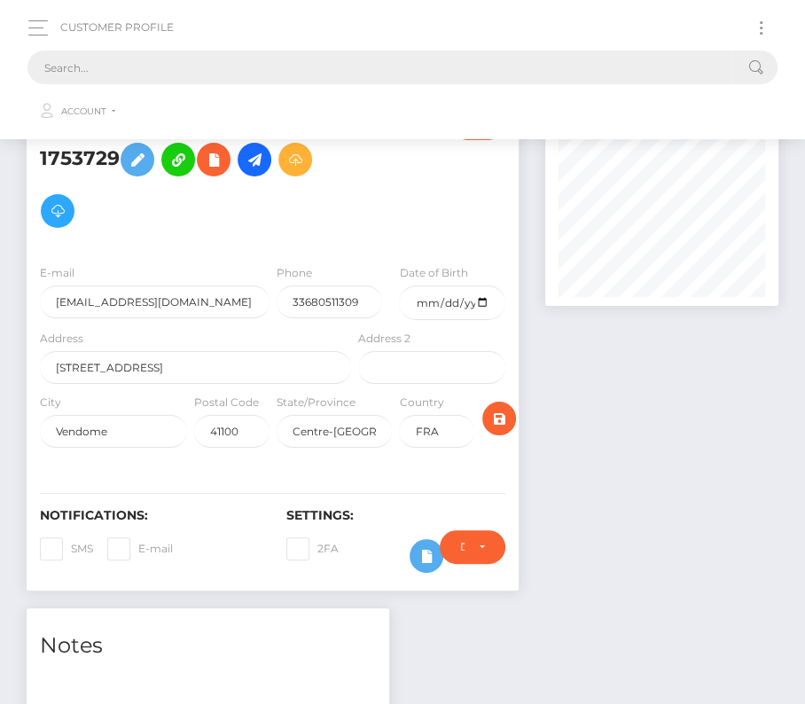
click at [402, 51] on input "text" at bounding box center [379, 68] width 704 height 34
paste input "180641"
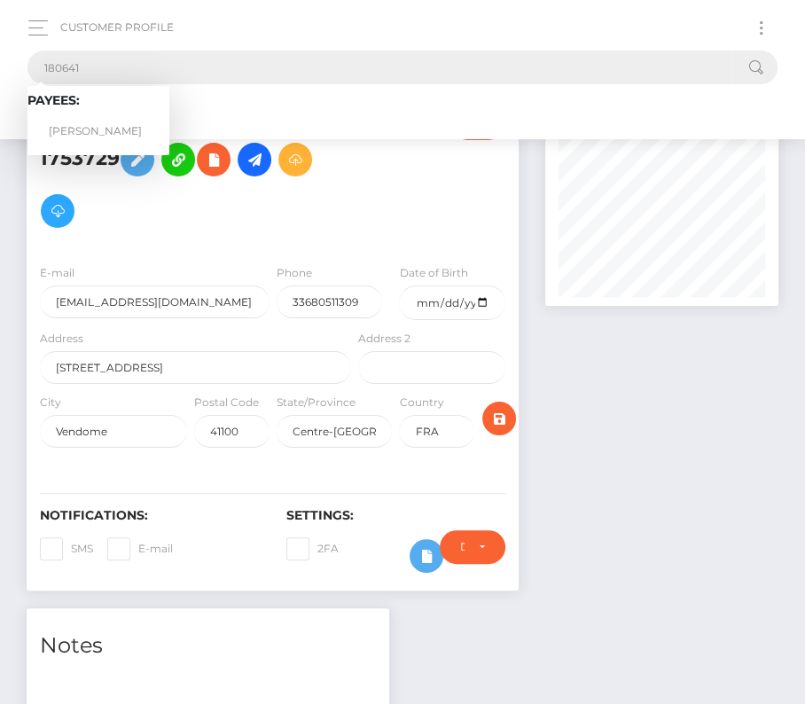
type input "180641"
click at [90, 128] on link "Erik Pichler" at bounding box center [98, 131] width 142 height 33
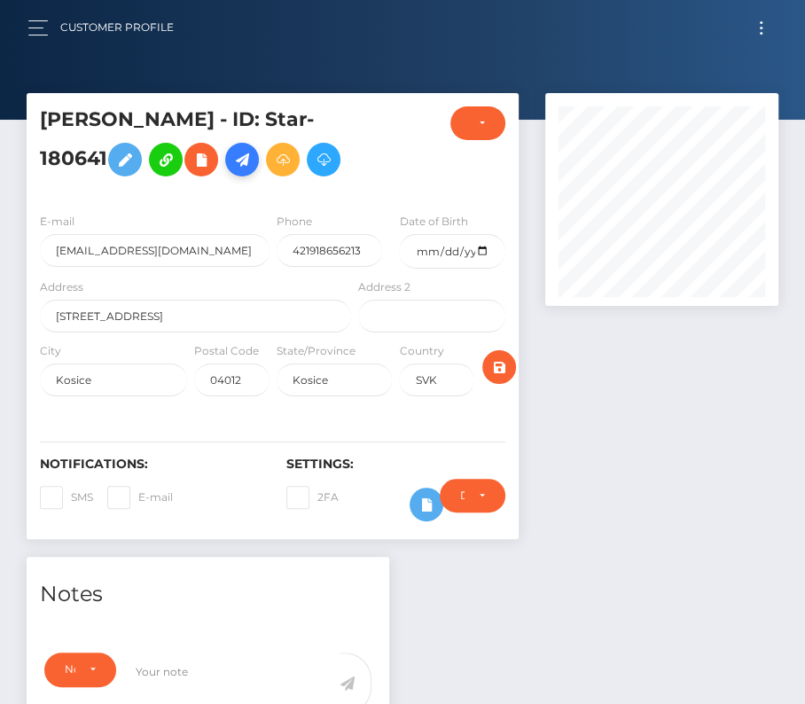
click at [231, 168] on icon at bounding box center [241, 160] width 21 height 22
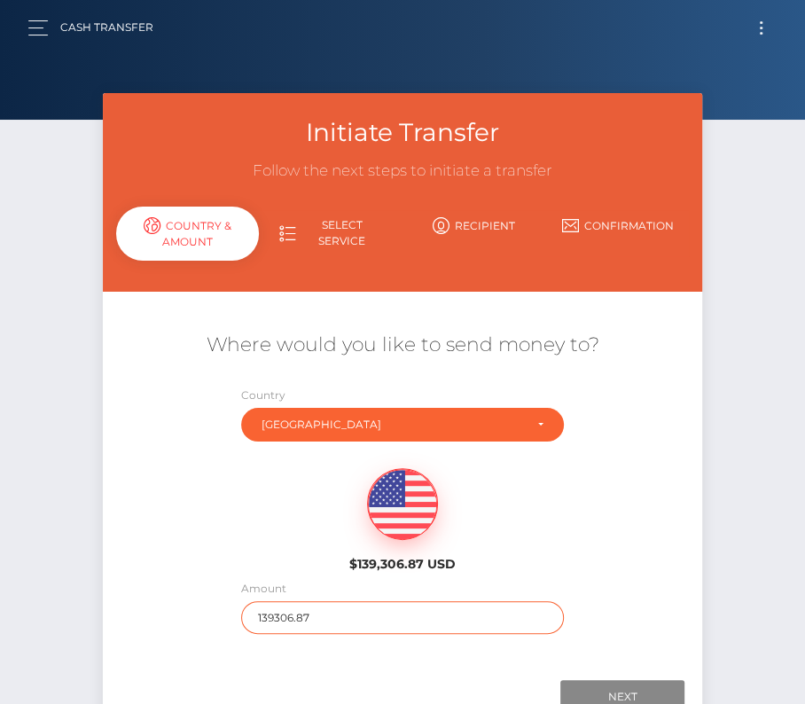
click at [340, 601] on input "139306.87" at bounding box center [403, 617] width 324 height 33
type input "150"
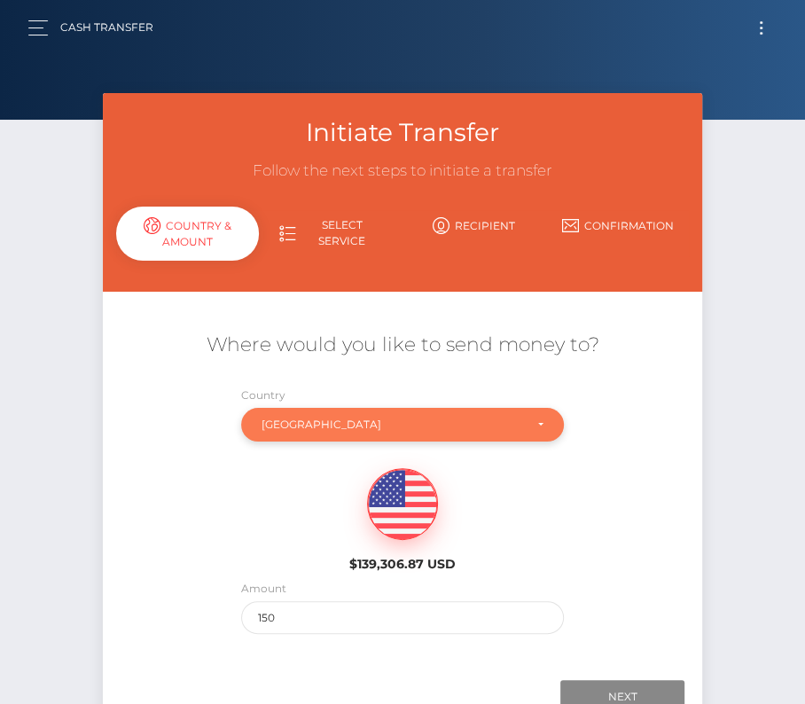
click at [303, 426] on div "[GEOGRAPHIC_DATA]" at bounding box center [392, 425] width 262 height 14
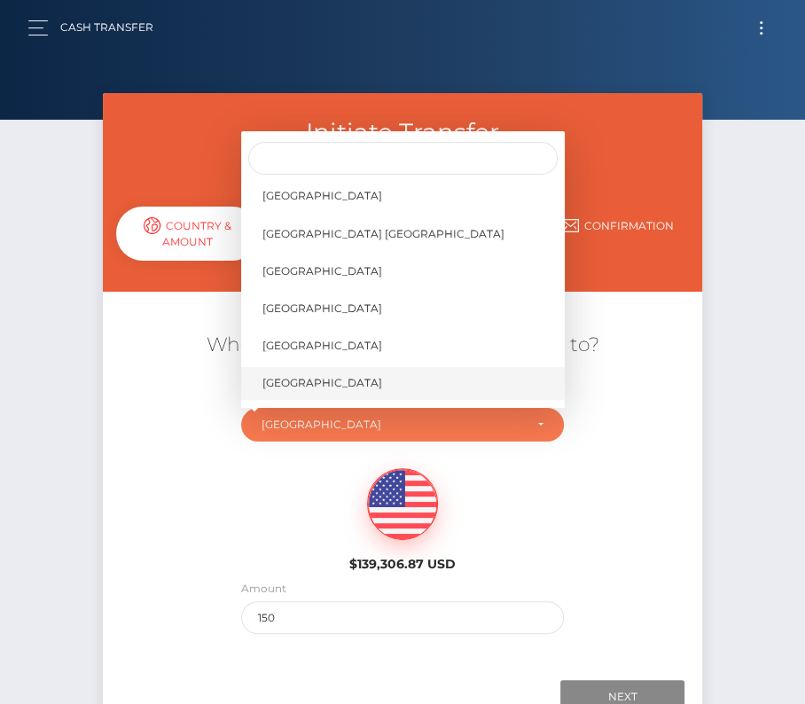
scroll to position [8449, 0]
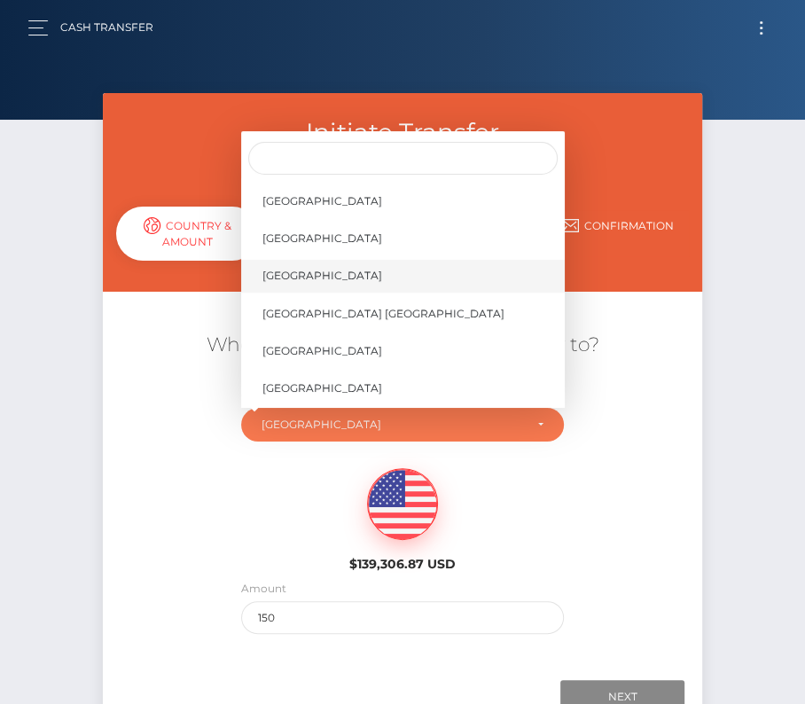
click at [312, 274] on span "[GEOGRAPHIC_DATA]" at bounding box center [322, 276] width 120 height 16
select select "[GEOGRAPHIC_DATA]"
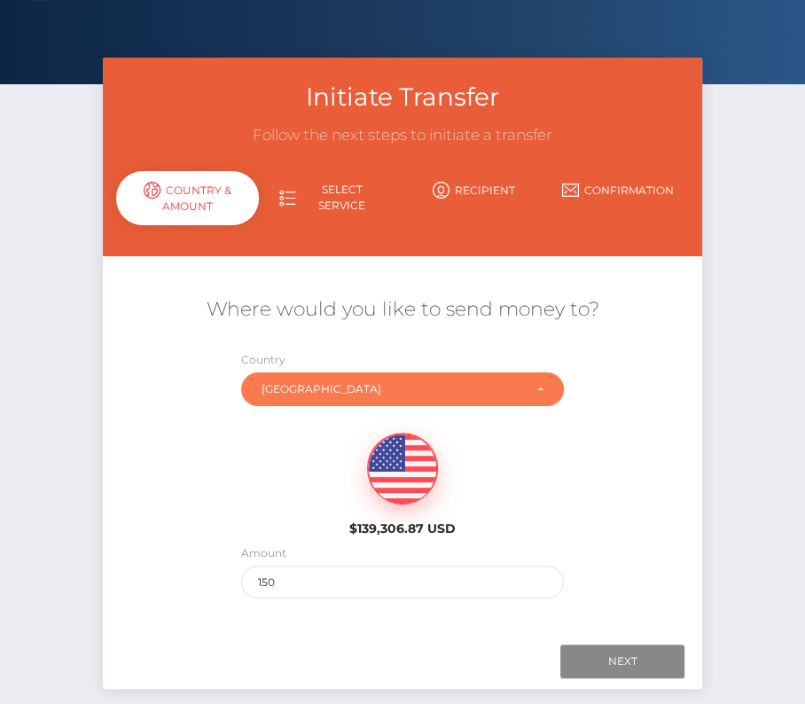
scroll to position [65, 0]
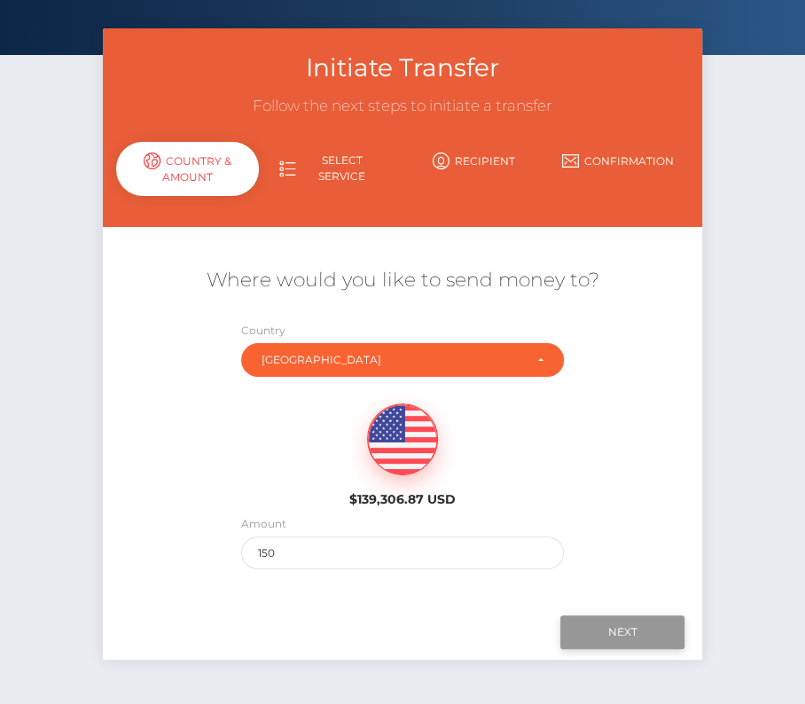
click at [629, 632] on input "Next" at bounding box center [622, 632] width 124 height 34
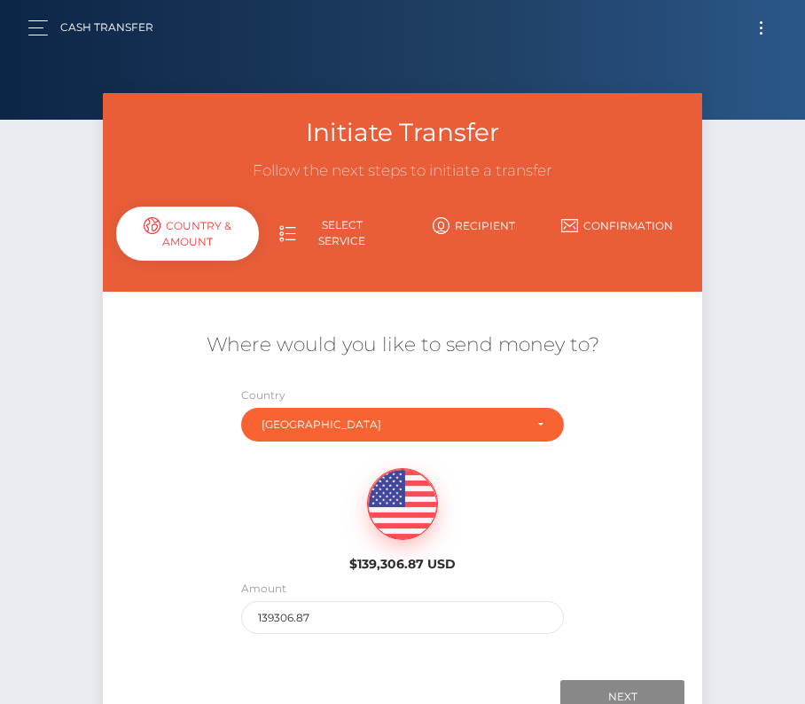
scroll to position [65, 0]
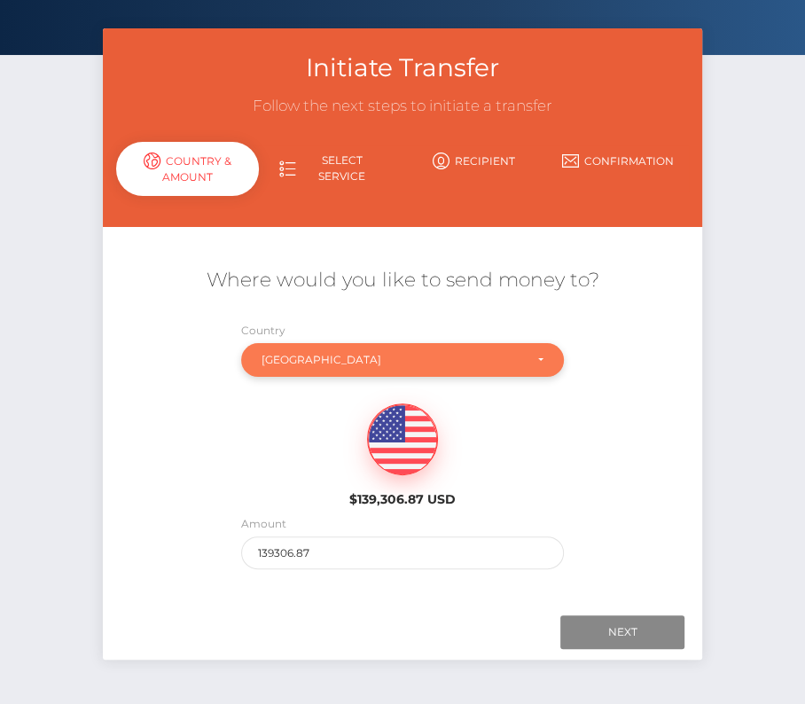
click at [326, 346] on div "[GEOGRAPHIC_DATA]" at bounding box center [403, 360] width 324 height 34
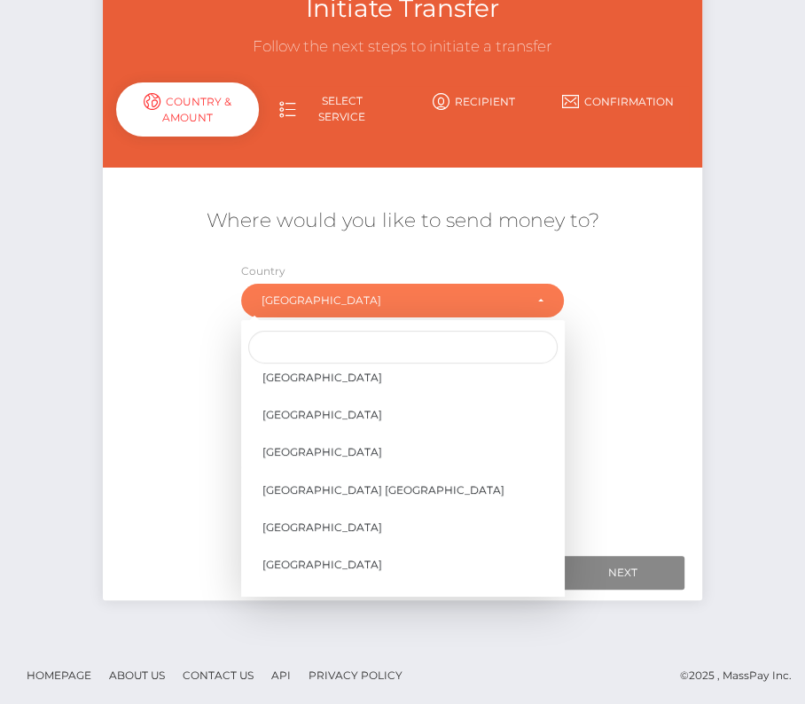
scroll to position [8461, 0]
click at [315, 445] on span "United States" at bounding box center [322, 453] width 120 height 16
select select "[GEOGRAPHIC_DATA]"
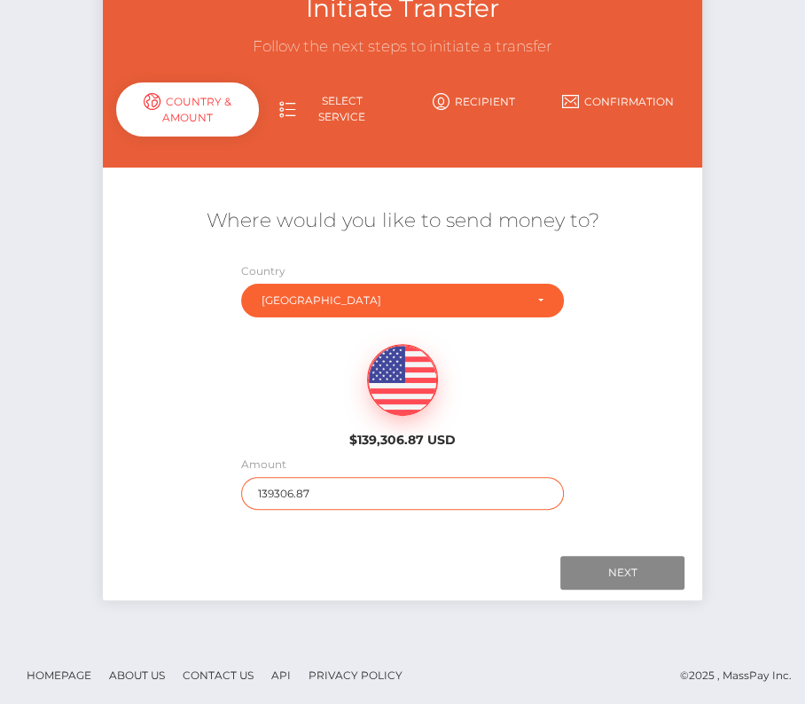
click at [356, 490] on input "139306.87" at bounding box center [403, 493] width 324 height 33
type input "150"
click at [260, 361] on div "$139,306.87 USD" at bounding box center [403, 390] width 600 height 129
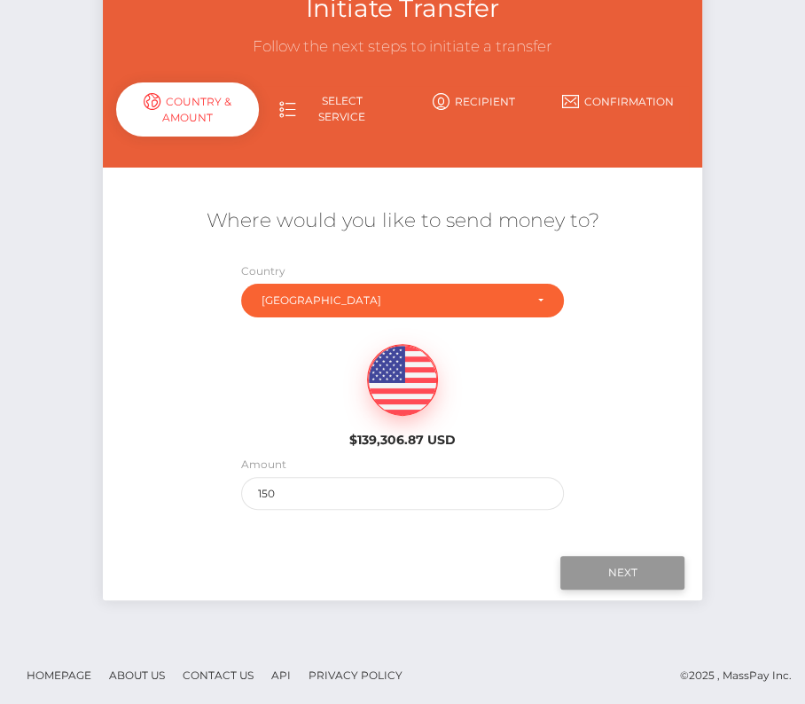
click at [621, 563] on input "Next" at bounding box center [622, 573] width 124 height 34
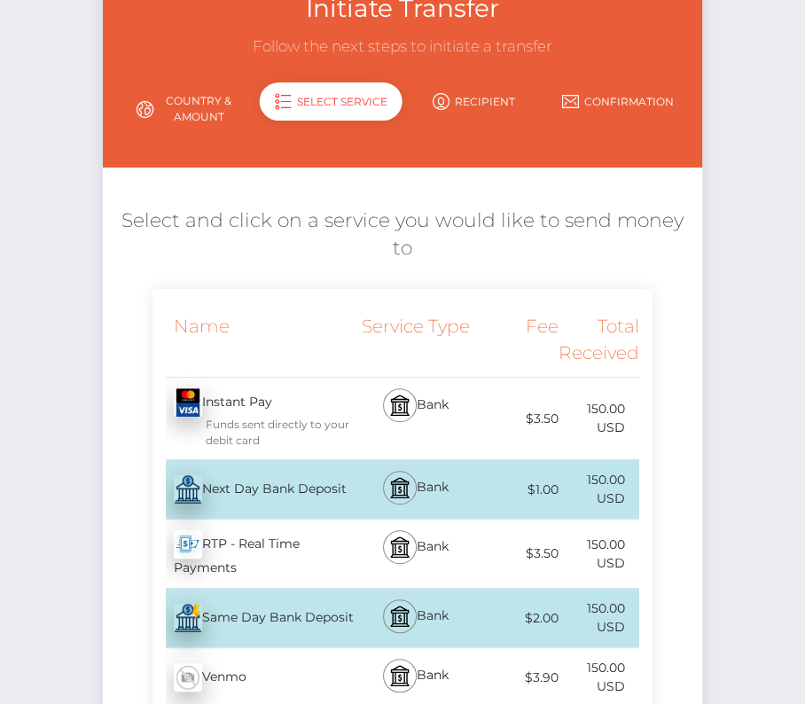
click at [285, 491] on div "Next Day Bank Deposit - USD" at bounding box center [253, 489] width 203 height 50
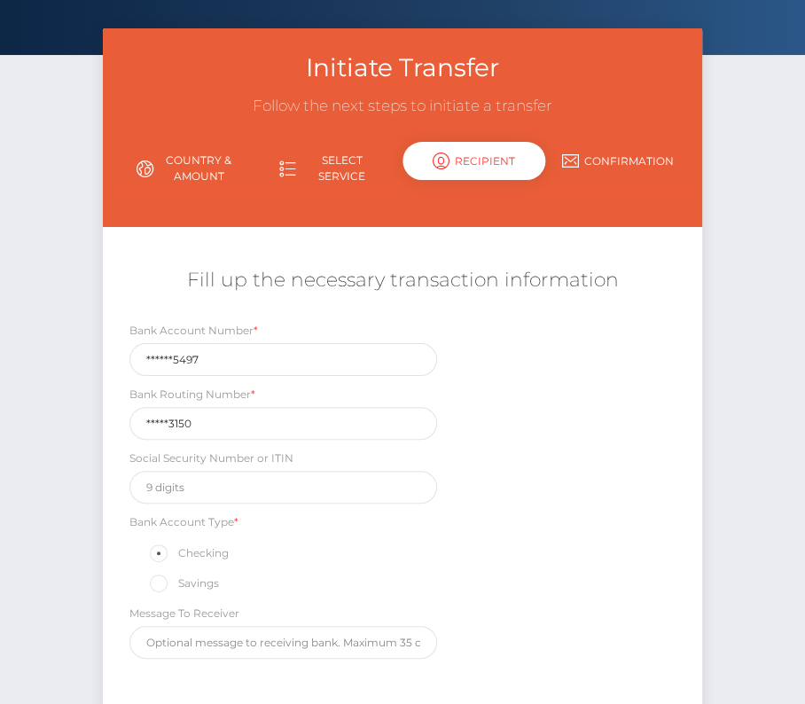
scroll to position [85, 0]
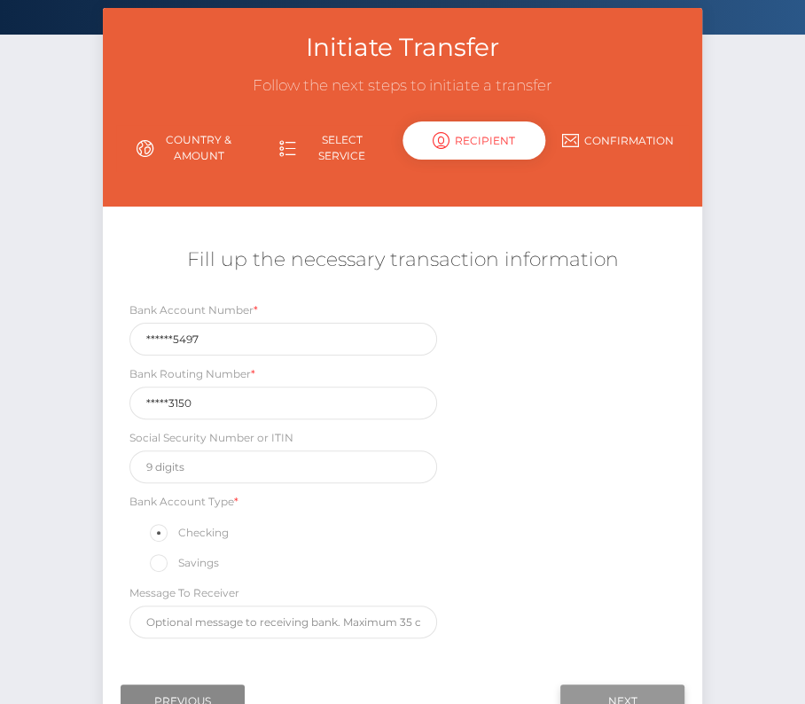
click at [612, 684] on input "Next" at bounding box center [622, 701] width 124 height 34
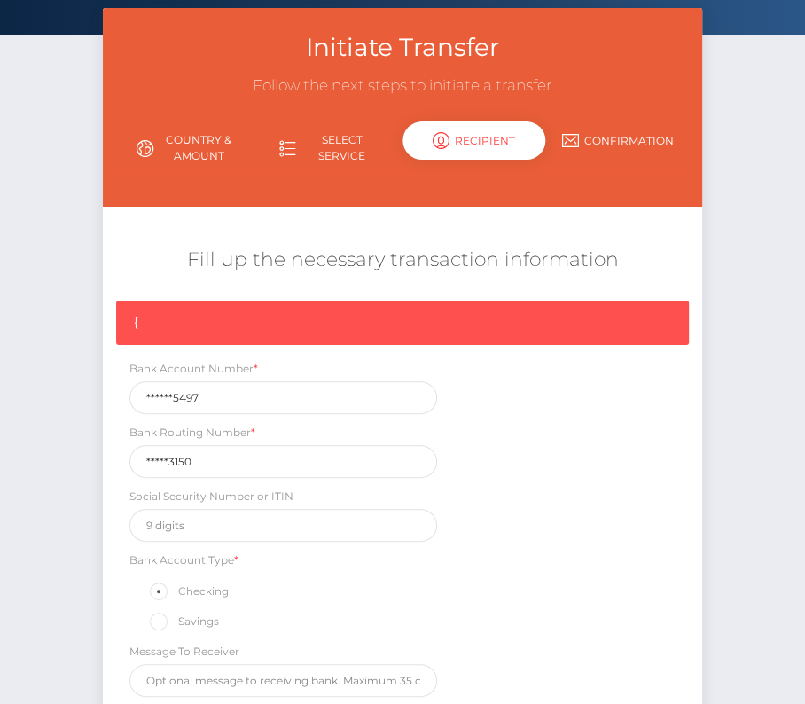
scroll to position [267, 0]
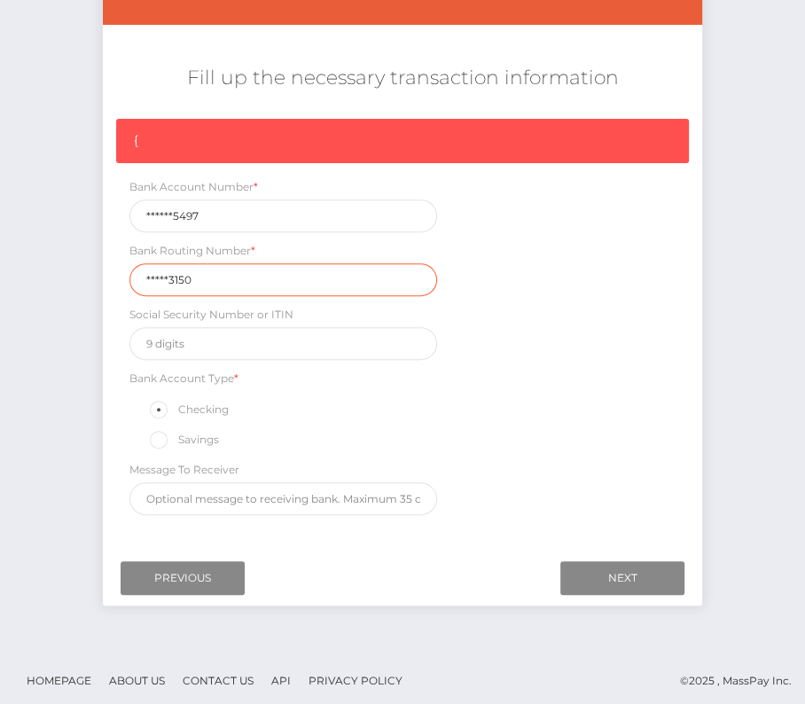
drag, startPoint x: 205, startPoint y: 278, endPoint x: 24, endPoint y: 278, distance: 180.8
click at [24, 278] on div "Initiate Transfer Follow the next steps to initiate a transfer Country & Amount…" at bounding box center [402, 237] width 805 height 823
paste input "02607"
type input "026073150"
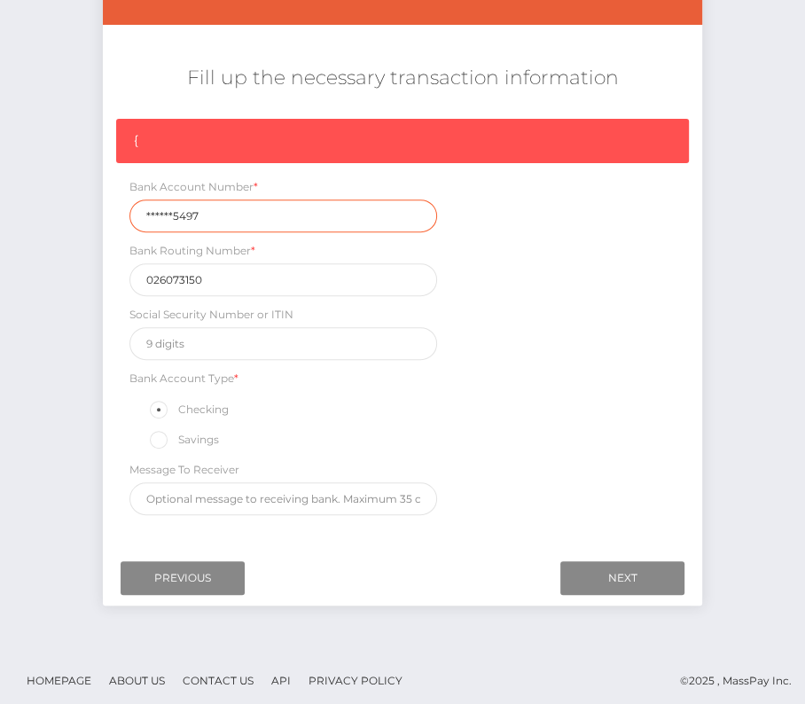
drag, startPoint x: 233, startPoint y: 211, endPoint x: 70, endPoint y: 211, distance: 163.1
click at [70, 211] on div "Initiate Transfer Follow the next steps to initiate a transfer Country & Amount…" at bounding box center [402, 237] width 805 height 823
paste input "831208"
type input "8312085497"
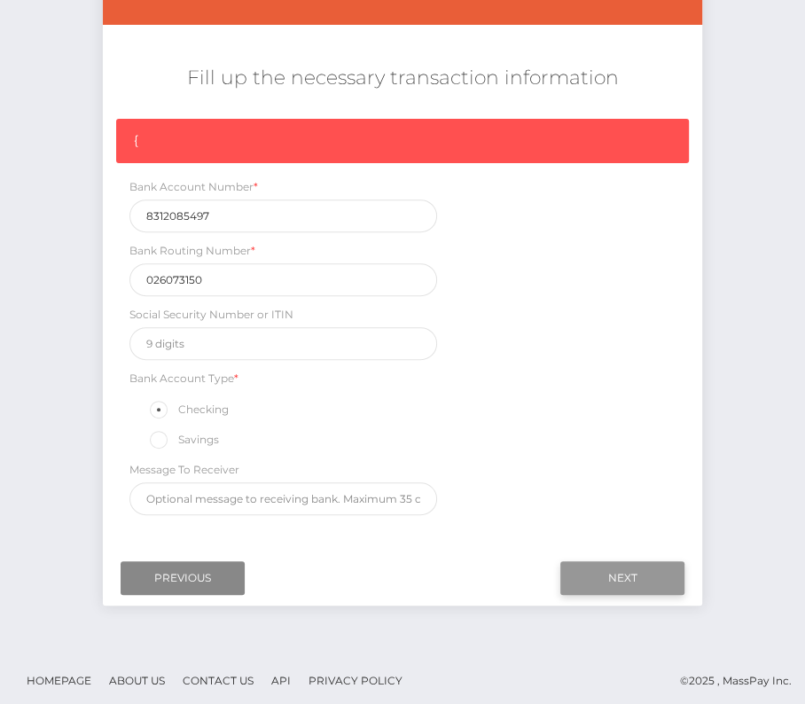
click at [637, 568] on input "Next" at bounding box center [622, 578] width 124 height 34
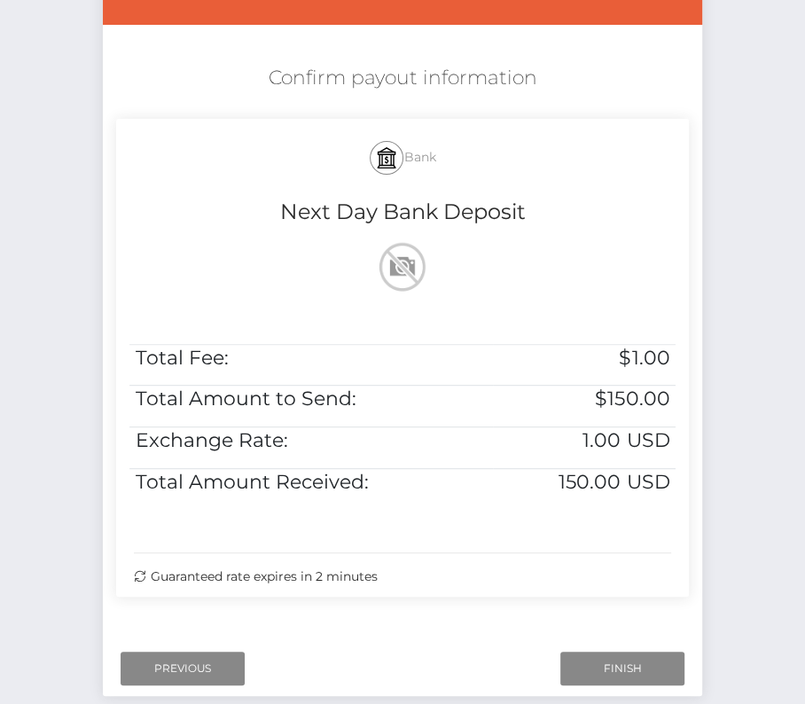
scroll to position [282, 0]
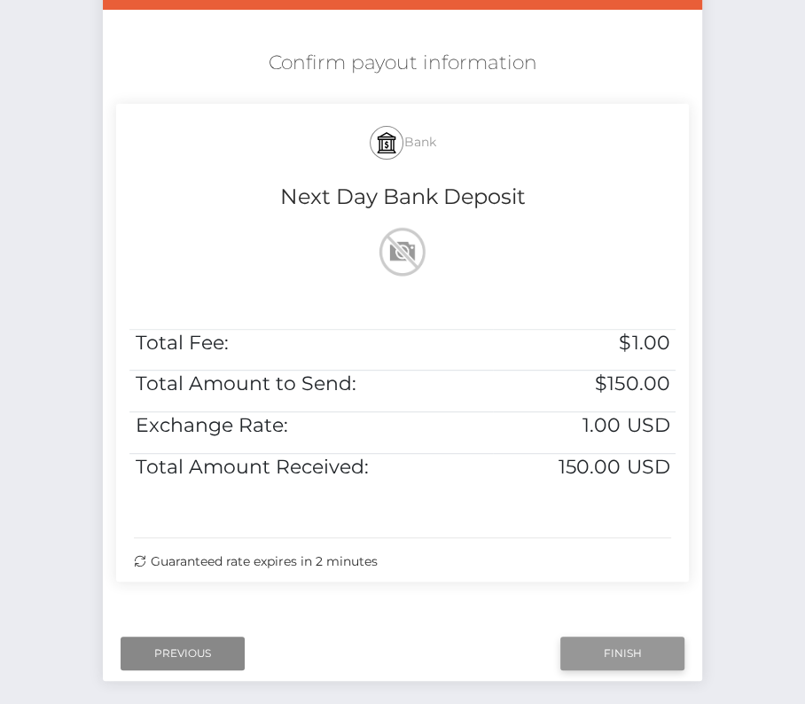
click at [620, 637] on input "Finish" at bounding box center [622, 653] width 124 height 34
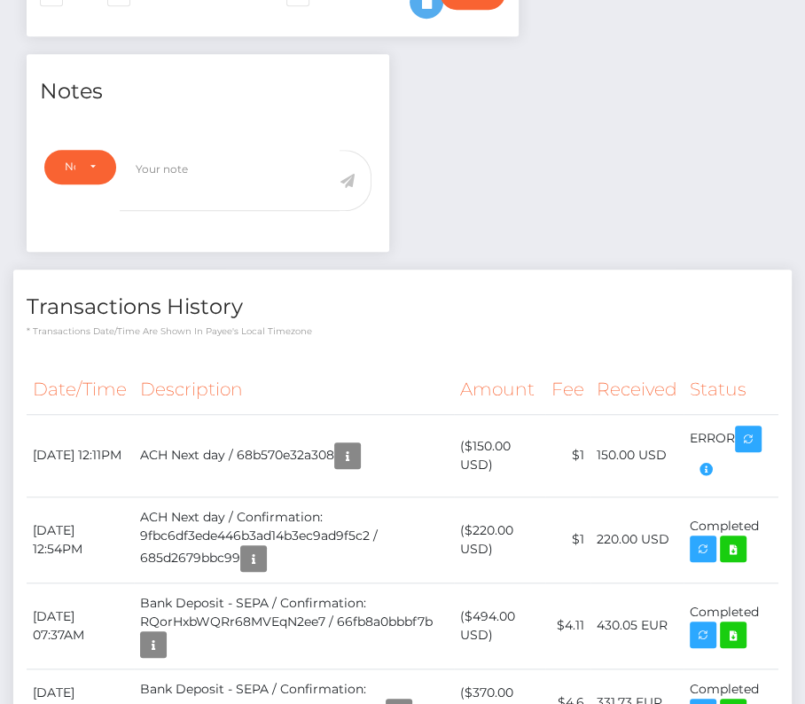
scroll to position [213, 232]
drag, startPoint x: 711, startPoint y: 467, endPoint x: 616, endPoint y: 455, distance: 95.7
click at [616, 455] on tr "September 1, 2025 12:11PM ACH Next day / 68b570e32a308 ($150.00 USD) $1 150.00 …" at bounding box center [403, 455] width 752 height 82
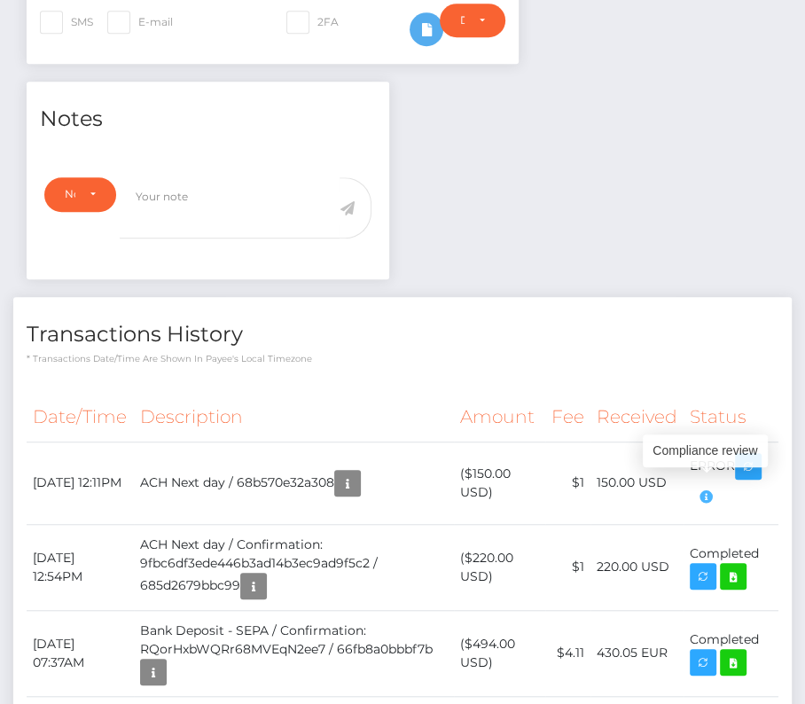
scroll to position [505, 0]
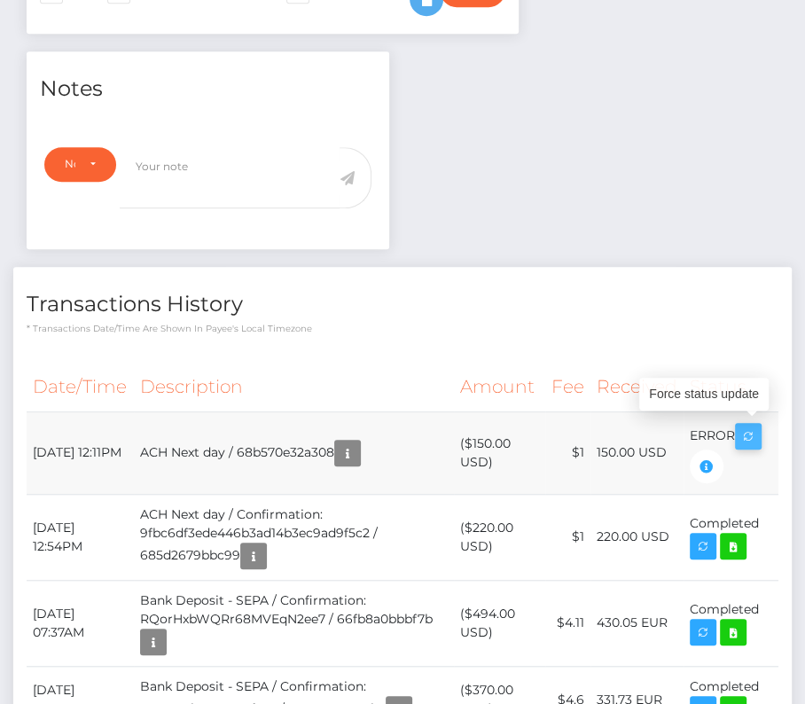
drag, startPoint x: 29, startPoint y: 430, endPoint x: 747, endPoint y: 441, distance: 718.1
click at [747, 441] on tr "September 1, 2025 12:11PM ACH Next day / 68b570e32a308 ($150.00 USD) $1 150.00 …" at bounding box center [403, 452] width 752 height 82
copy tr "September 1, 2025 12:11PM ACH Next day / 68b570e32a308 ($150.00 USD) $1 150.00 …"
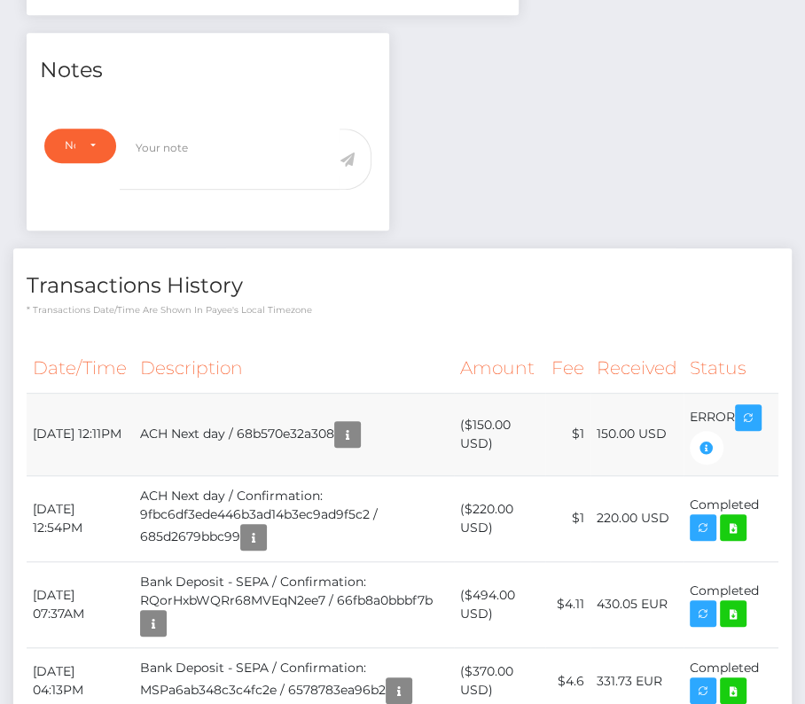
scroll to position [541, 0]
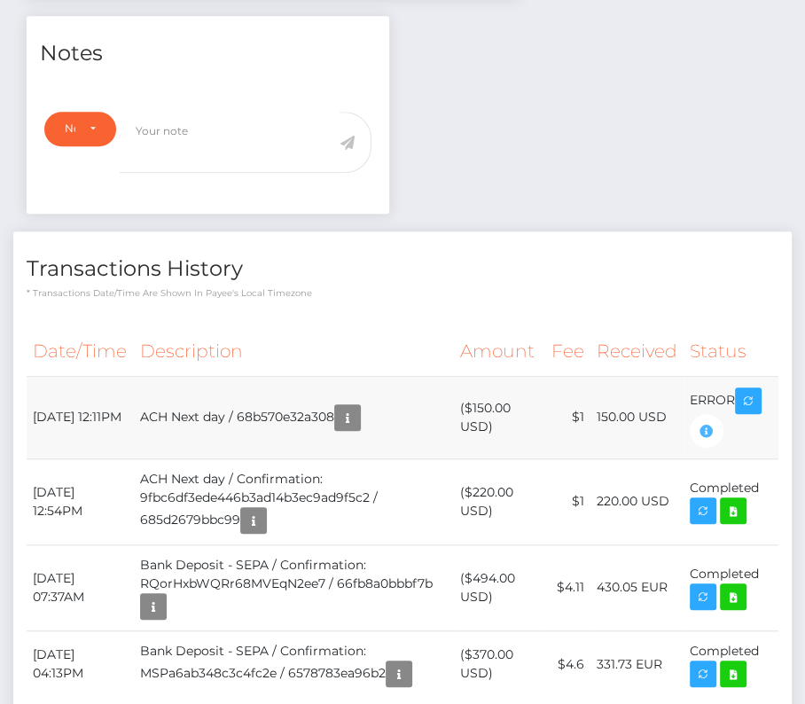
click at [704, 426] on icon "button" at bounding box center [706, 431] width 21 height 22
copy tr "September 1, 2025 12:11PM ACH Next day / 68b570e32a308 ($150.00 USD) $1 150.00 …"
click at [704, 426] on icon "button" at bounding box center [706, 431] width 21 height 22
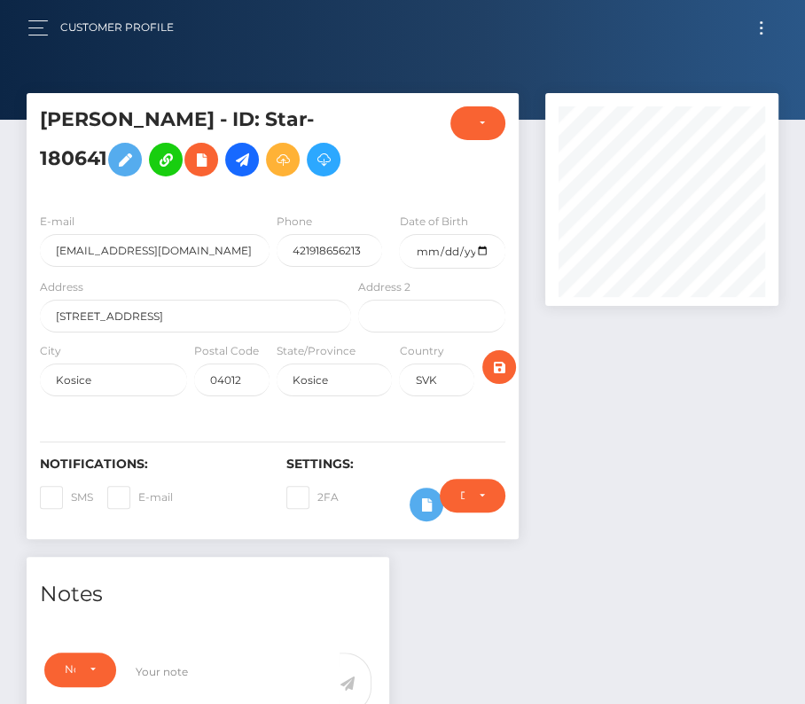
click at [772, 38] on button "Toggle navigation" at bounding box center [761, 28] width 33 height 24
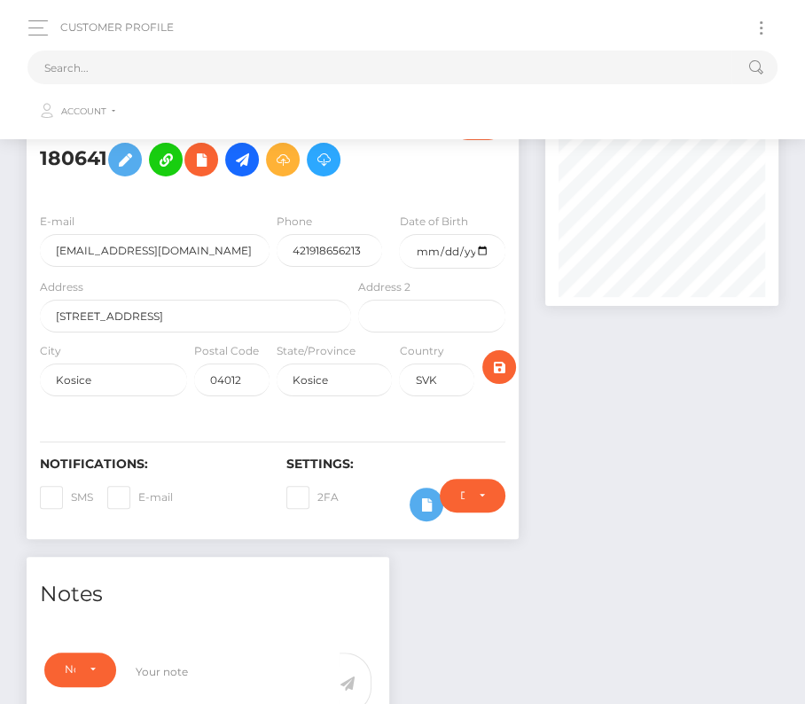
click at [769, 33] on button "Toggle navigation" at bounding box center [761, 28] width 33 height 24
click at [329, 63] on input "text" at bounding box center [379, 68] width 704 height 34
paste input "1907875"
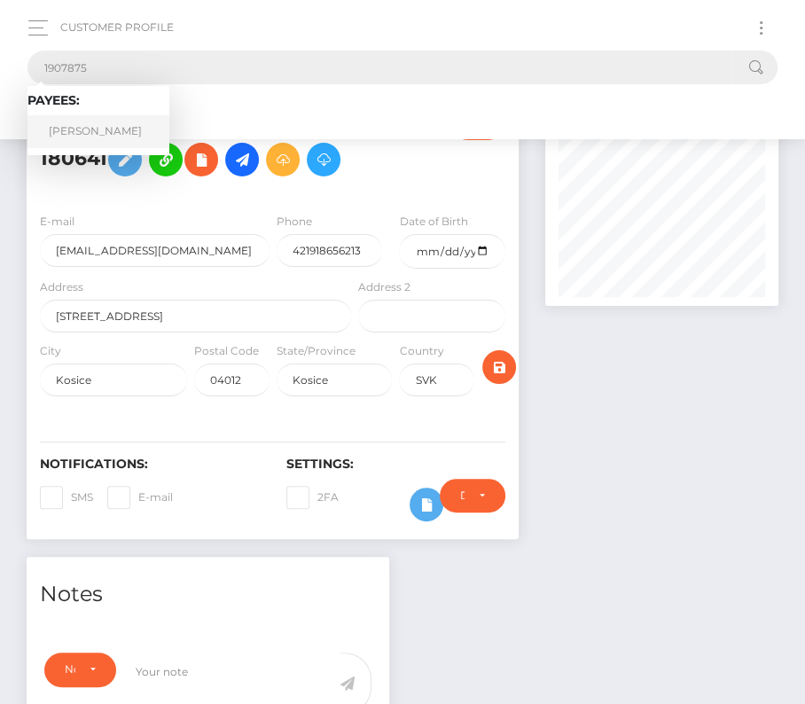
type input "1907875"
click at [98, 128] on link "Erik Chavez" at bounding box center [98, 131] width 142 height 33
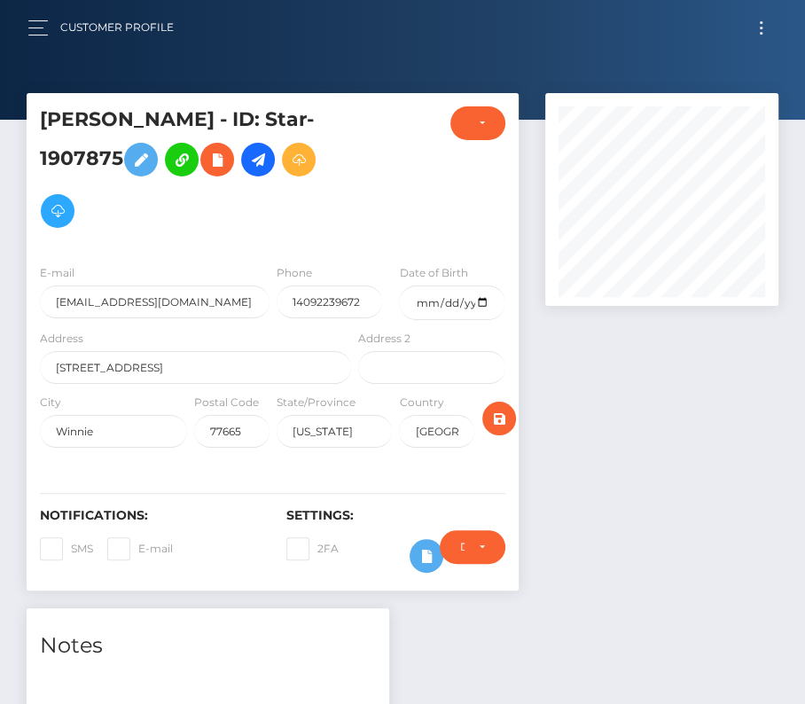
scroll to position [213, 232]
click at [170, 66] on div at bounding box center [402, 60] width 805 height 120
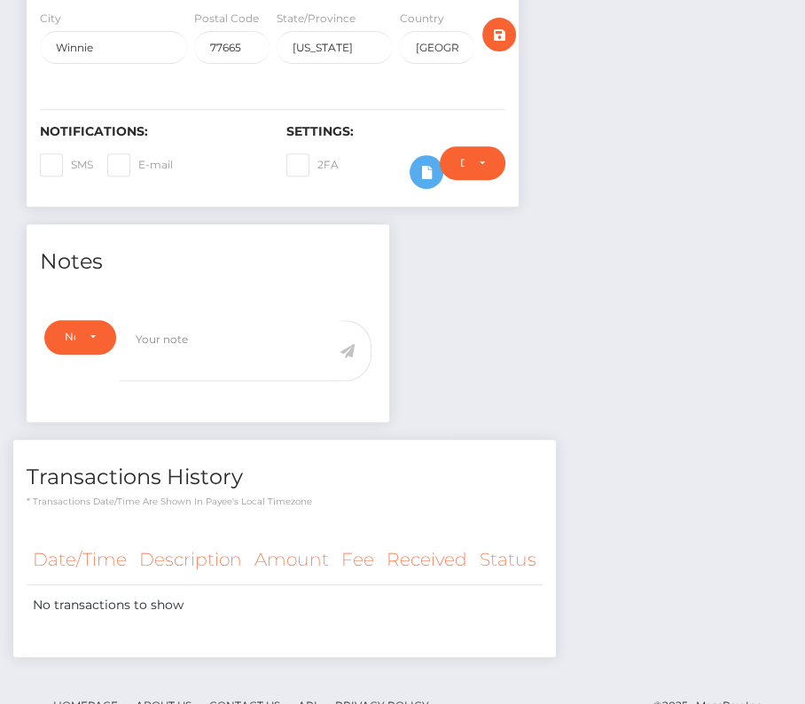
scroll to position [0, 0]
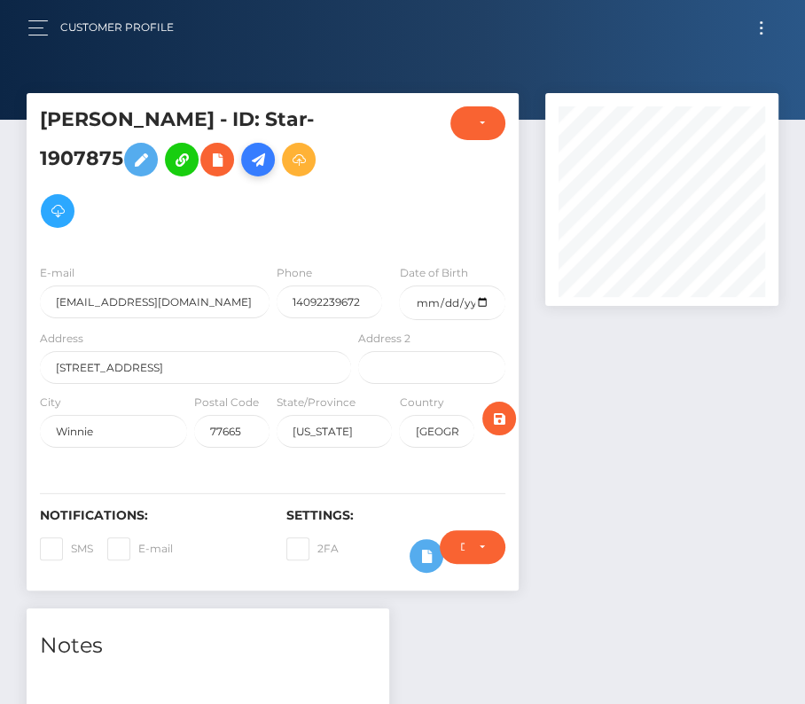
click at [247, 161] on icon at bounding box center [257, 160] width 21 height 22
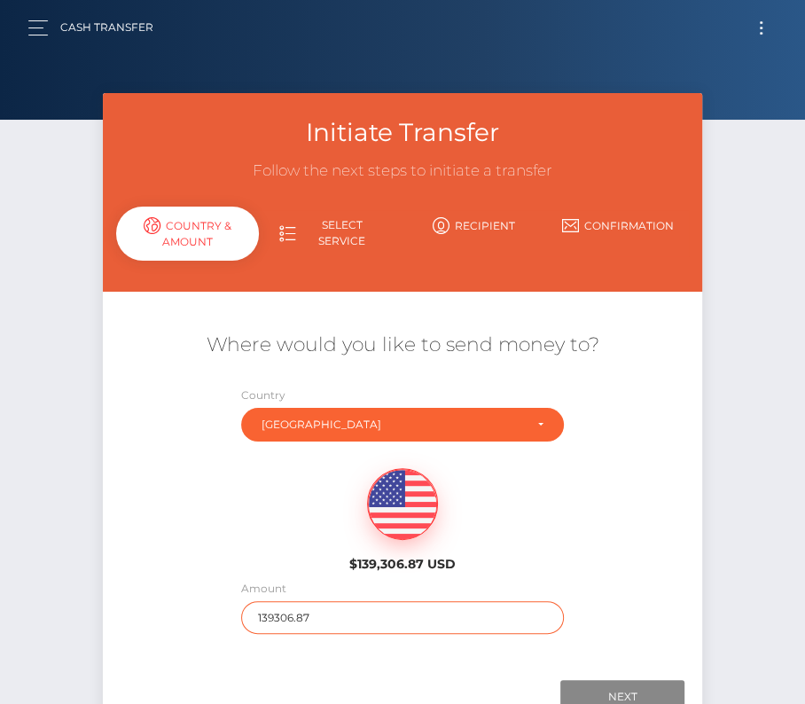
click at [292, 619] on input "139306.87" at bounding box center [403, 617] width 324 height 33
type input "144"
click at [559, 542] on div "$139,306.87 USD" at bounding box center [403, 514] width 600 height 129
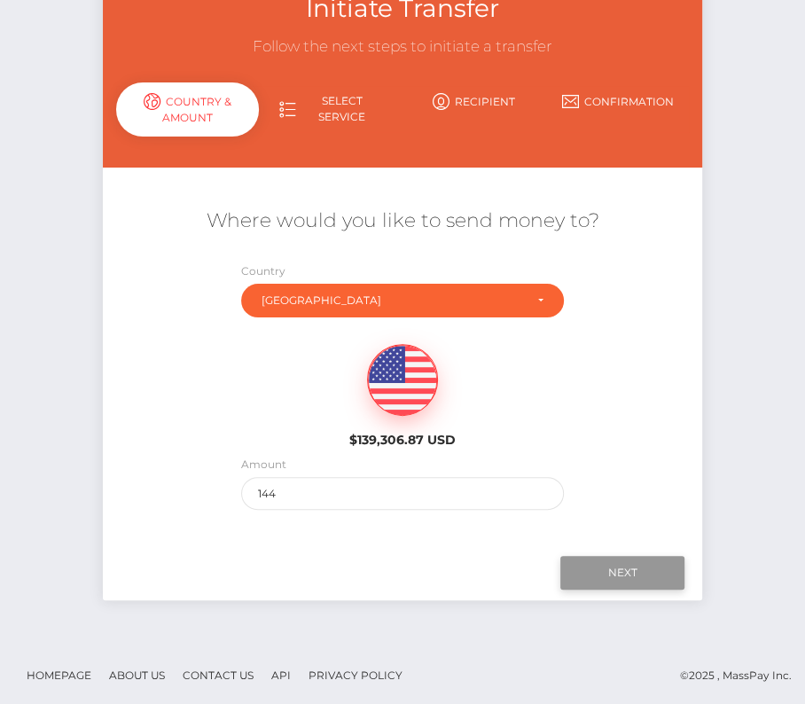
click at [588, 562] on input "Next" at bounding box center [622, 573] width 124 height 34
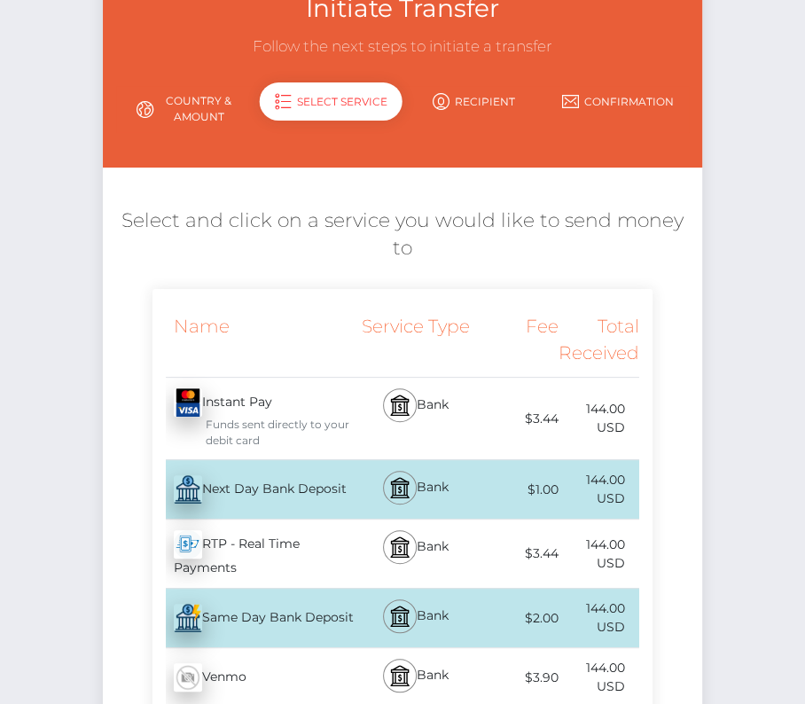
click at [243, 488] on div "Next Day Bank Deposit - USD" at bounding box center [253, 489] width 203 height 50
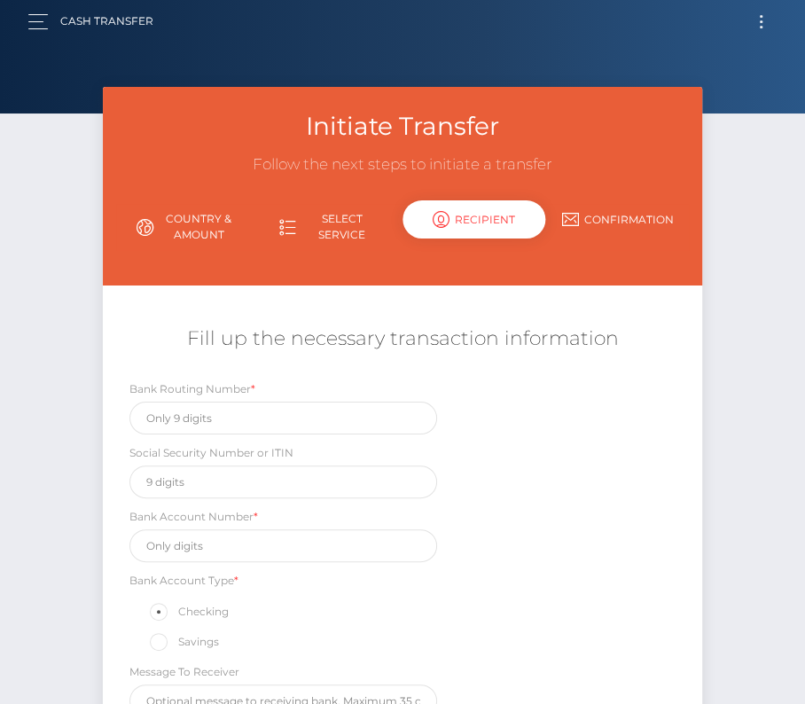
scroll to position [0, 0]
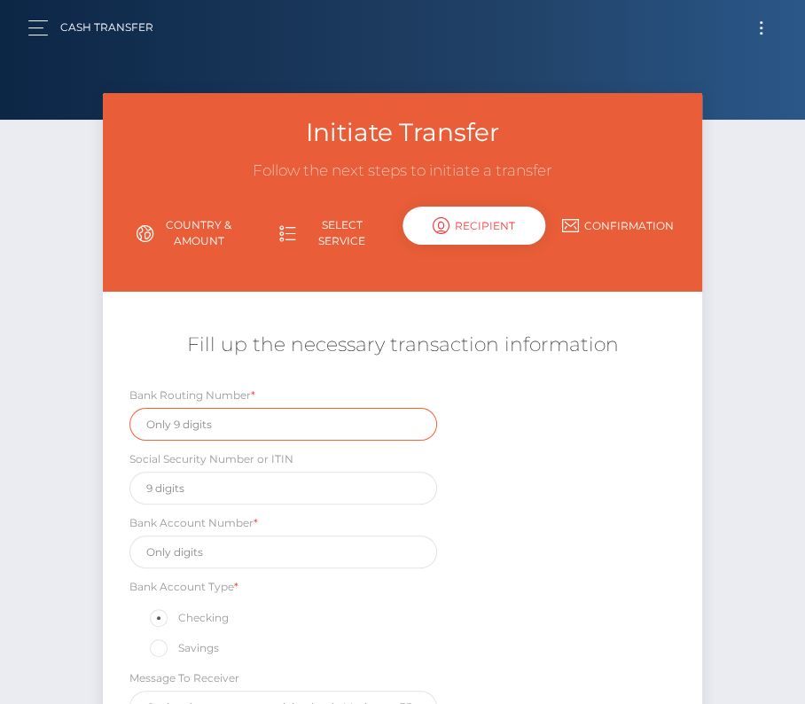
click at [224, 424] on input "text" at bounding box center [283, 424] width 308 height 33
paste input "113110256"
type input "113110256"
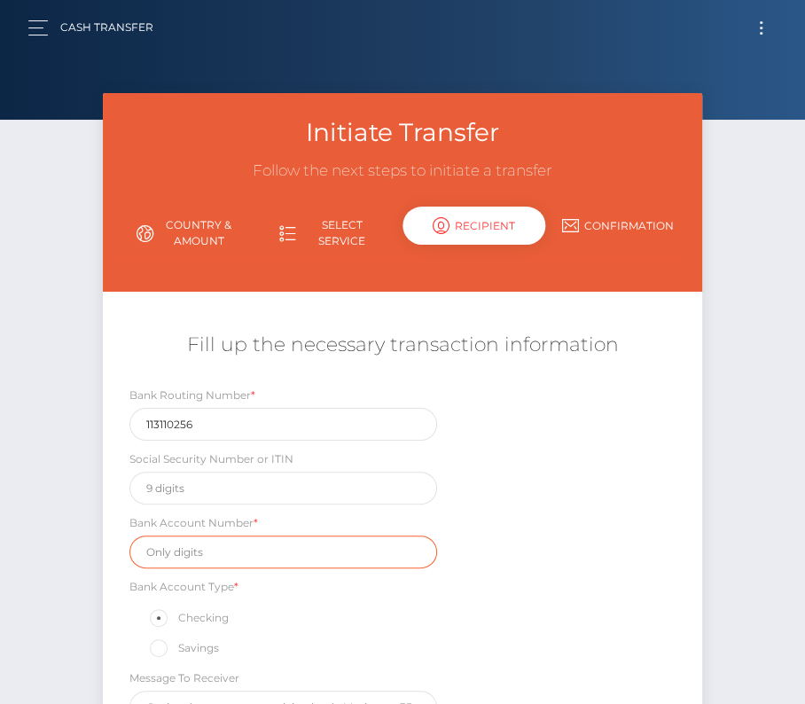
click at [219, 540] on input "text" at bounding box center [283, 551] width 308 height 33
type input "м"
paste input "10129807"
type input "10129807"
click at [446, 577] on div "Bank Account Type * Checking Savings" at bounding box center [283, 618] width 334 height 82
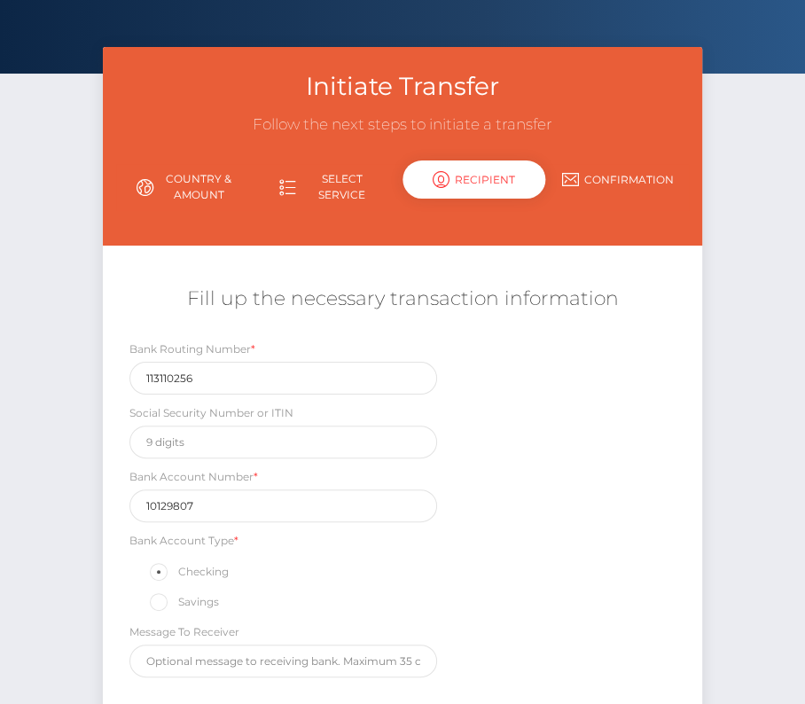
scroll to position [113, 0]
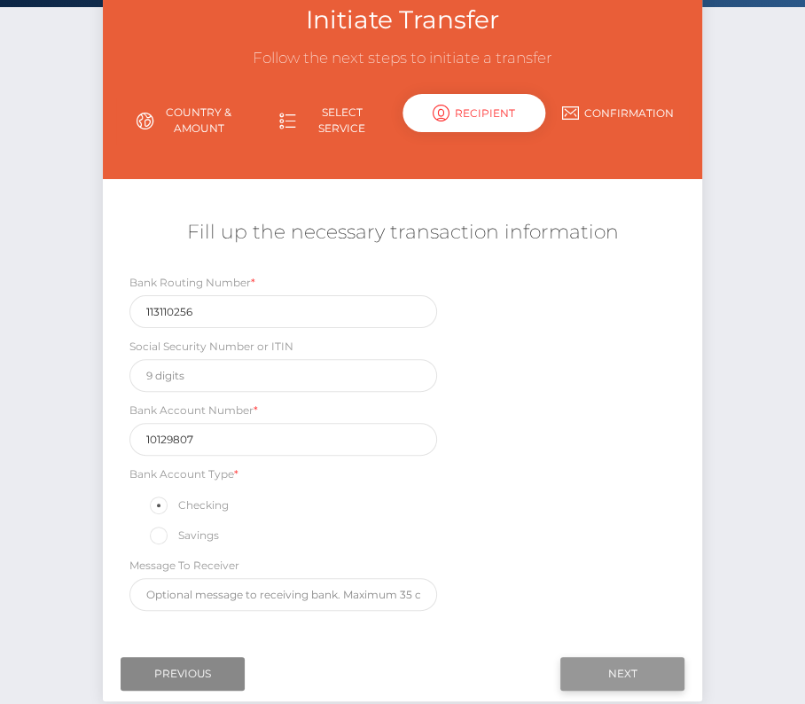
click at [621, 662] on input "Next" at bounding box center [622, 674] width 124 height 34
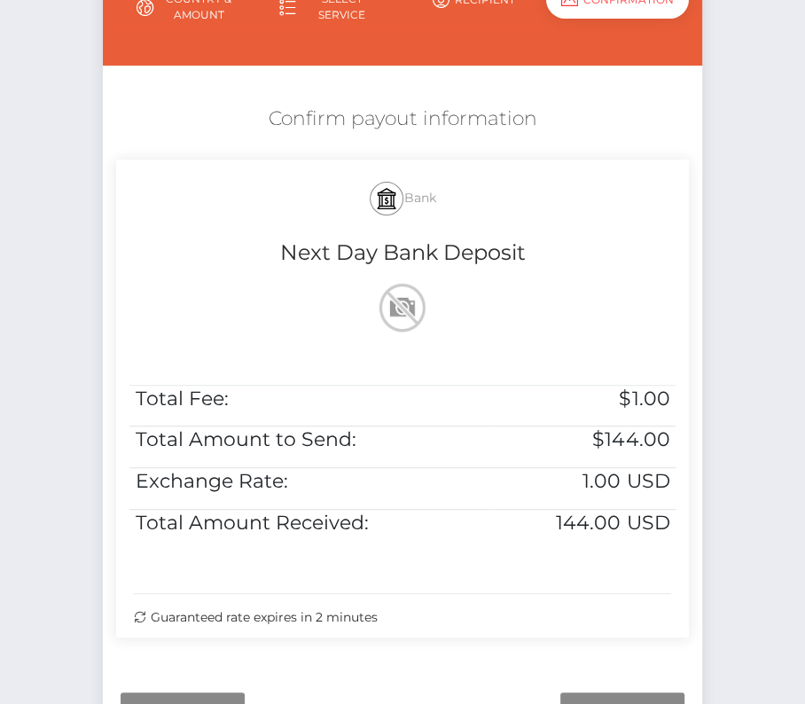
scroll to position [362, 0]
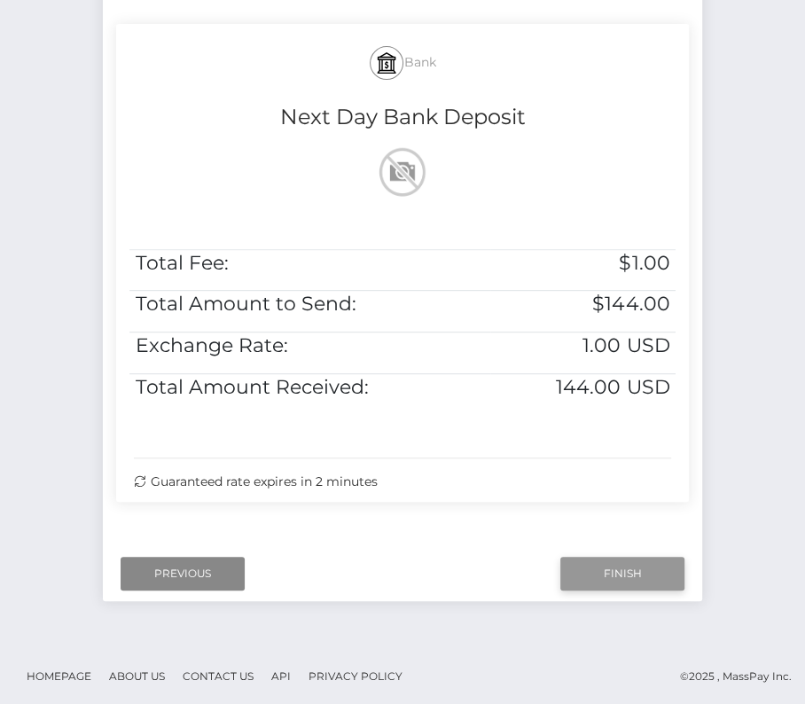
click at [591, 564] on input "Finish" at bounding box center [622, 574] width 124 height 34
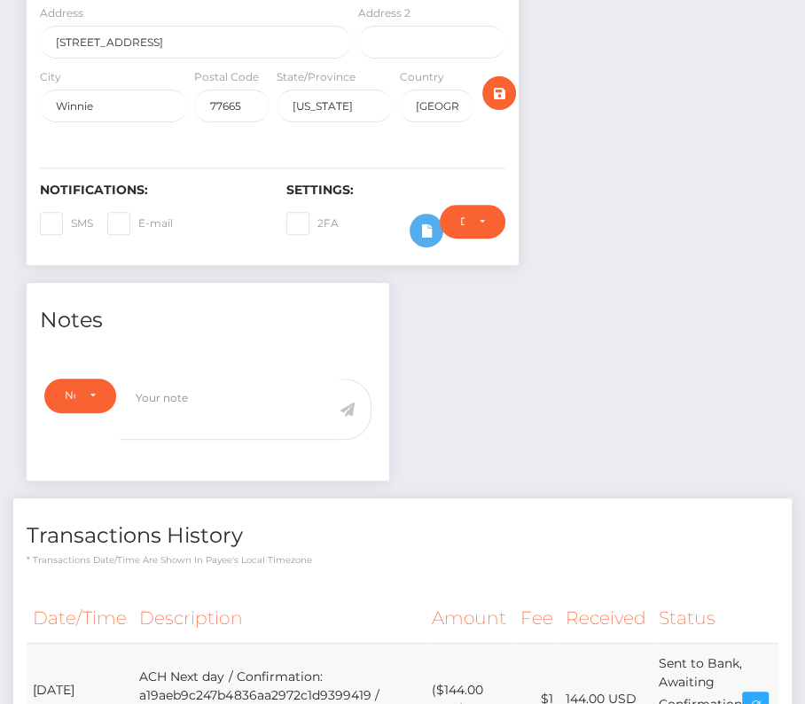
scroll to position [449, 0]
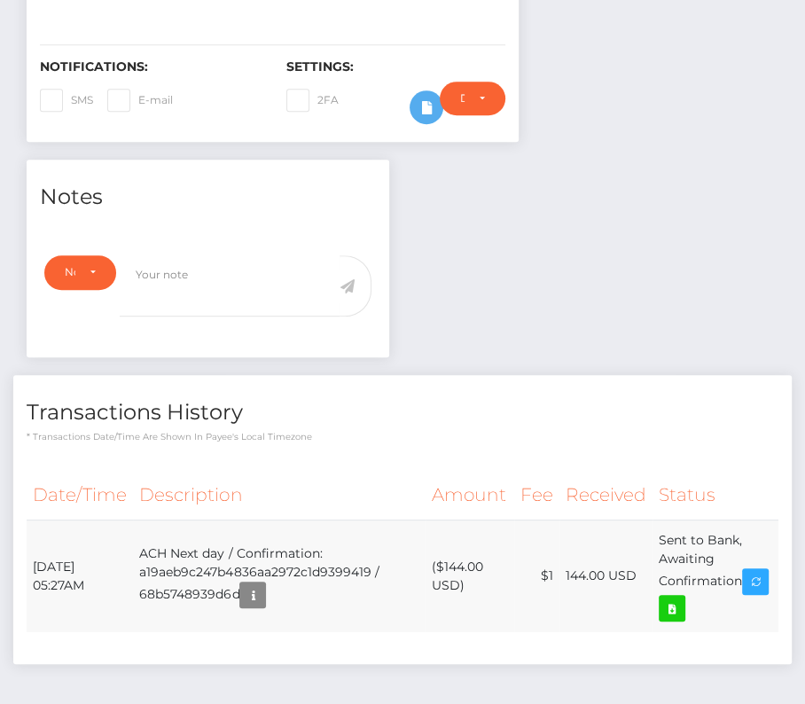
drag, startPoint x: 29, startPoint y: 499, endPoint x: 757, endPoint y: 550, distance: 729.6
click at [757, 550] on tr "[DATE] 05:27AM ACH Next day / Confirmation: a19aeb9c247b4836aa2972c1d9399419 / …" at bounding box center [403, 575] width 752 height 113
copy table "Date/Time Description Amount Fee Received Status"
click at [683, 597] on icon at bounding box center [671, 608] width 21 height 22
click at [0, 0] on div "[PERSON_NAME] - ID: Star-1907875" at bounding box center [402, 207] width 805 height 1125
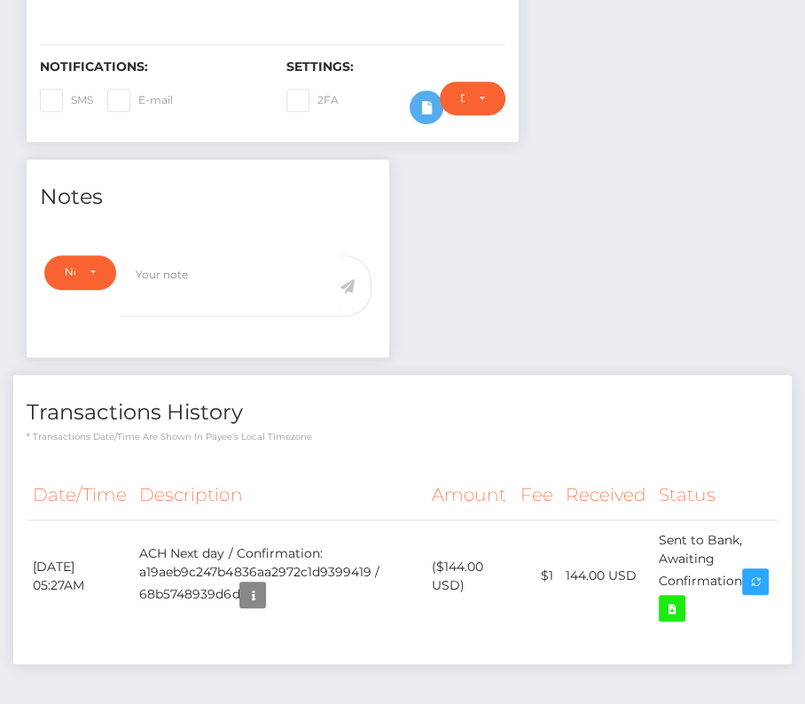
scroll to position [0, 0]
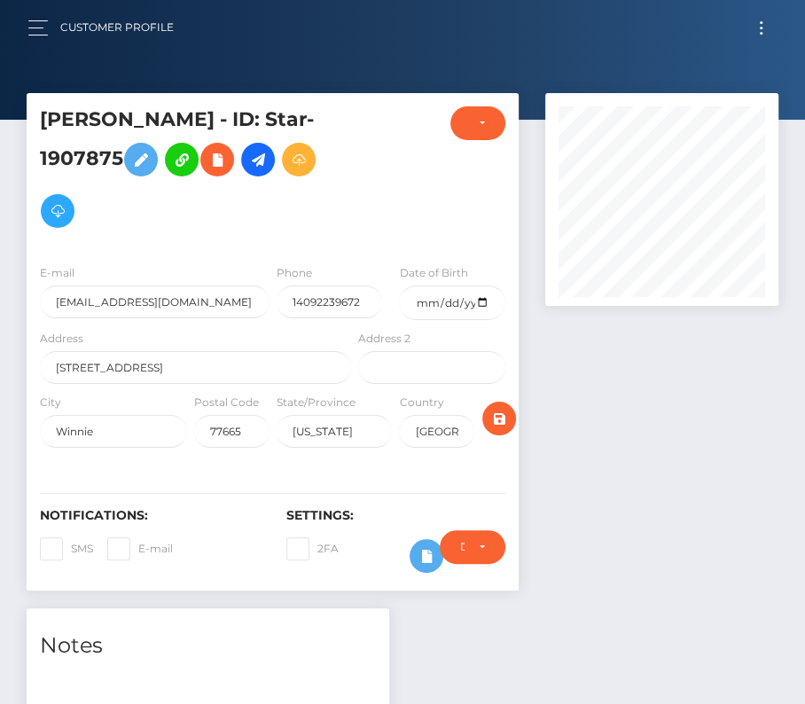
click at [46, 48] on nav "Customer Profile Loading... Loading... Account" at bounding box center [402, 27] width 805 height 55
click at [44, 20] on span "button" at bounding box center [38, 20] width 20 height 1
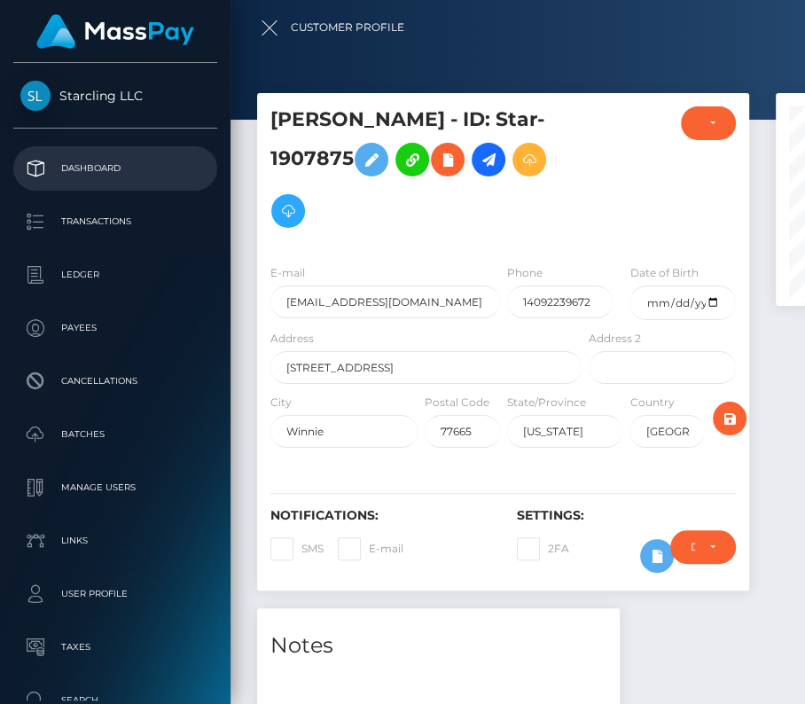
click at [113, 163] on p "Dashboard" at bounding box center [115, 168] width 190 height 27
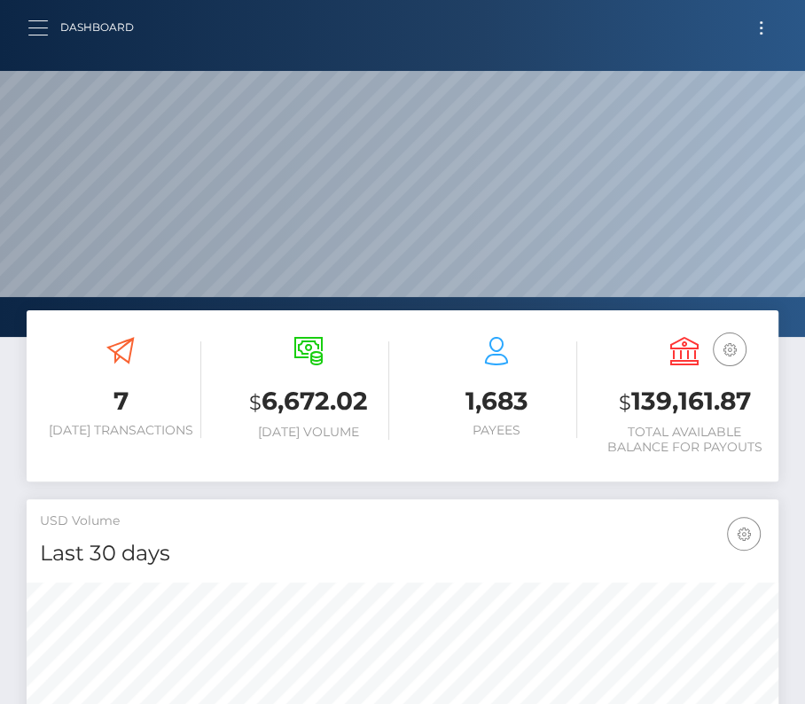
click at [34, 35] on span "button" at bounding box center [38, 35] width 20 height 1
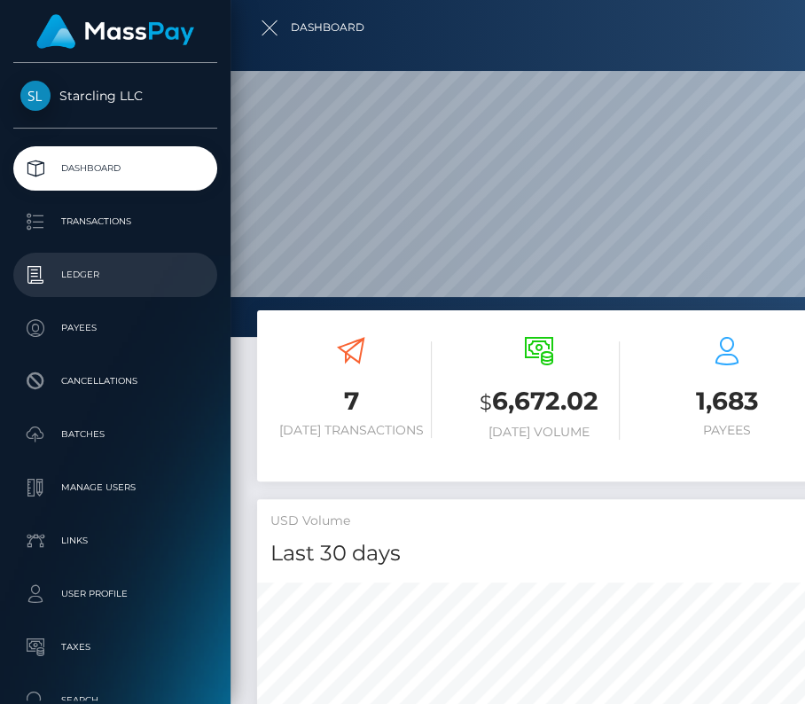
click at [90, 277] on p "Ledger" at bounding box center [115, 274] width 190 height 27
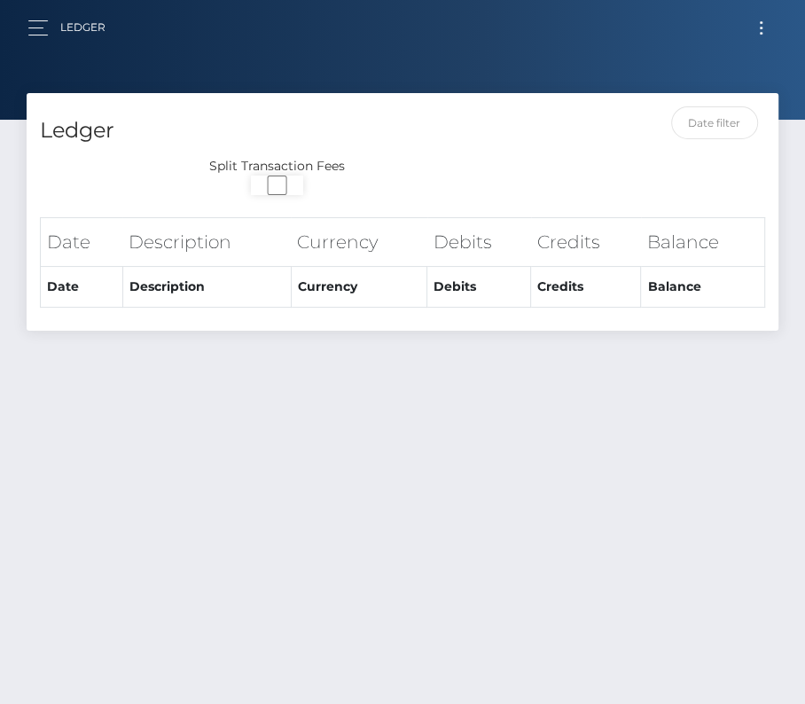
select select
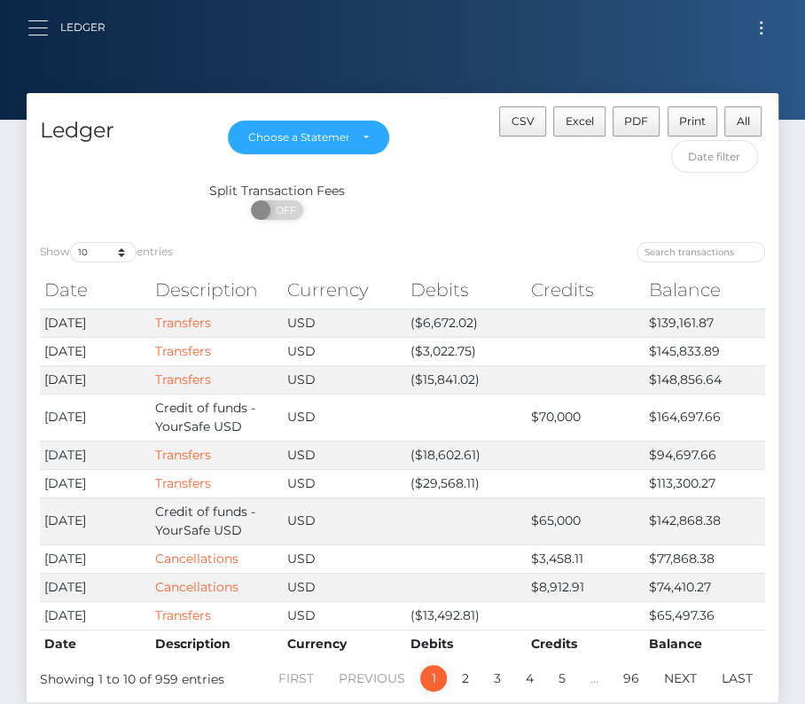
click at [45, 19] on button "button" at bounding box center [43, 28] width 33 height 24
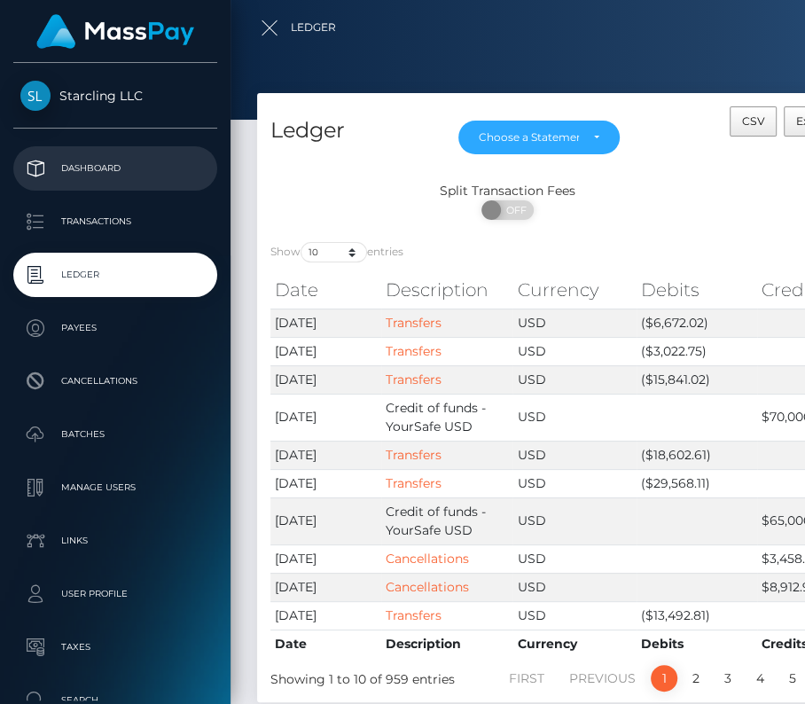
click at [118, 167] on p "Dashboard" at bounding box center [115, 168] width 190 height 27
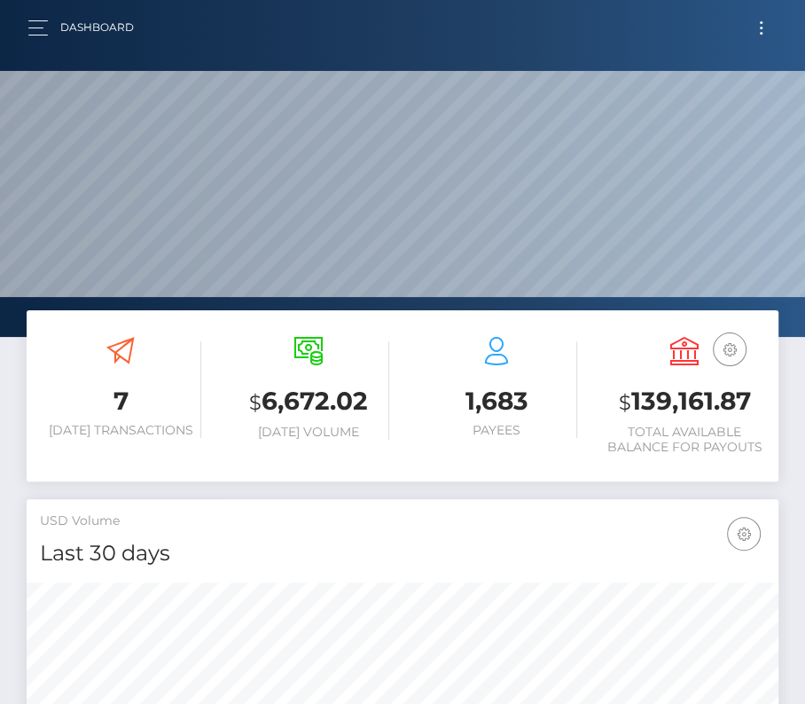
scroll to position [314, 362]
click at [756, 32] on button "Toggle navigation" at bounding box center [761, 28] width 33 height 24
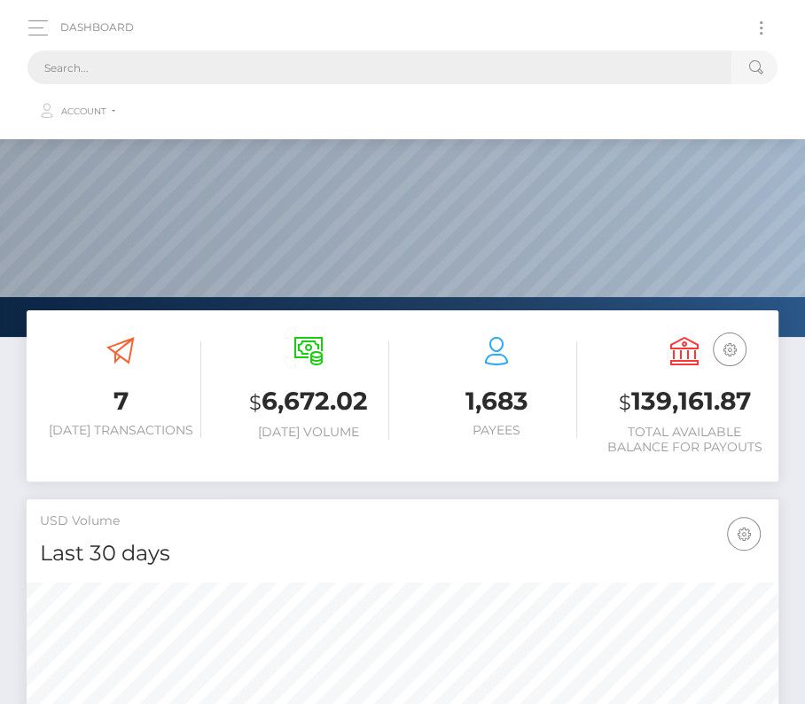
click at [455, 75] on input "text" at bounding box center [379, 68] width 704 height 34
paste input "1753729"
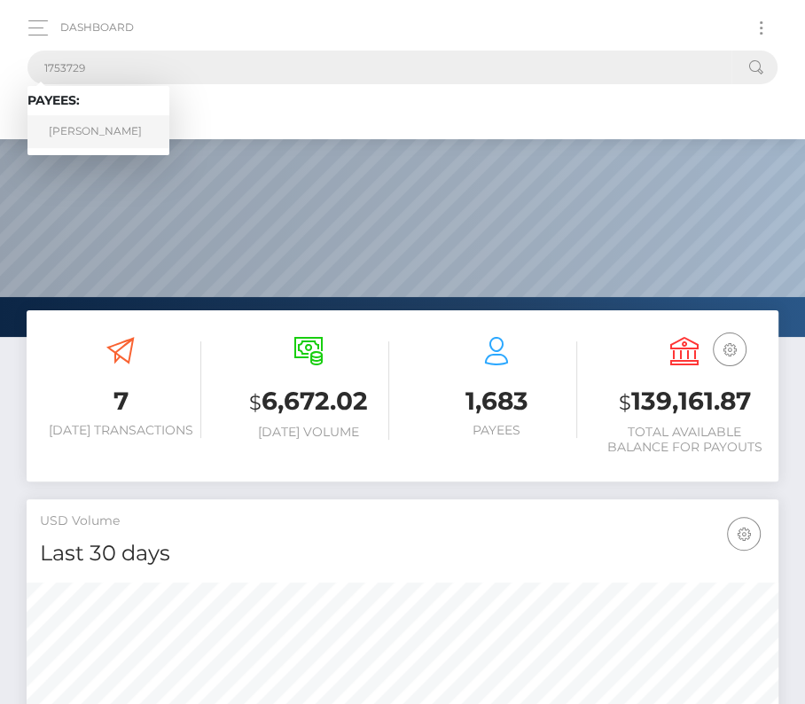
type input "1753729"
click at [101, 137] on link "Mathieu BROCHET" at bounding box center [98, 131] width 142 height 33
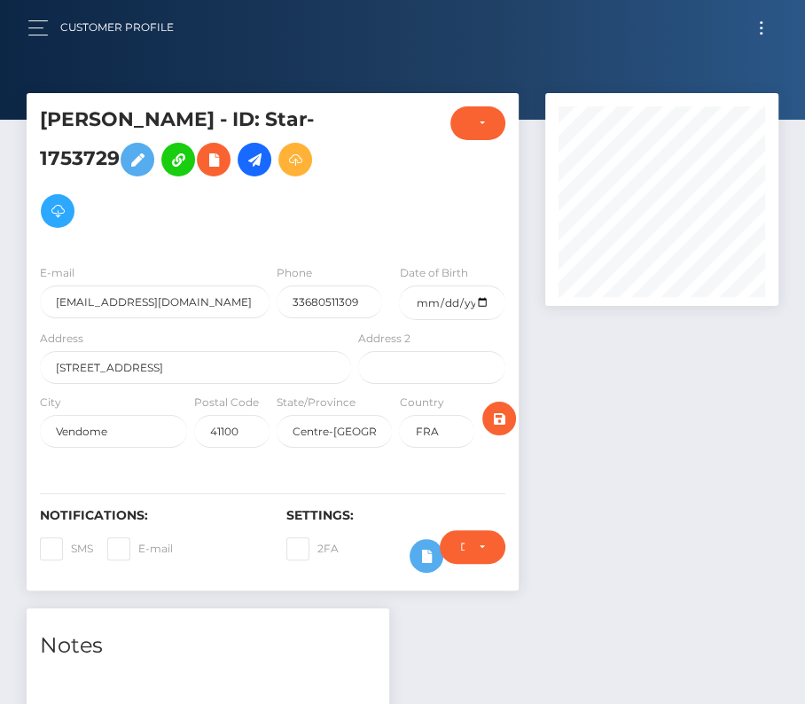
click at [757, 29] on button "Toggle navigation" at bounding box center [761, 28] width 33 height 24
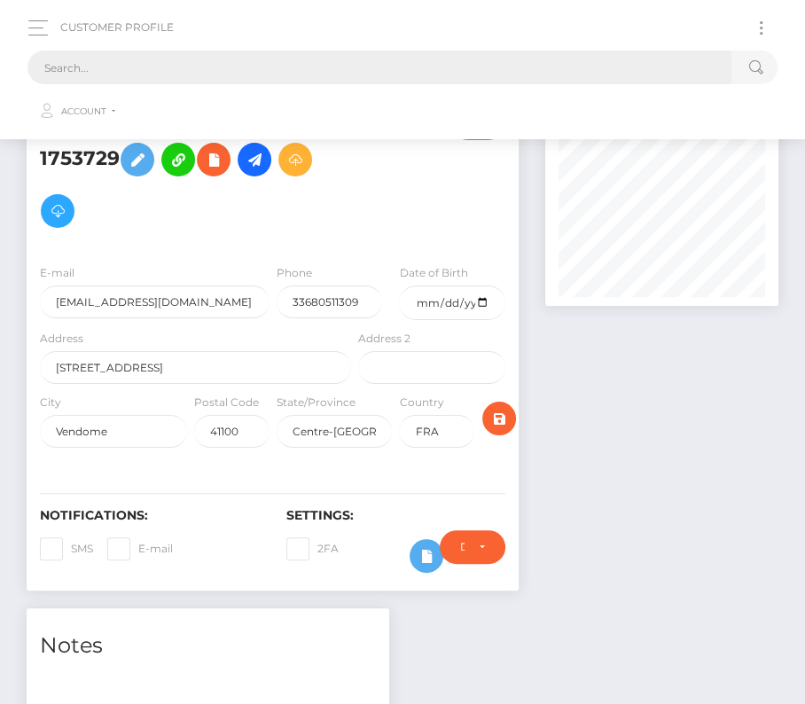
click at [272, 66] on input "text" at bounding box center [379, 68] width 704 height 34
paste input "205604"
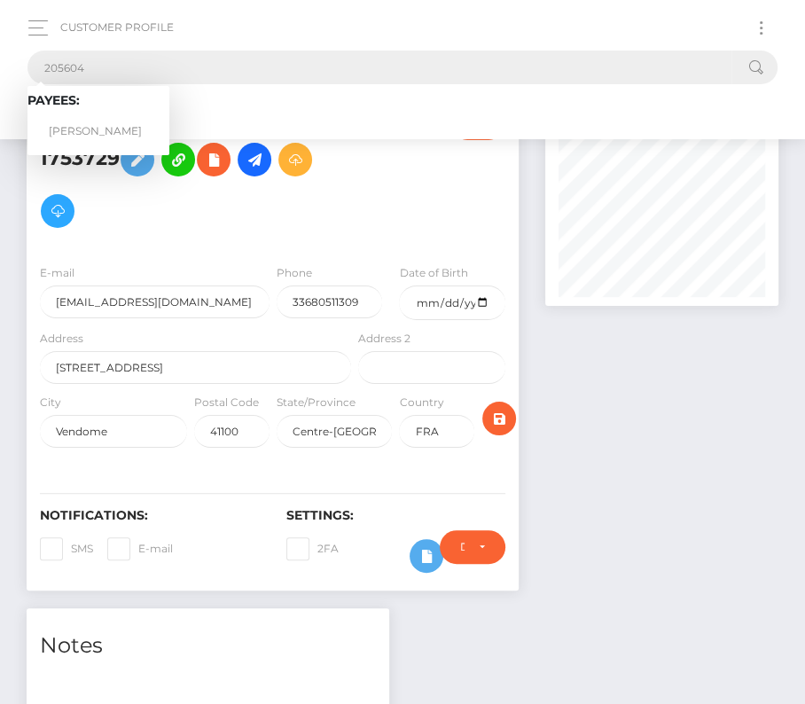
type input "205604"
click at [109, 120] on link "Federico Martin Gangemi" at bounding box center [98, 131] width 142 height 33
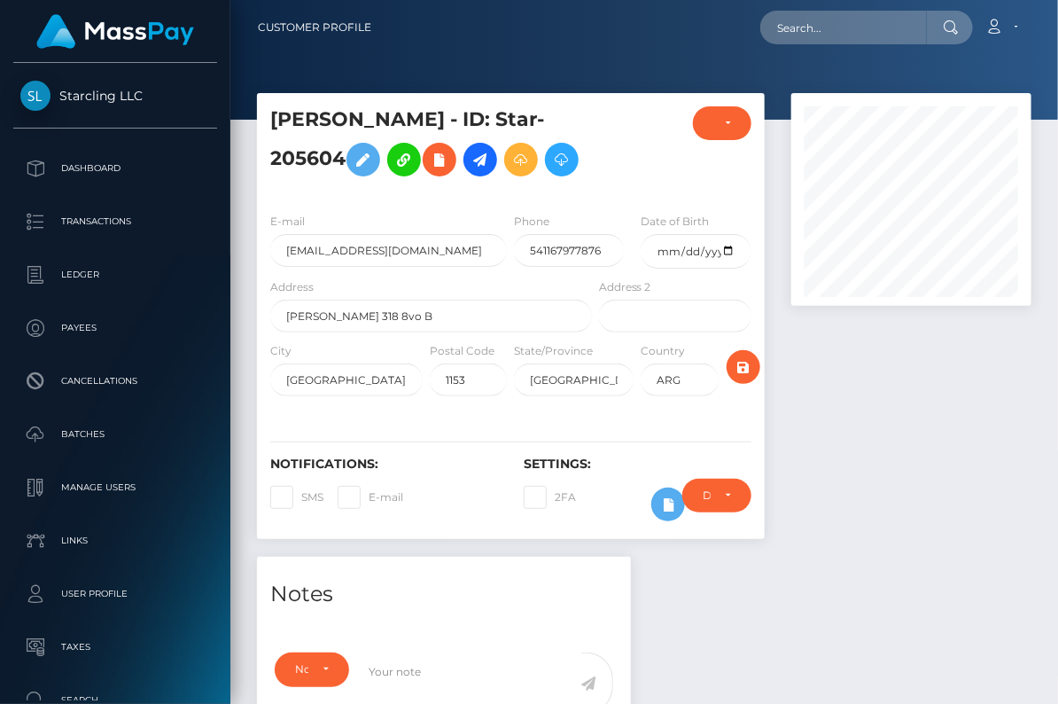
scroll to position [886222, 886193]
click at [73, 158] on p "Dashboard" at bounding box center [115, 168] width 190 height 27
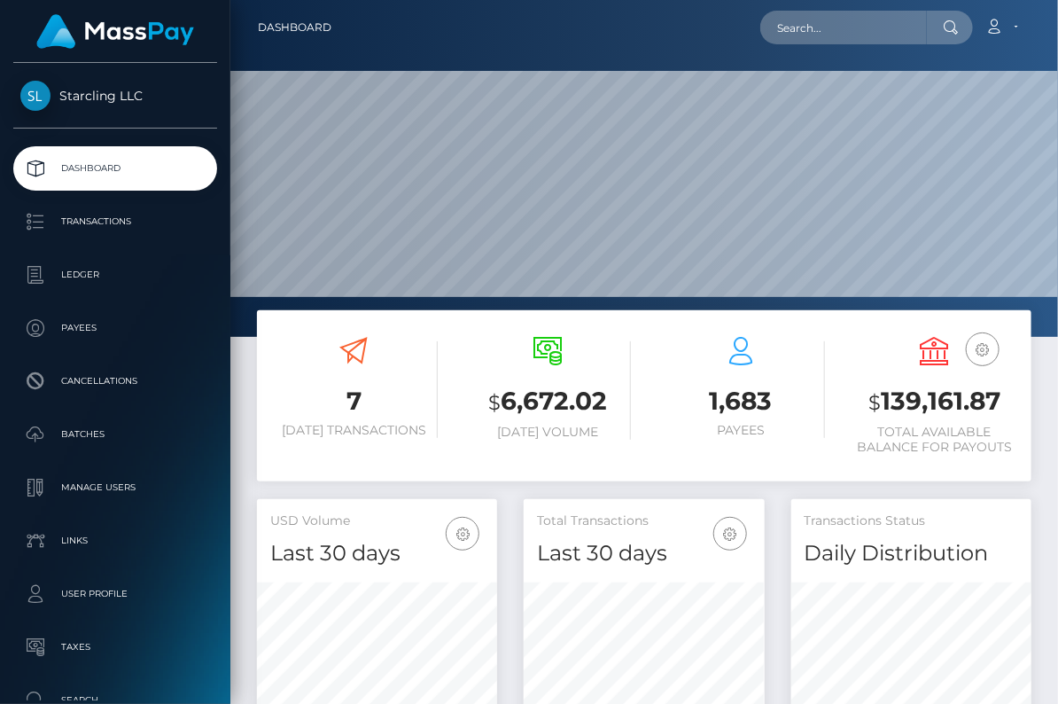
scroll to position [314, 240]
click at [93, 424] on p "Batches" at bounding box center [115, 434] width 190 height 27
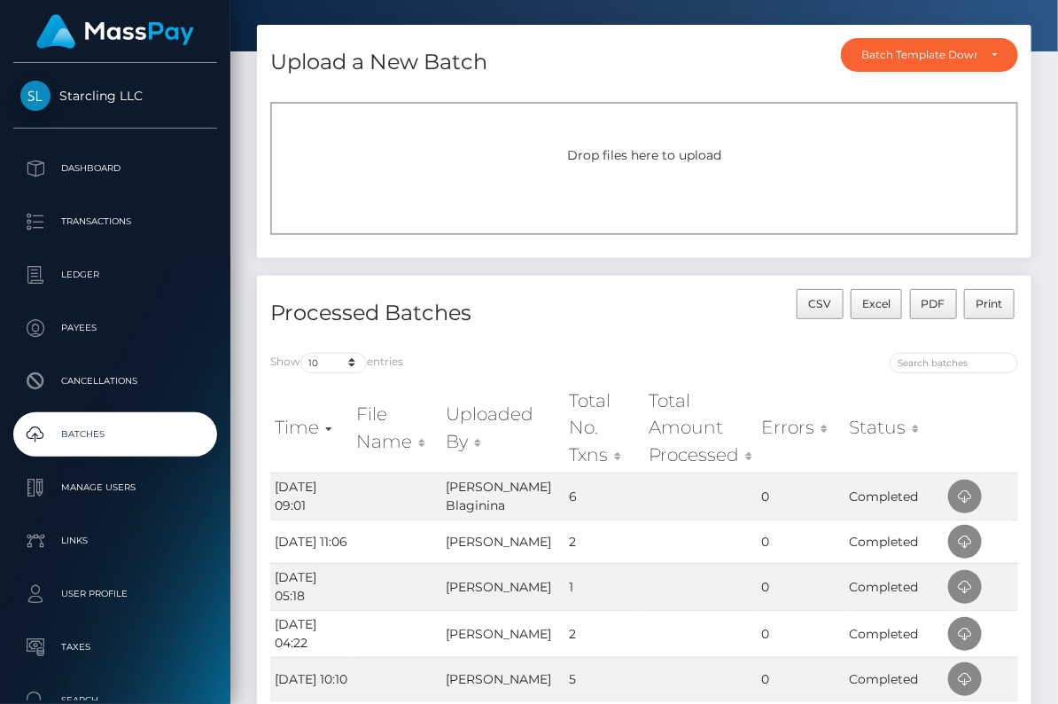
scroll to position [208, 0]
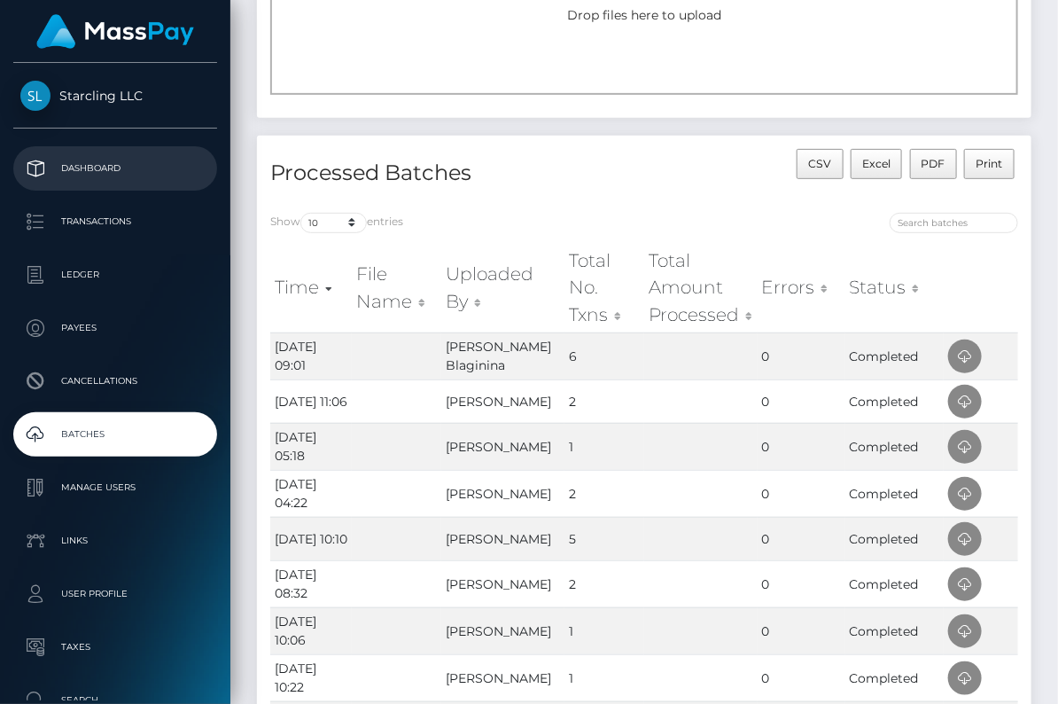
click at [88, 167] on p "Dashboard" at bounding box center [115, 168] width 190 height 27
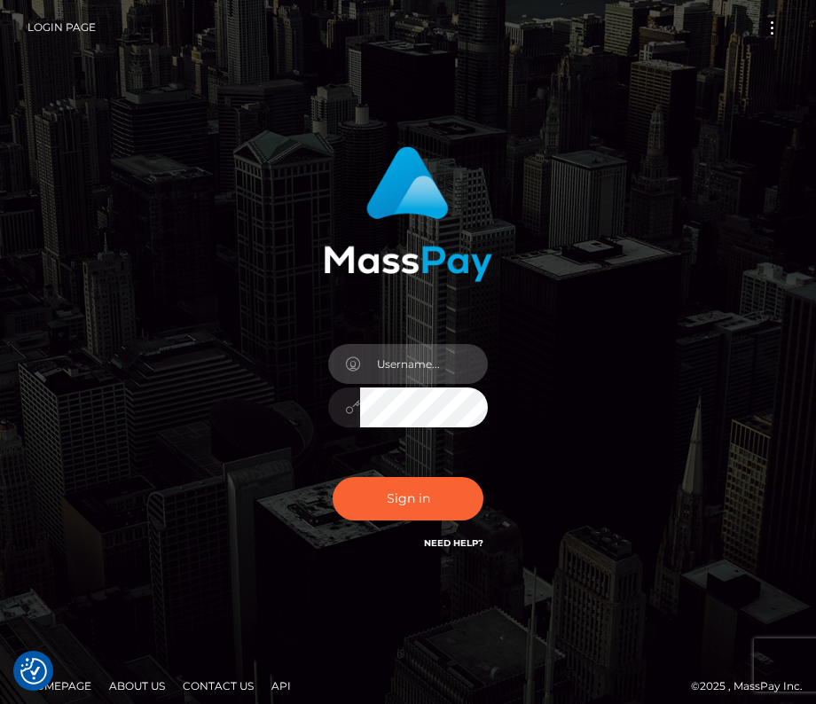
click at [406, 346] on body "We value your privacy We use cookies to enhance your browsing experience, serve…" at bounding box center [408, 358] width 816 height 717
type input "kateo"
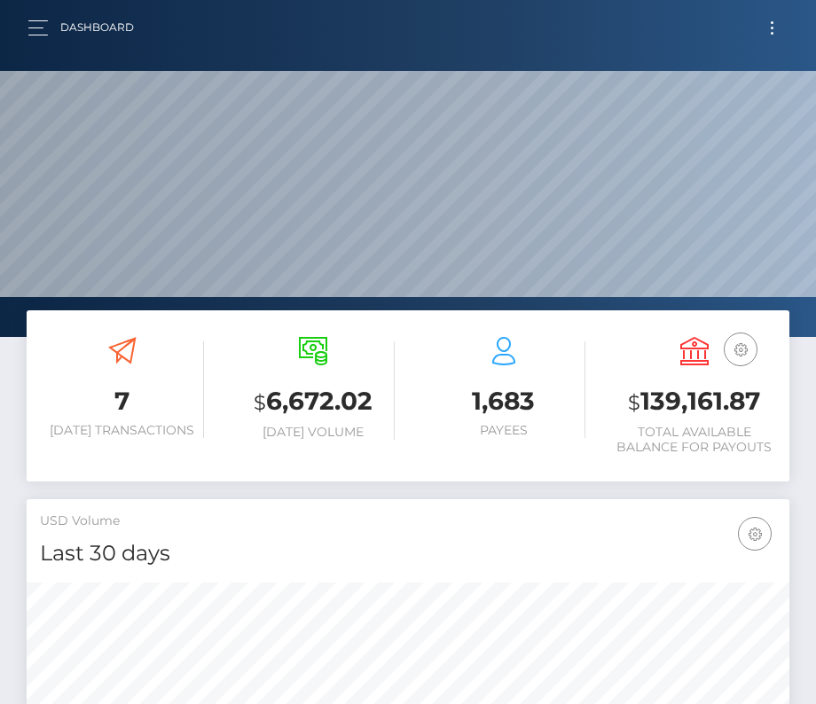
click at [42, 11] on div "Dashboard" at bounding box center [87, 27] width 121 height 37
click at [33, 22] on button "button" at bounding box center [43, 28] width 33 height 24
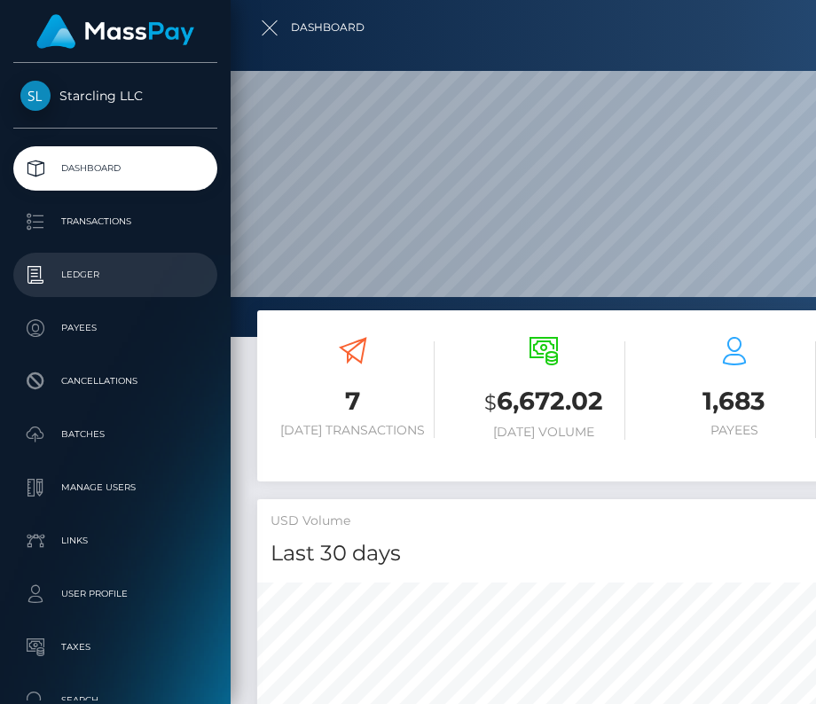
click at [88, 280] on p "Ledger" at bounding box center [115, 274] width 190 height 27
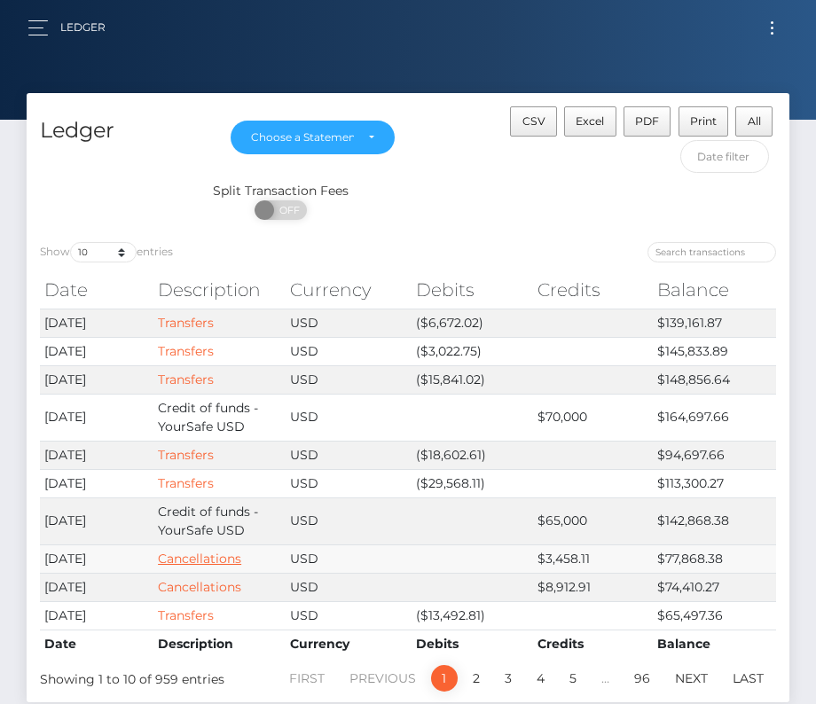
click at [220, 550] on link "Cancellations" at bounding box center [199, 558] width 83 height 16
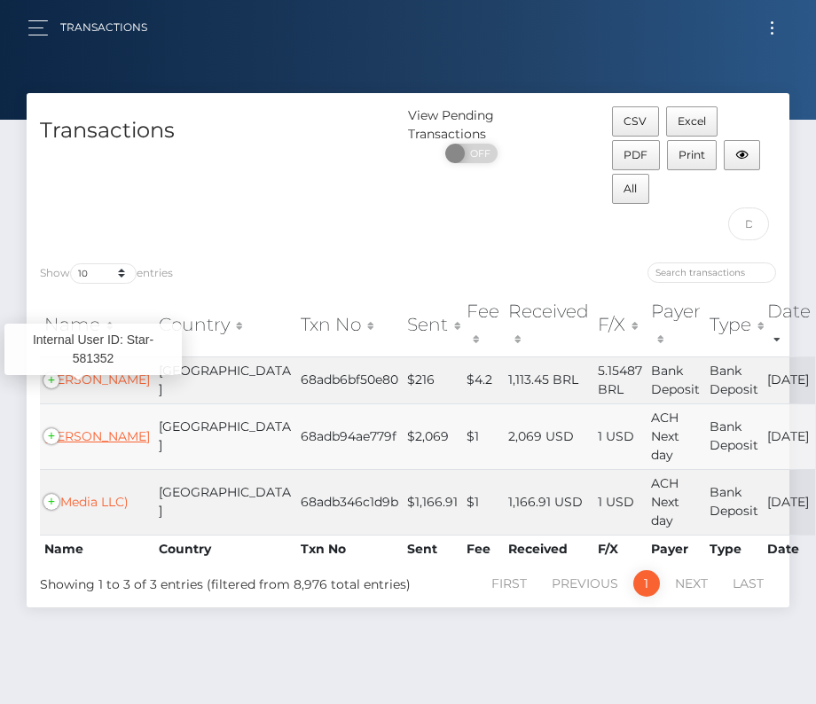
click at [99, 428] on link "[PERSON_NAME]" at bounding box center [96, 436] width 105 height 16
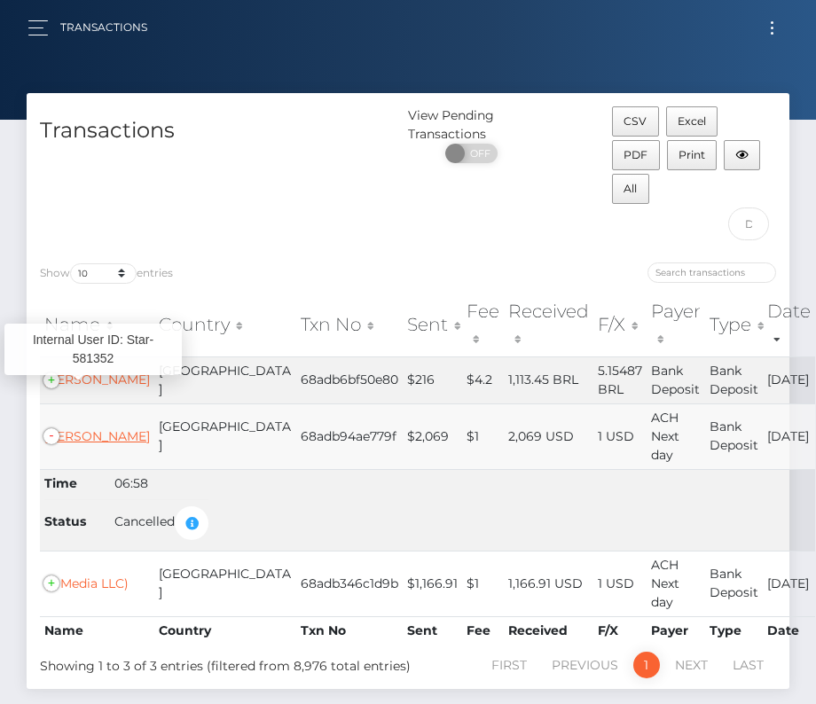
click at [87, 428] on link "Inelia Benz" at bounding box center [96, 436] width 105 height 16
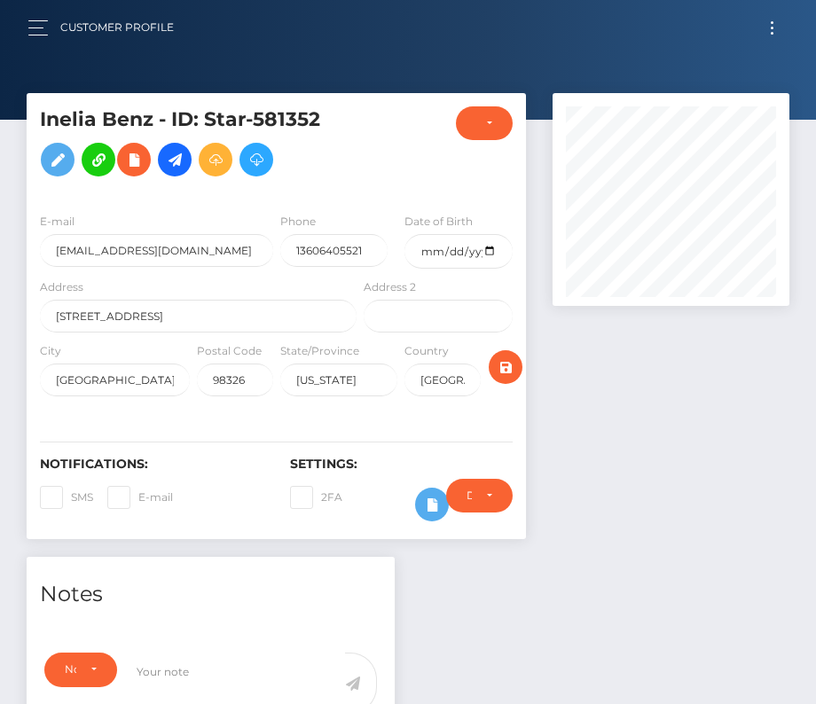
click at [39, 44] on div "Customer Profile" at bounding box center [107, 27] width 160 height 37
click at [31, 11] on div "Customer Profile" at bounding box center [107, 27] width 160 height 37
click at [31, 35] on span "button" at bounding box center [38, 35] width 20 height 1
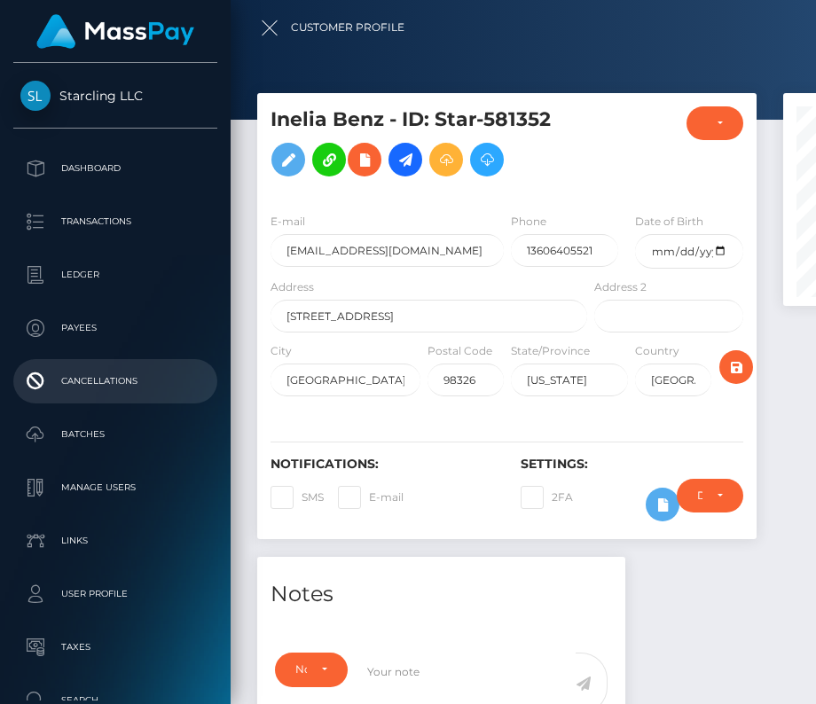
click at [121, 380] on p "Cancellations" at bounding box center [115, 381] width 190 height 27
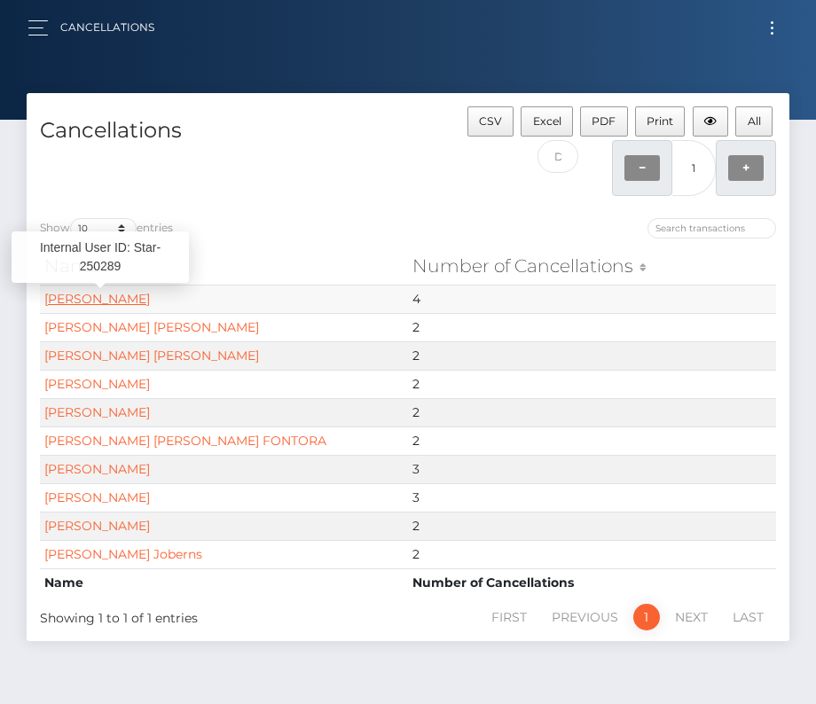
click at [100, 302] on link "Nichalos Hoekstra" at bounding box center [96, 299] width 105 height 16
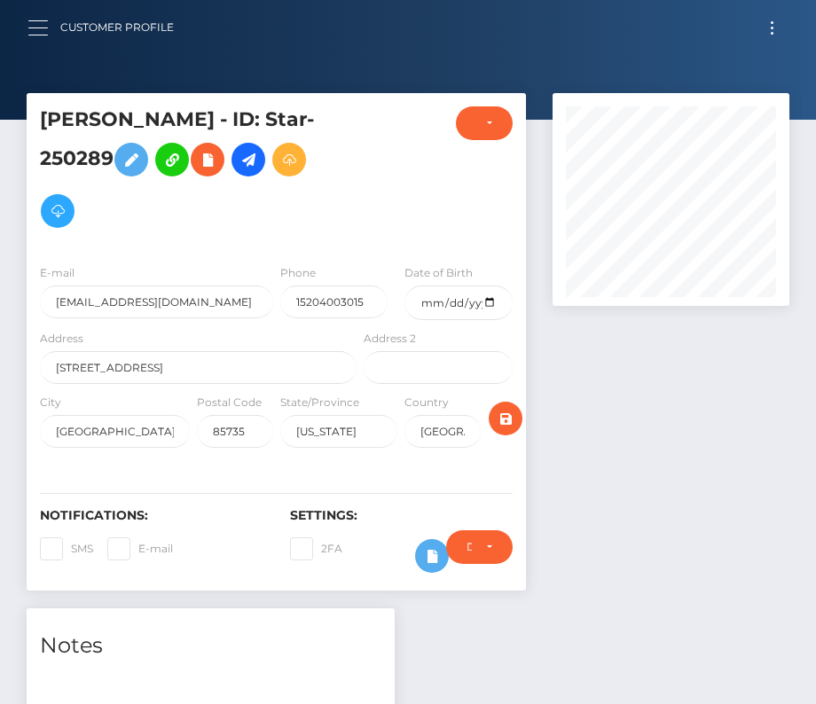
click at [43, 27] on span "button" at bounding box center [38, 27] width 20 height 1
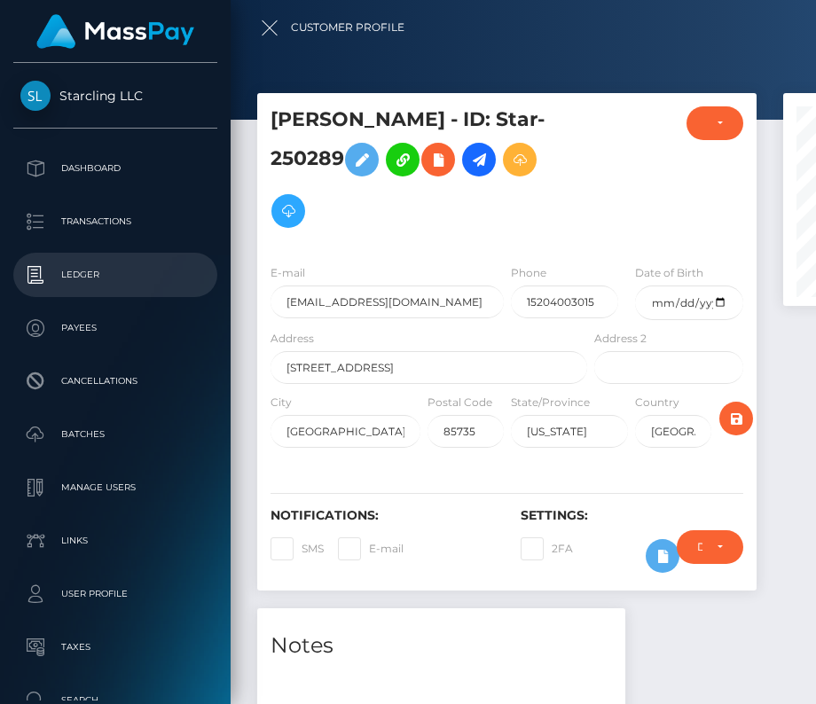
click at [83, 268] on p "Ledger" at bounding box center [115, 274] width 190 height 27
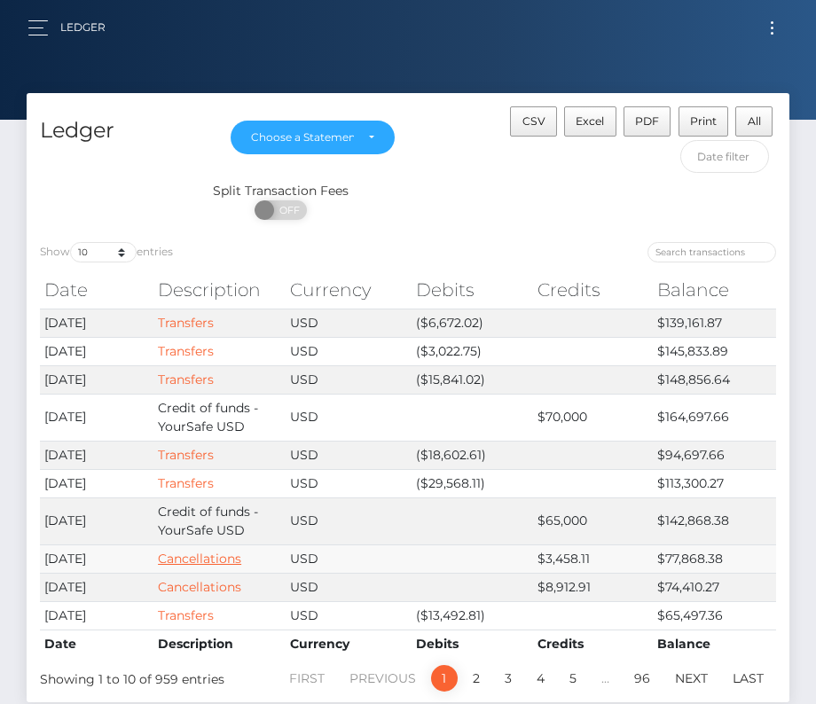
click at [197, 551] on link "Cancellations" at bounding box center [199, 558] width 83 height 16
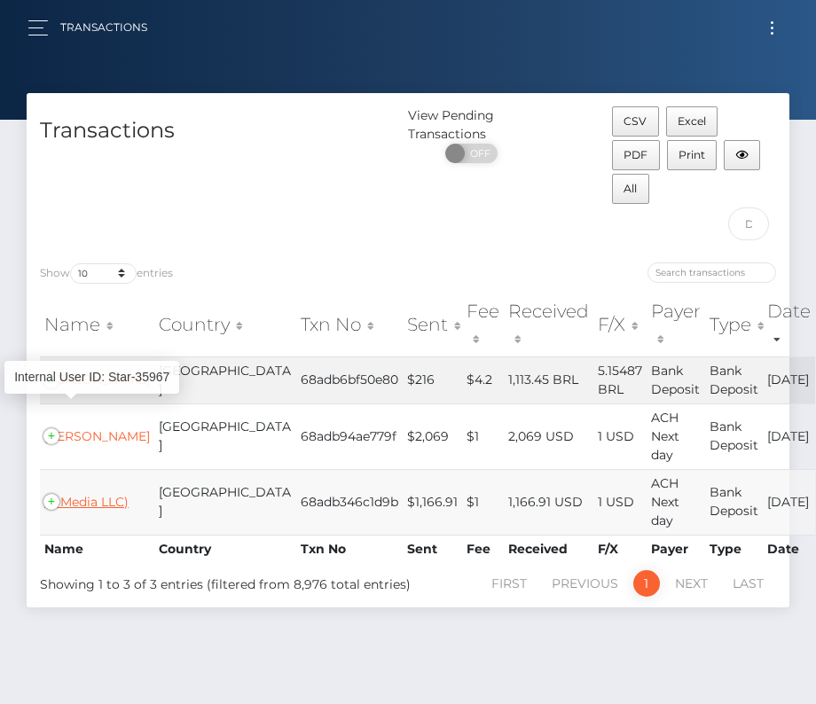
click at [74, 494] on link "(Z Media LLC)" at bounding box center [86, 502] width 84 height 16
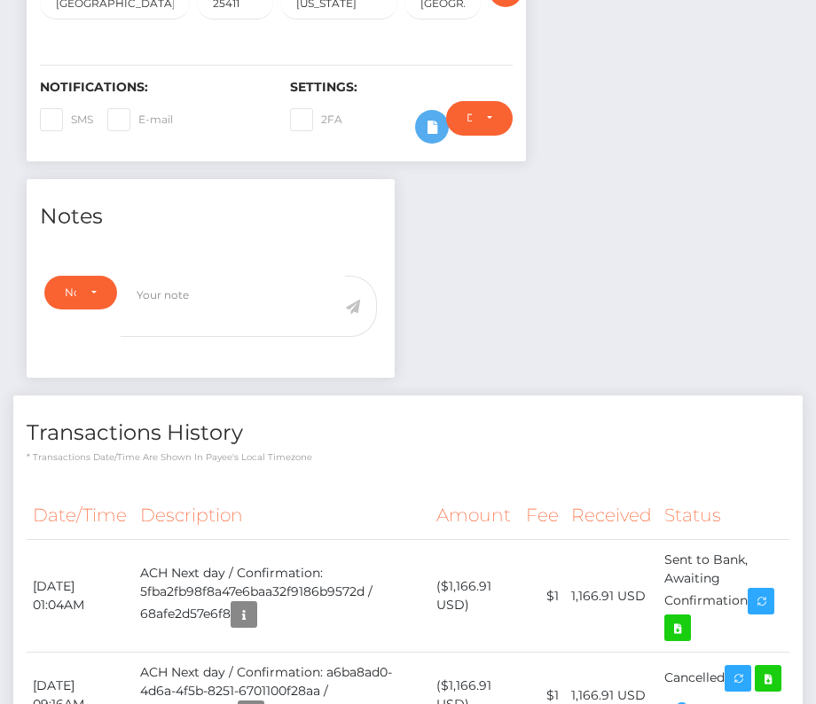
scroll to position [654, 0]
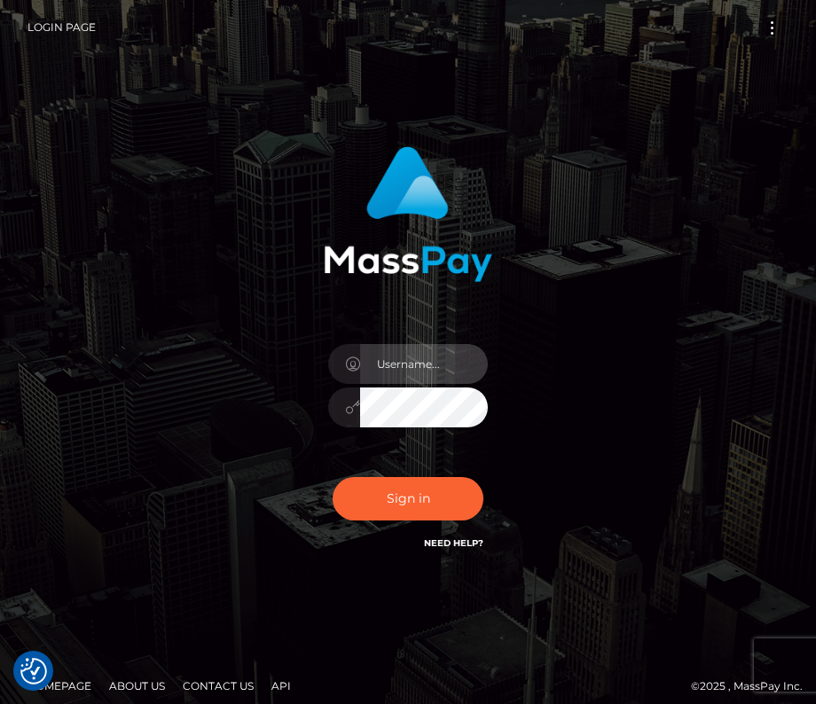
click at [413, 363] on input "text" at bounding box center [424, 364] width 128 height 40
type input "kateo"
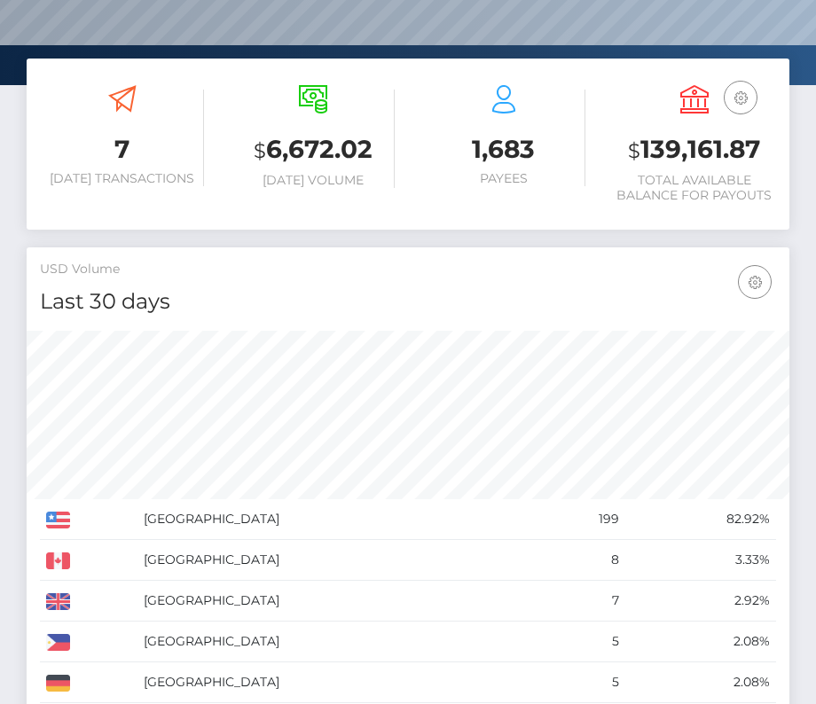
scroll to position [254, 0]
